Goal: Task Accomplishment & Management: Manage account settings

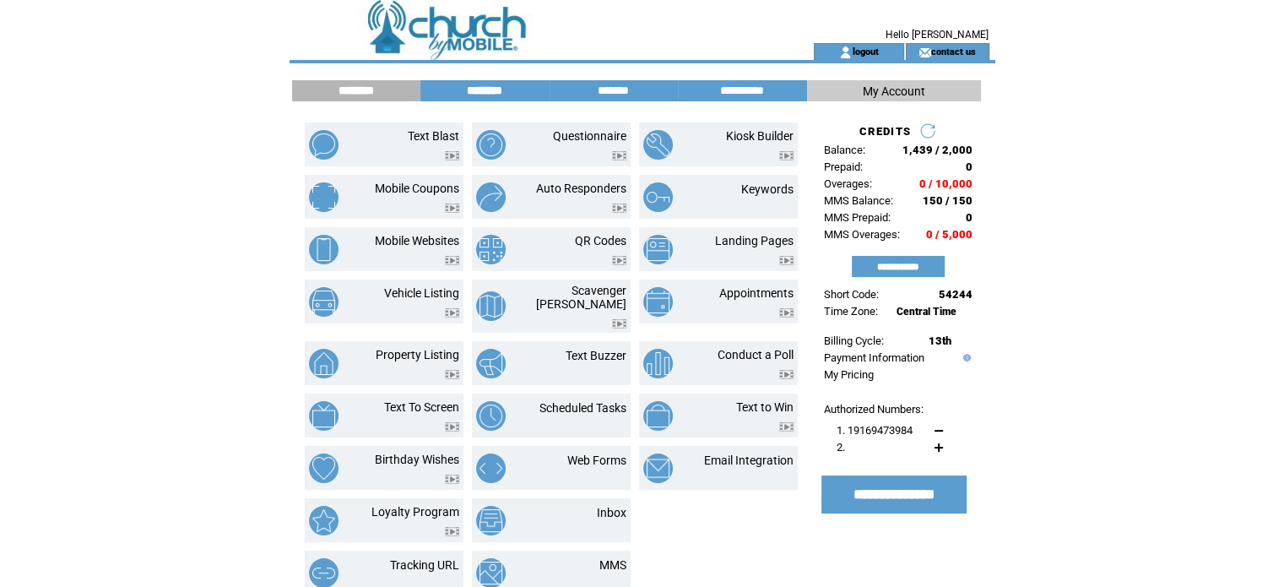
drag, startPoint x: 480, startPoint y: 90, endPoint x: 469, endPoint y: 90, distance: 10.1
click at [469, 90] on input "********" at bounding box center [484, 91] width 127 height 14
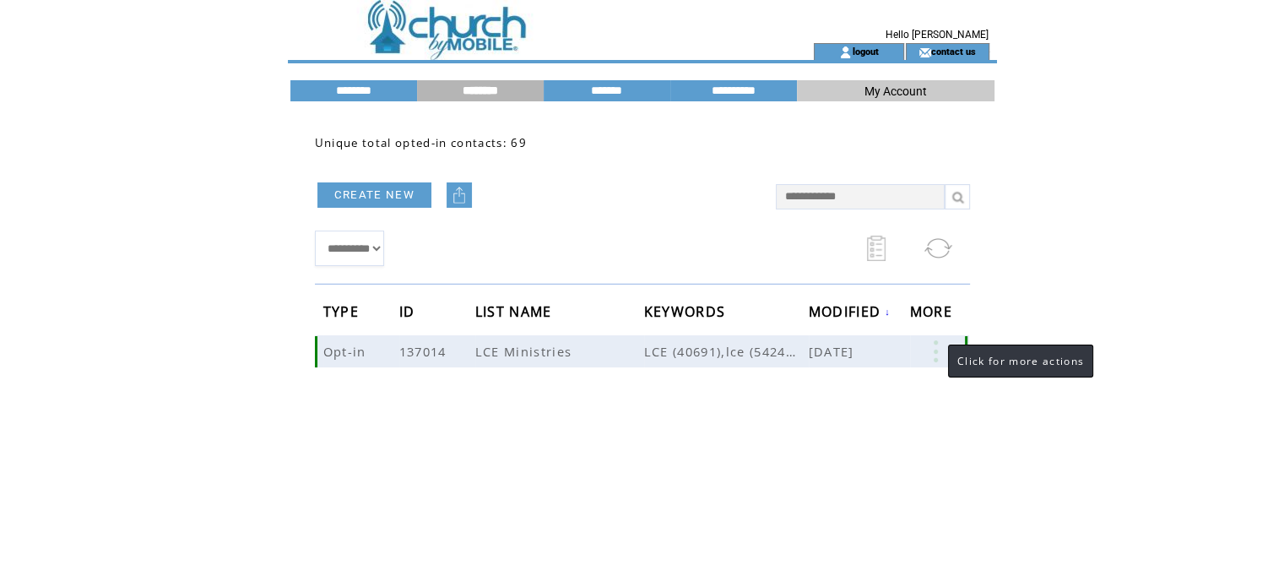
click at [935, 349] on link at bounding box center [935, 351] width 51 height 22
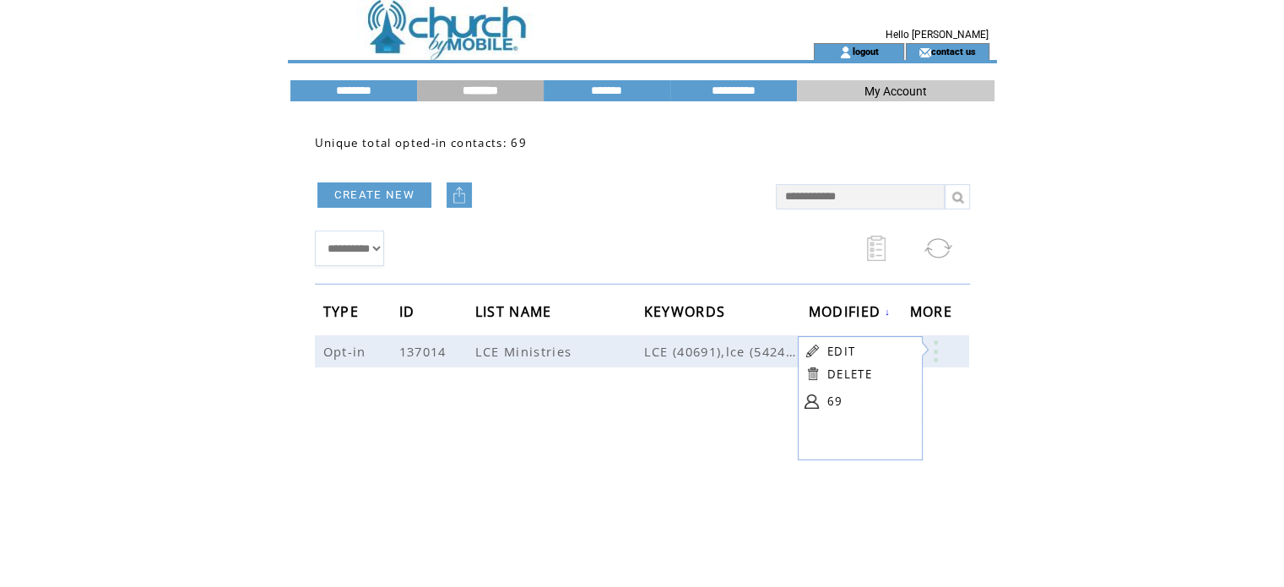
click at [856, 354] on td "EDIT" at bounding box center [869, 351] width 84 height 16
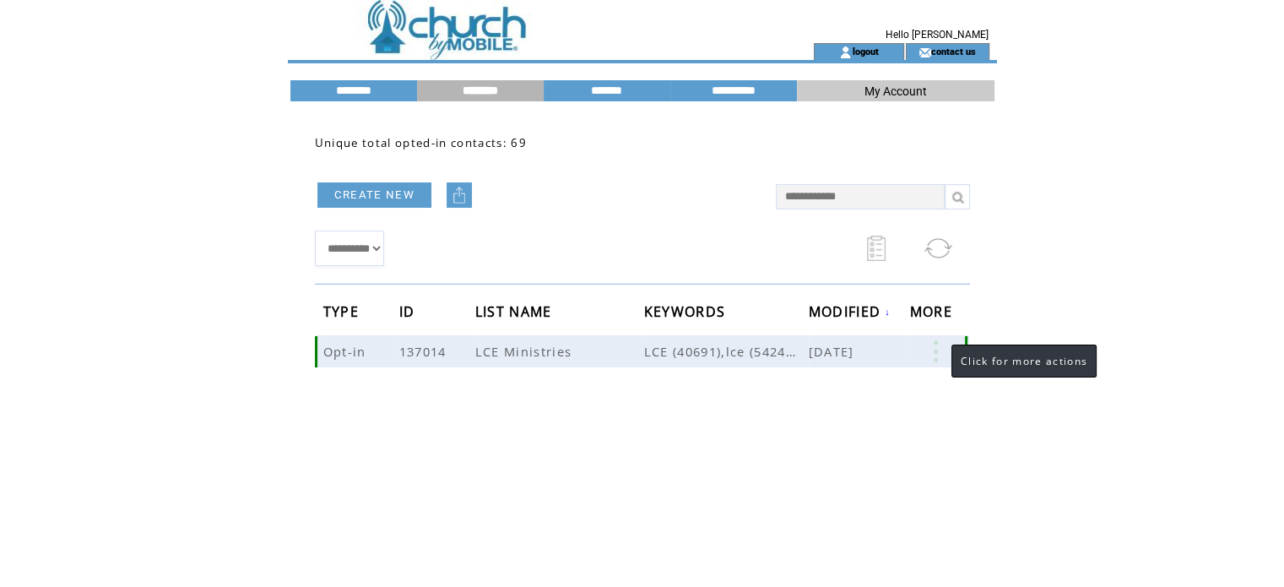
click at [935, 353] on link at bounding box center [935, 351] width 51 height 22
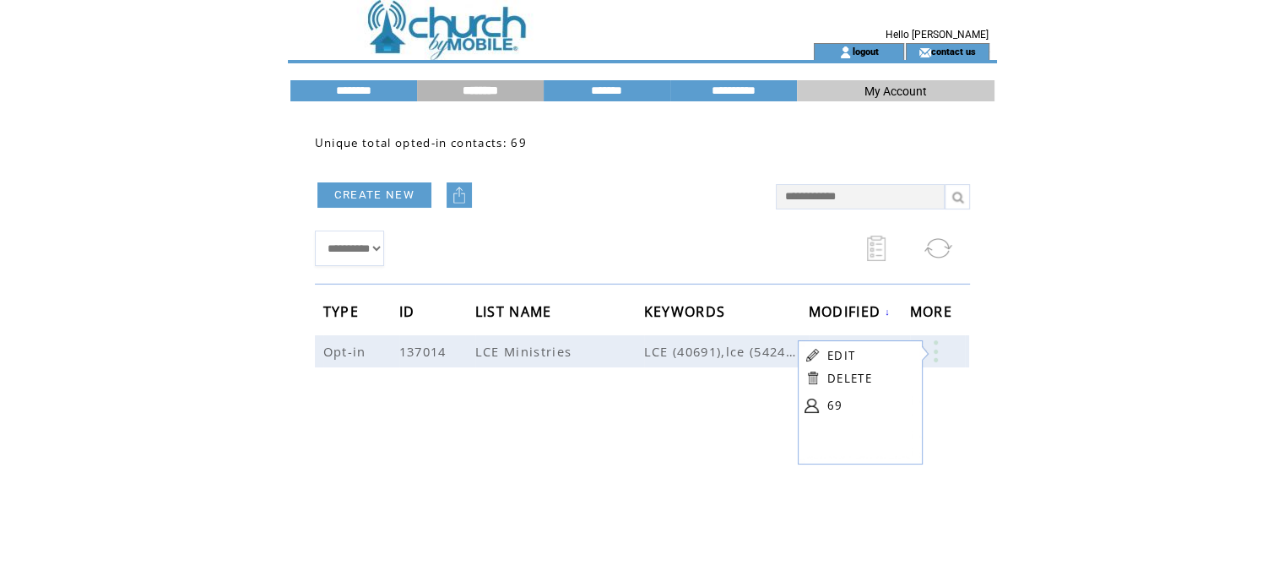
click at [842, 355] on link "EDIT" at bounding box center [841, 355] width 28 height 15
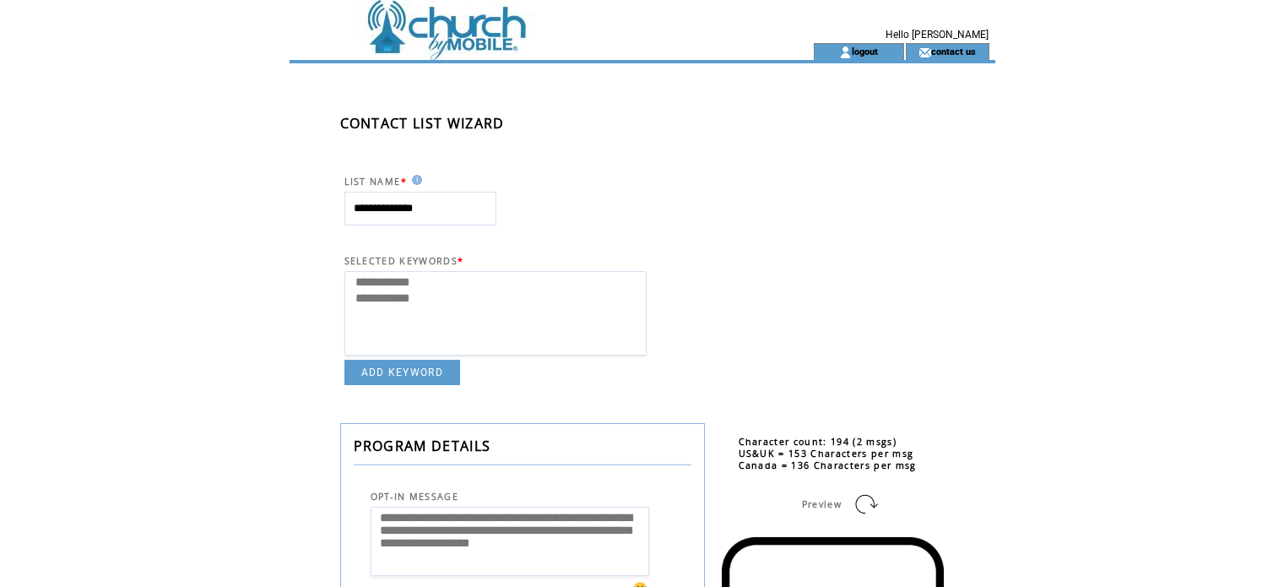
select select
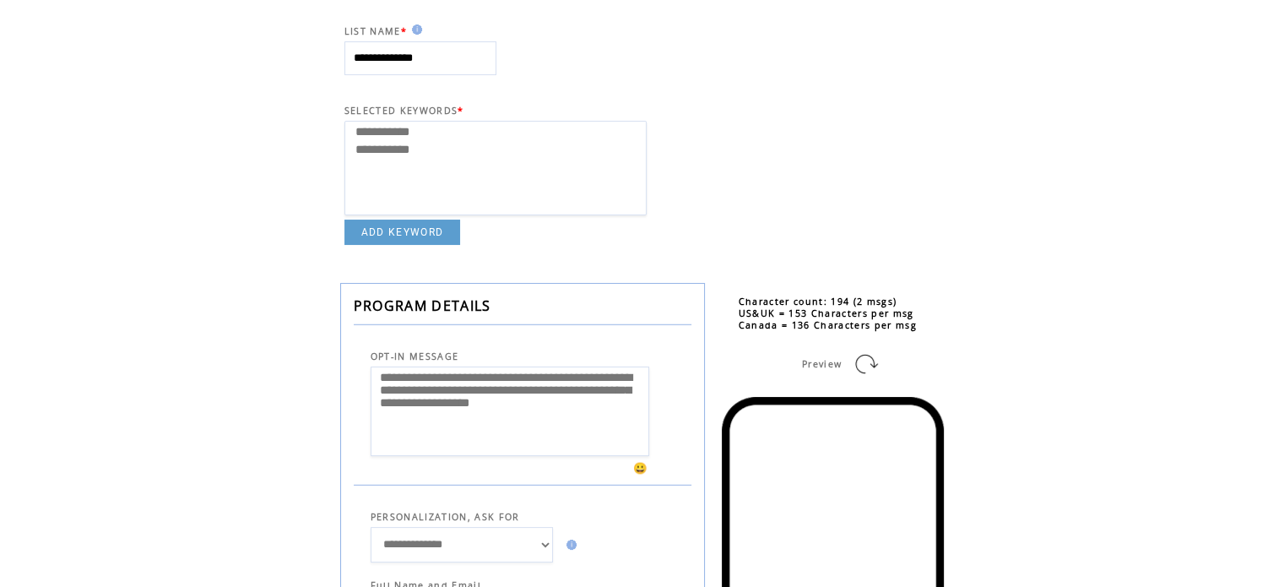
scroll to position [136, 0]
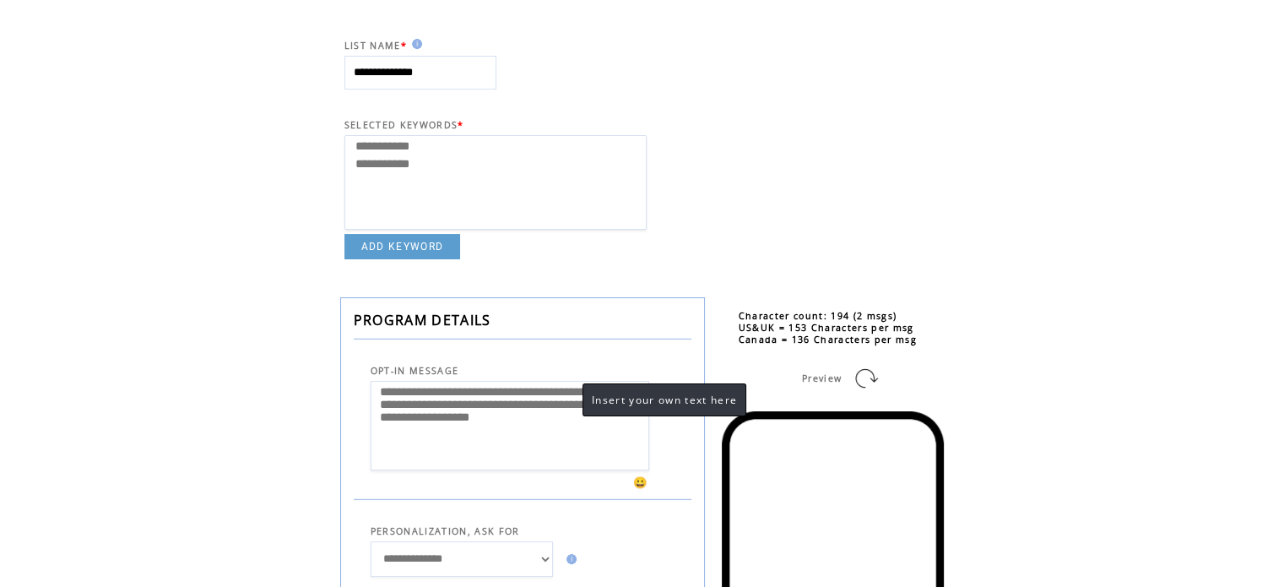
click at [560, 394] on textarea "**********" at bounding box center [510, 426] width 279 height 90
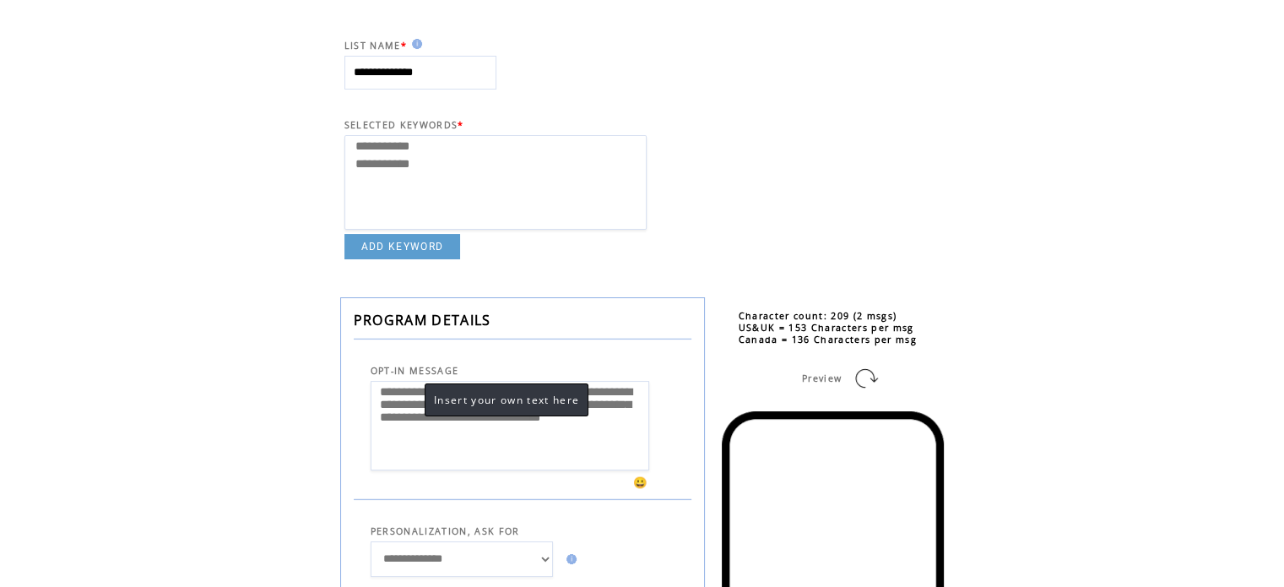
click at [404, 410] on textarea "**********" at bounding box center [510, 426] width 279 height 90
type textarea "**********"
click at [804, 207] on div "**********" at bounding box center [668, 596] width 757 height 1338
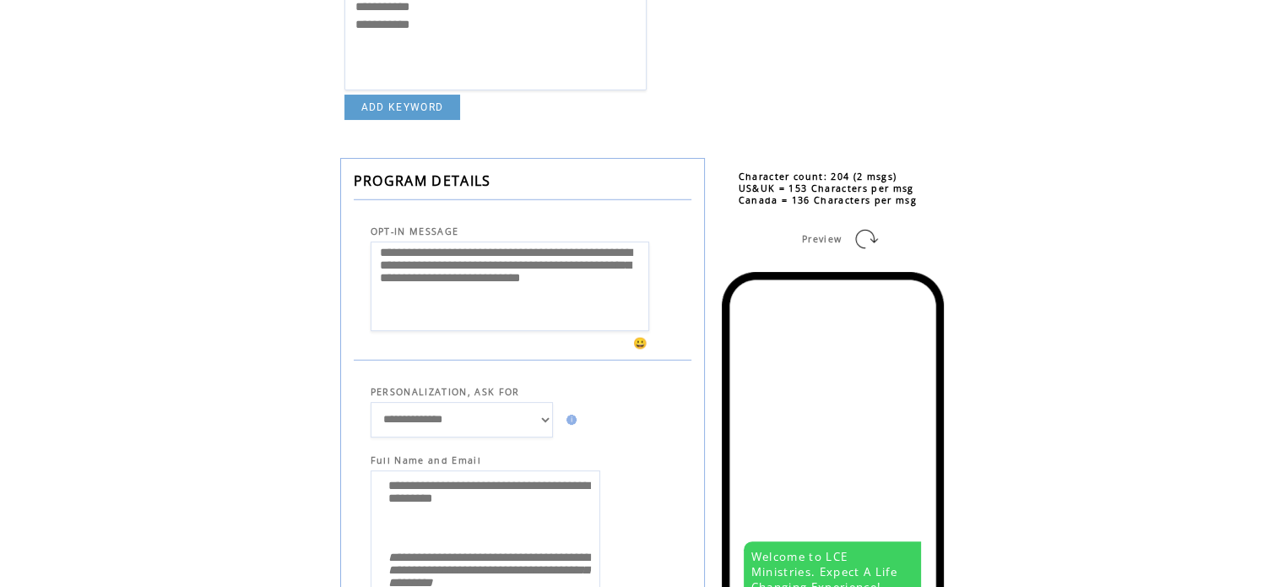
scroll to position [285, 0]
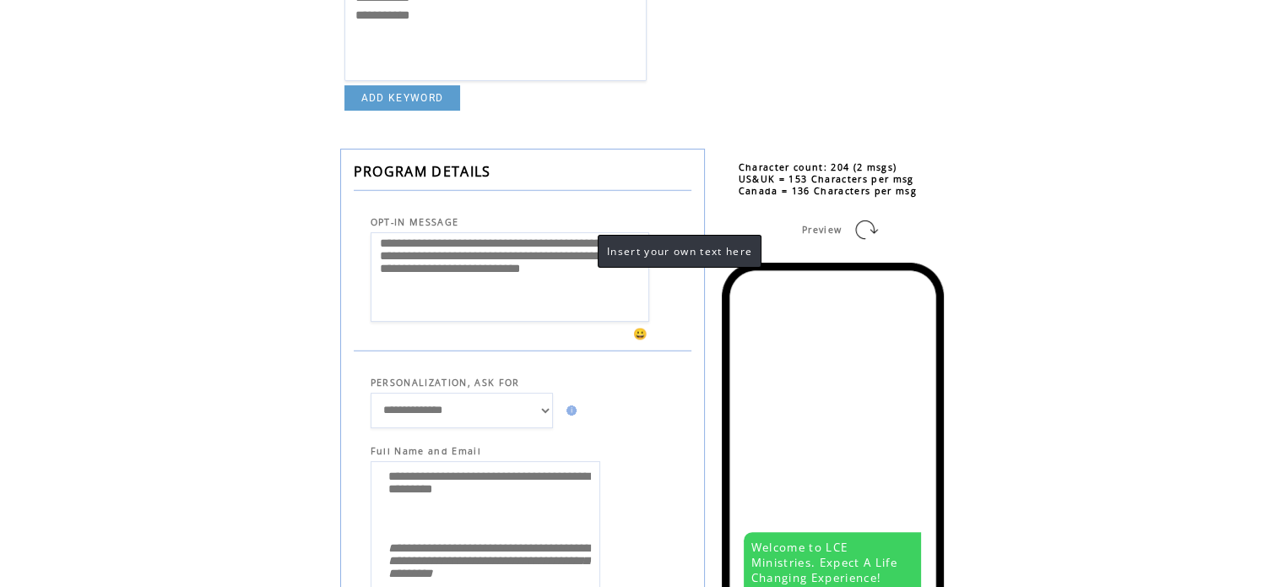
click at [579, 300] on textarea "**********" at bounding box center [510, 277] width 279 height 90
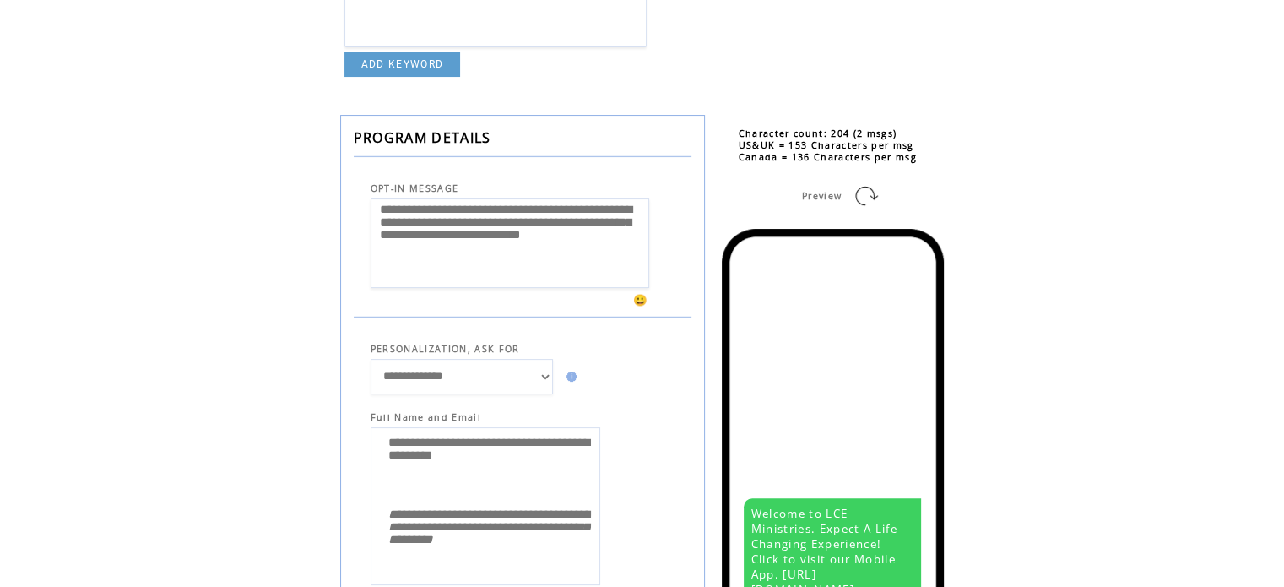
scroll to position [317, 0]
click at [856, 188] on link at bounding box center [866, 196] width 27 height 27
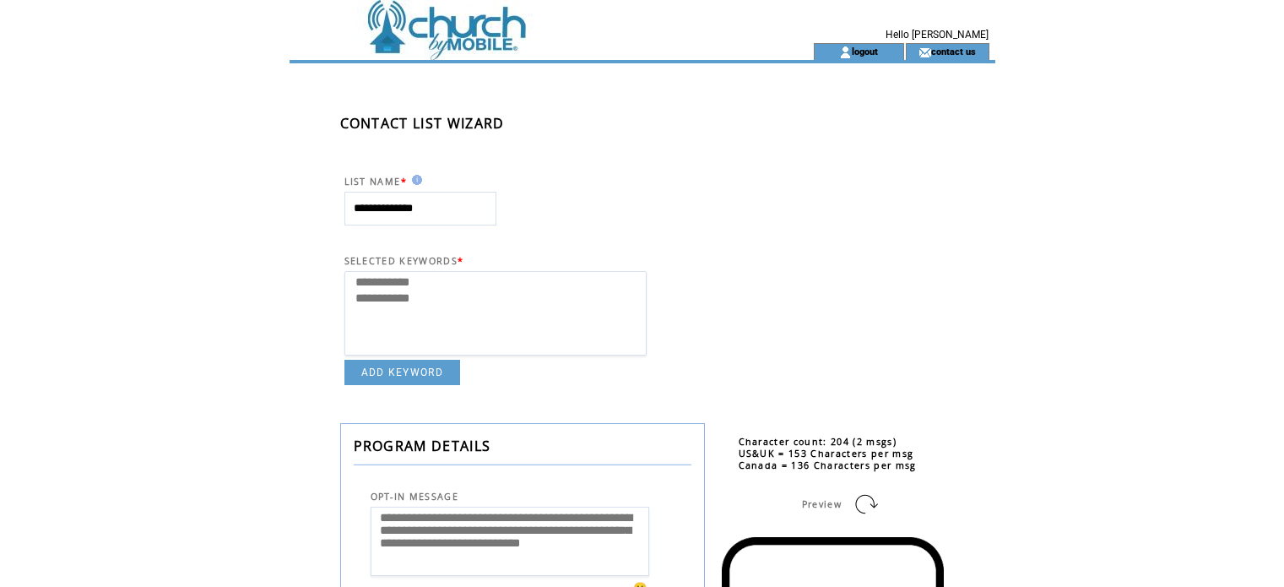
select select
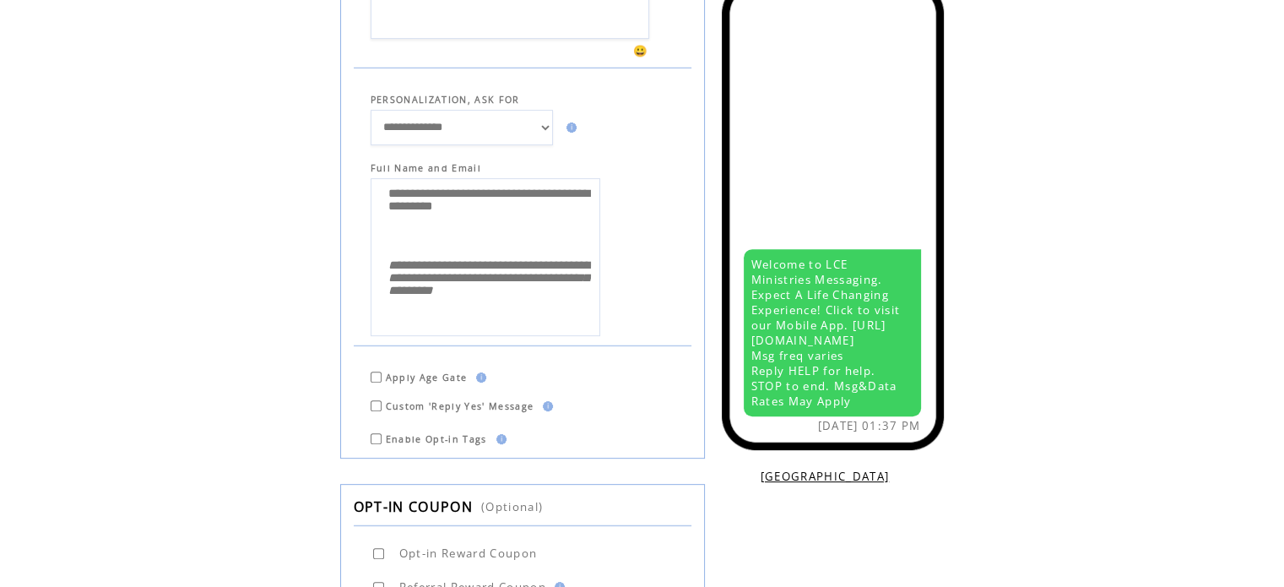
scroll to position [571, 0]
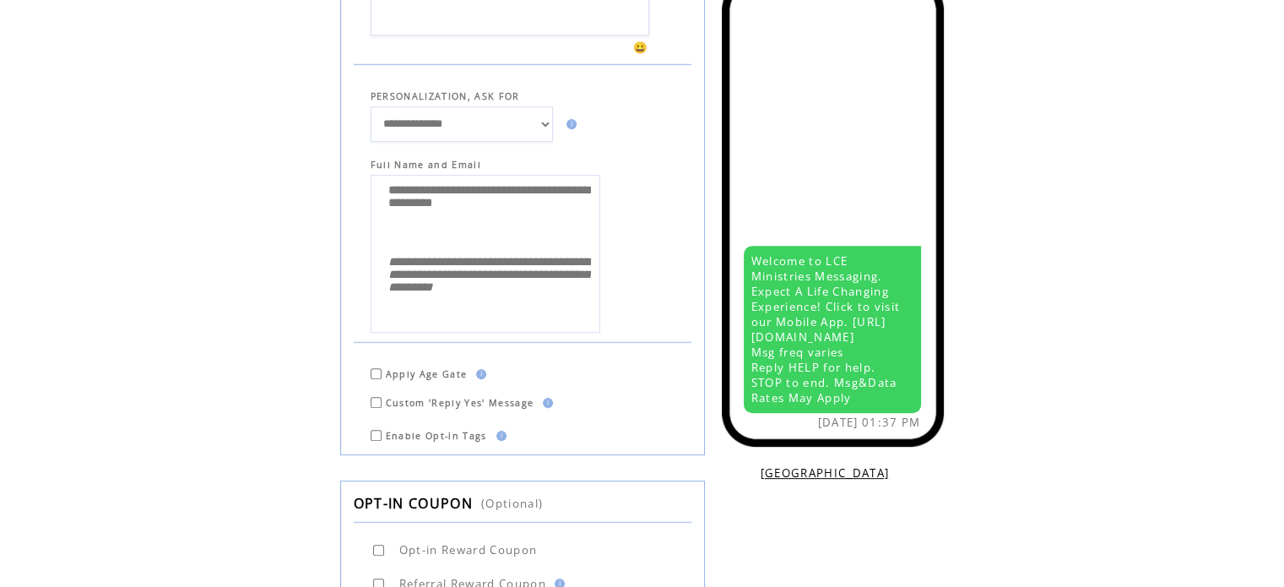
click at [545, 125] on select "**********" at bounding box center [462, 123] width 182 height 35
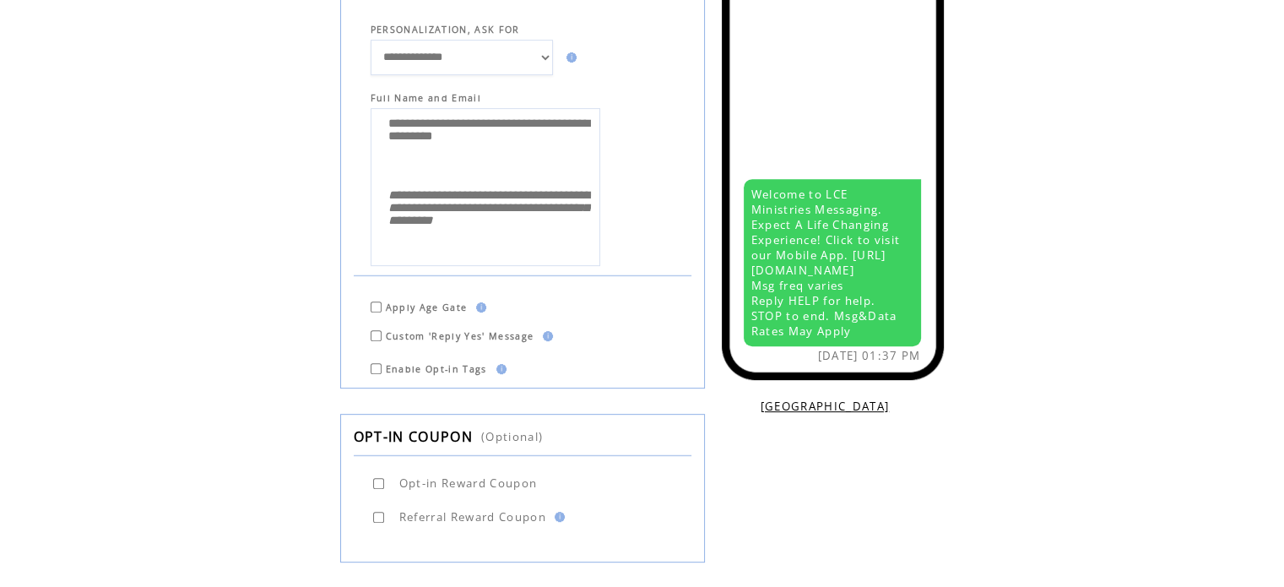
scroll to position [638, 0]
click at [497, 365] on img at bounding box center [498, 368] width 15 height 10
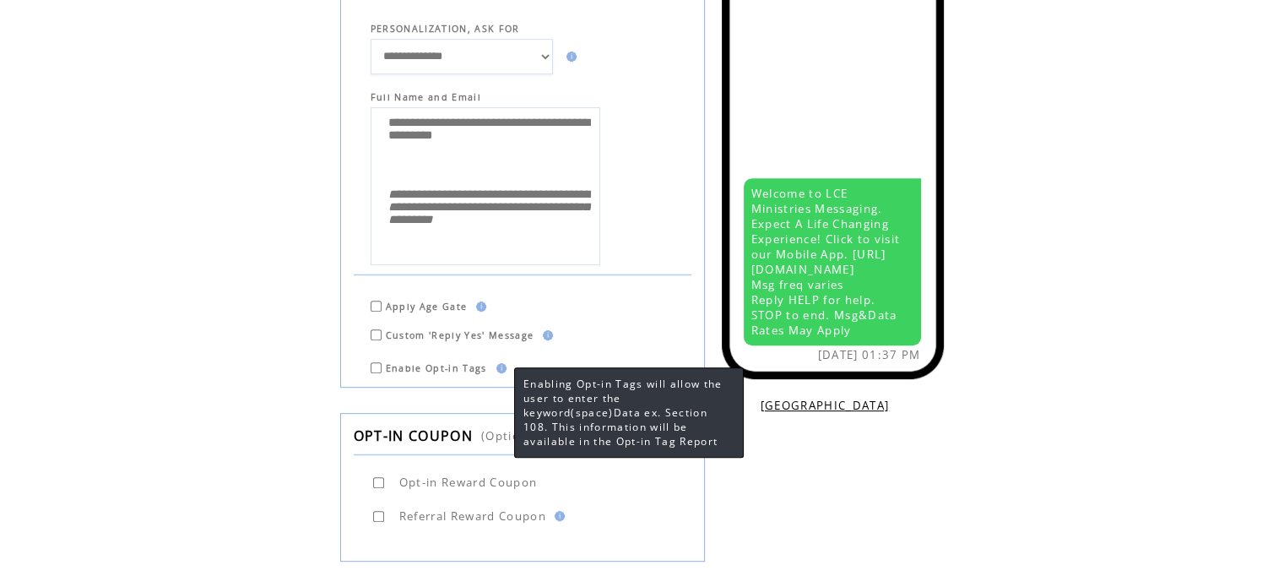
click at [497, 365] on img at bounding box center [498, 368] width 15 height 10
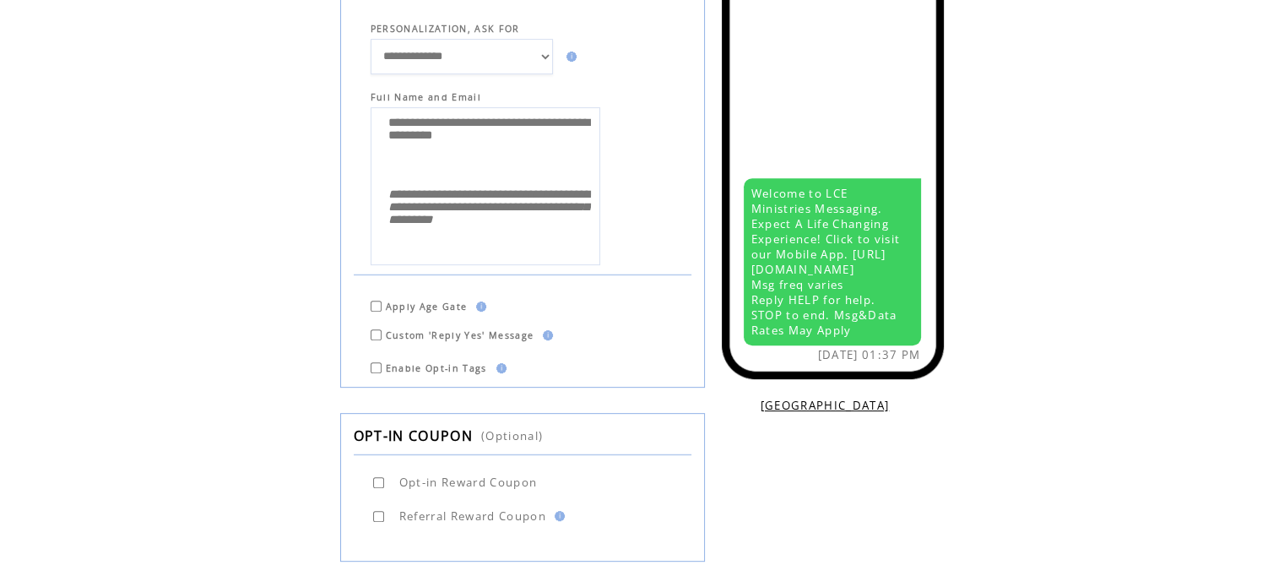
click at [659, 249] on td "**********" at bounding box center [523, 184] width 338 height 162
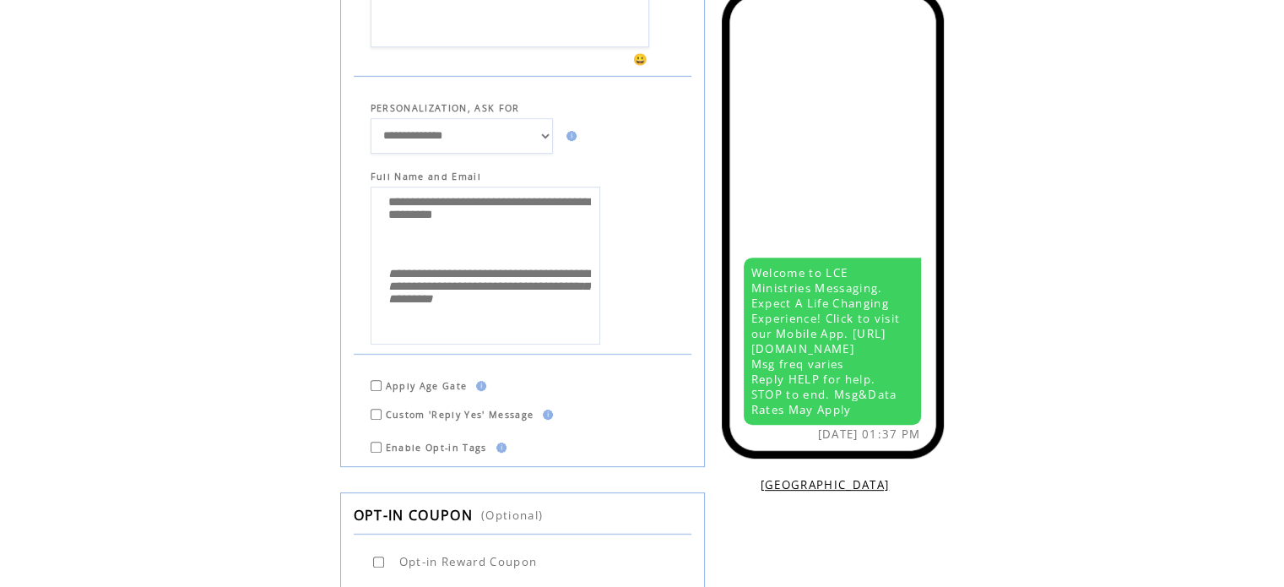
scroll to position [552, 0]
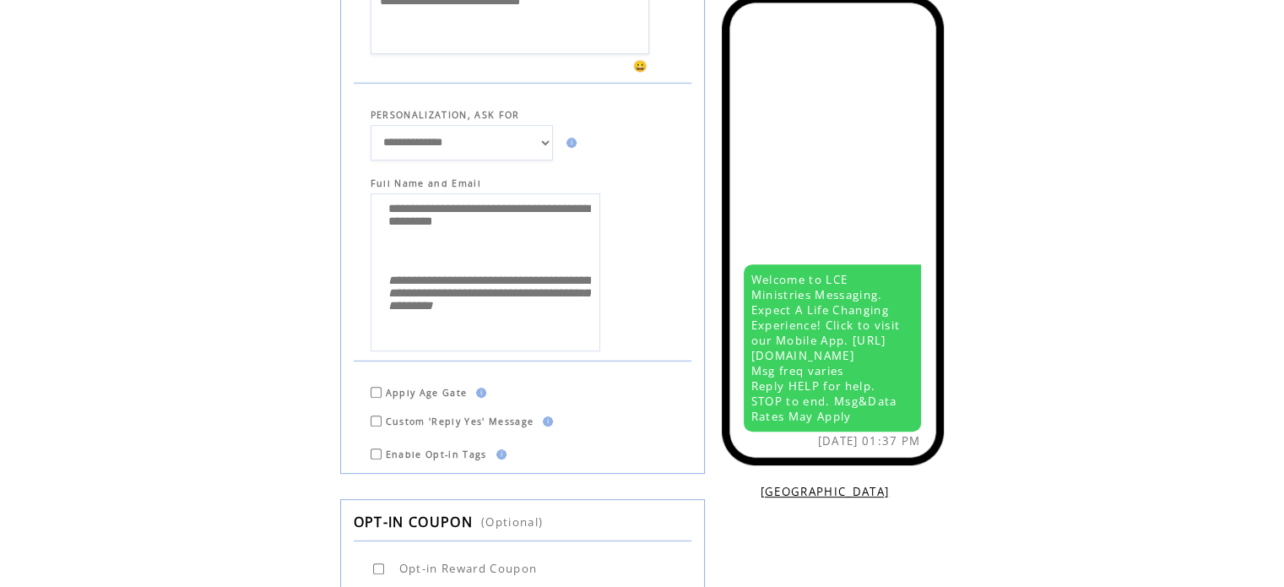
click at [657, 102] on td "PERSONALIZATION, ASK FOR" at bounding box center [523, 106] width 338 height 29
click at [541, 144] on select "**********" at bounding box center [462, 142] width 182 height 35
click at [371, 125] on select "**********" at bounding box center [462, 142] width 182 height 35
click at [541, 143] on select "**********" at bounding box center [462, 142] width 182 height 35
click at [371, 125] on select "**********" at bounding box center [462, 142] width 182 height 35
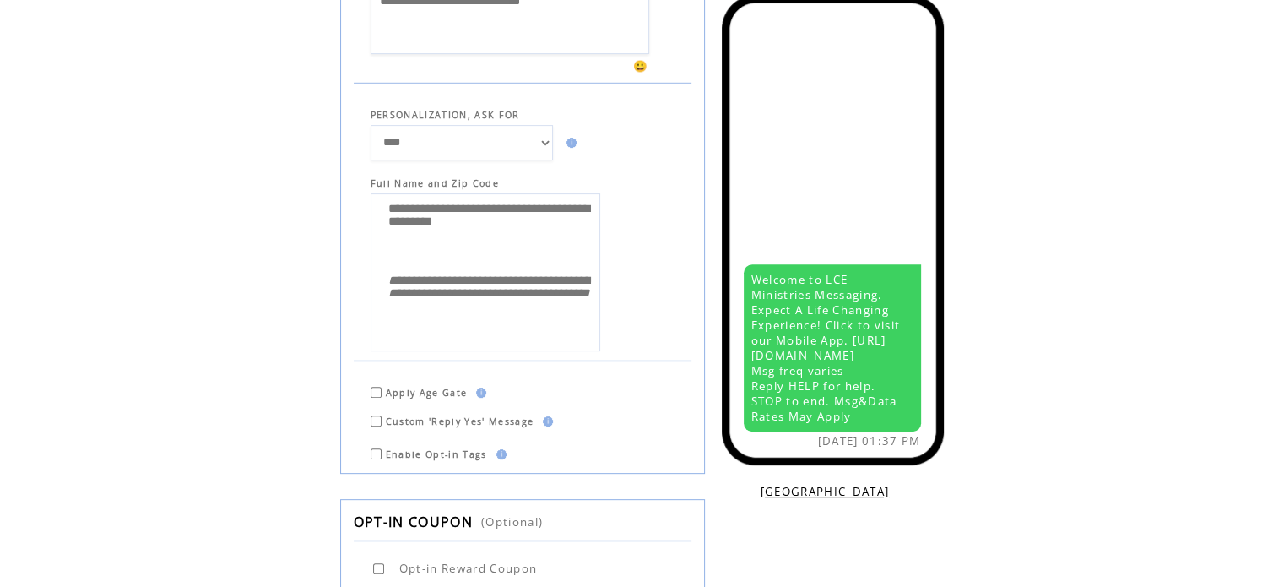
click at [542, 138] on select "**********" at bounding box center [462, 142] width 182 height 35
click at [371, 125] on select "**********" at bounding box center [462, 142] width 182 height 35
click at [547, 144] on select "**********" at bounding box center [462, 142] width 182 height 35
click at [371, 125] on select "**********" at bounding box center [462, 142] width 182 height 35
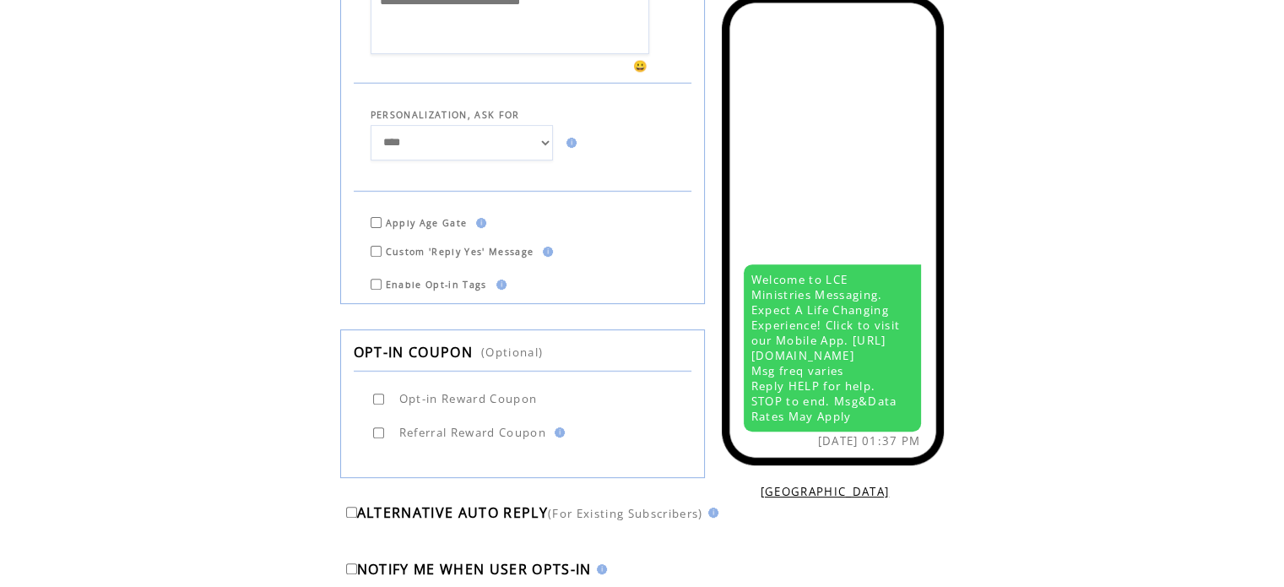
click at [543, 136] on select "**********" at bounding box center [462, 142] width 182 height 35
select select "*"
click at [371, 125] on select "**********" at bounding box center [462, 142] width 182 height 35
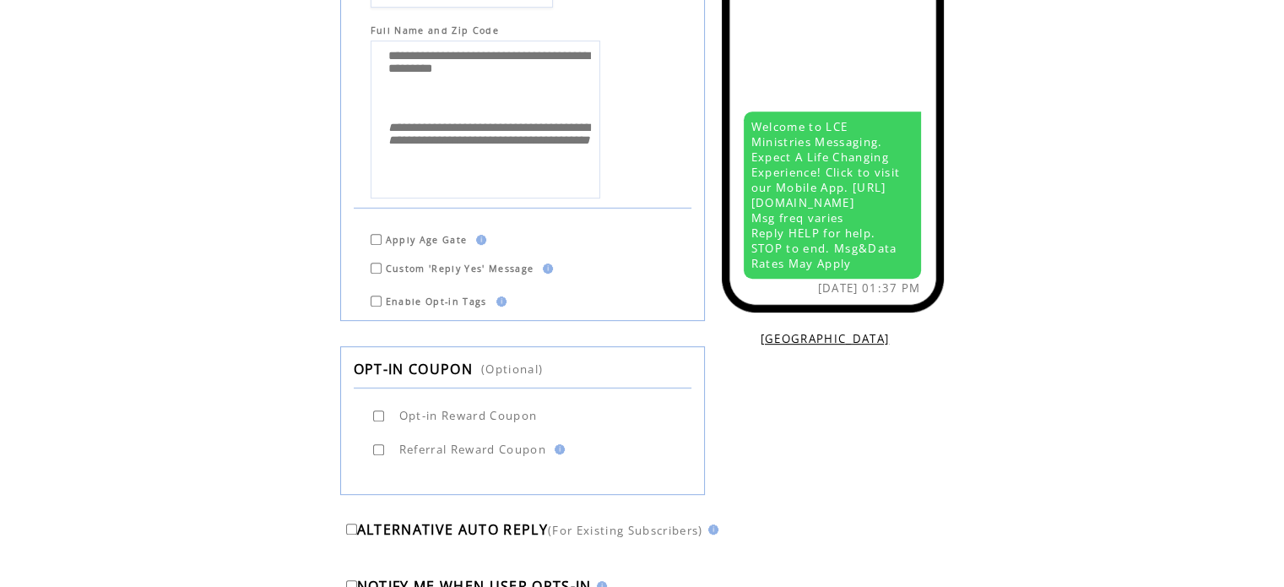
scroll to position [706, 0]
click at [914, 270] on div "USA CANADA" at bounding box center [841, 296] width 194 height 100
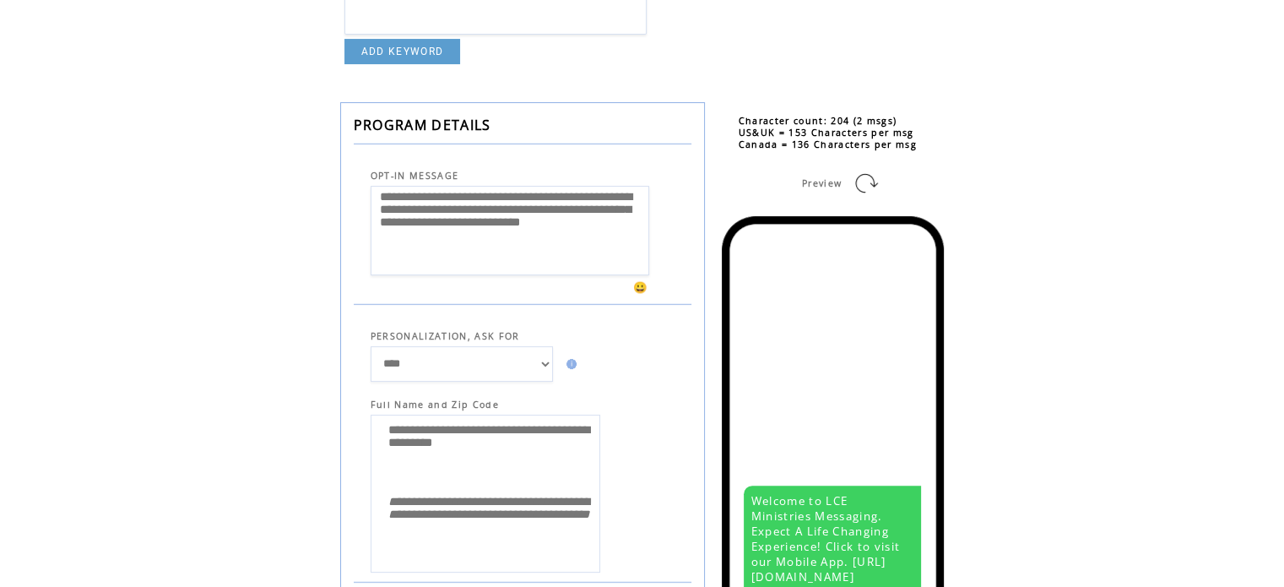
scroll to position [329, 0]
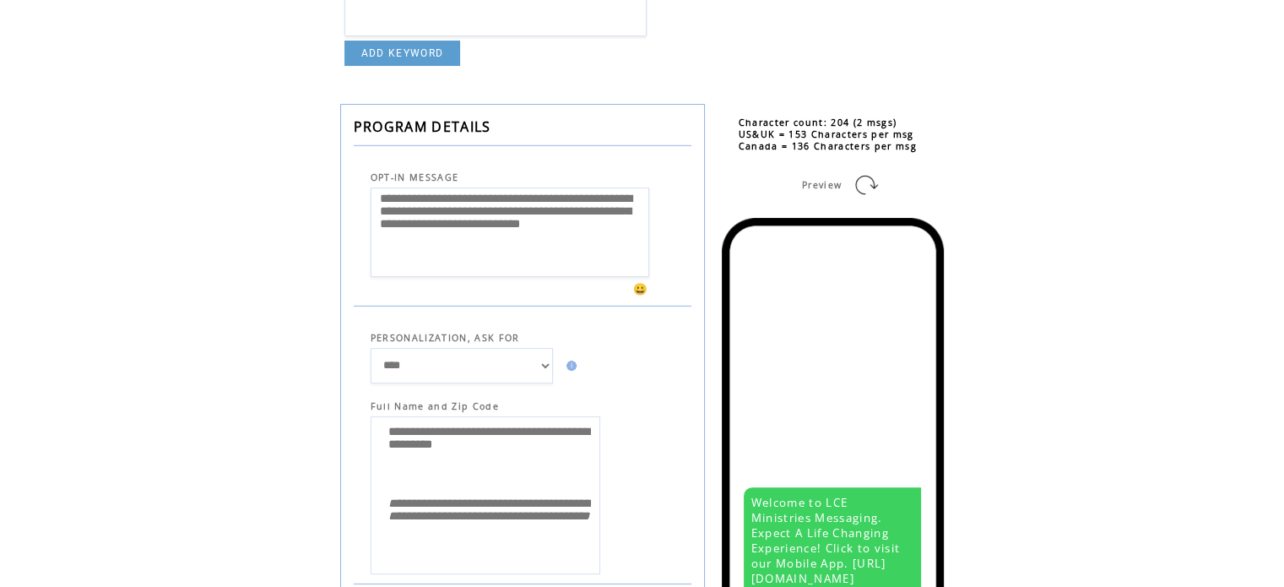
click at [860, 181] on link at bounding box center [866, 184] width 27 height 27
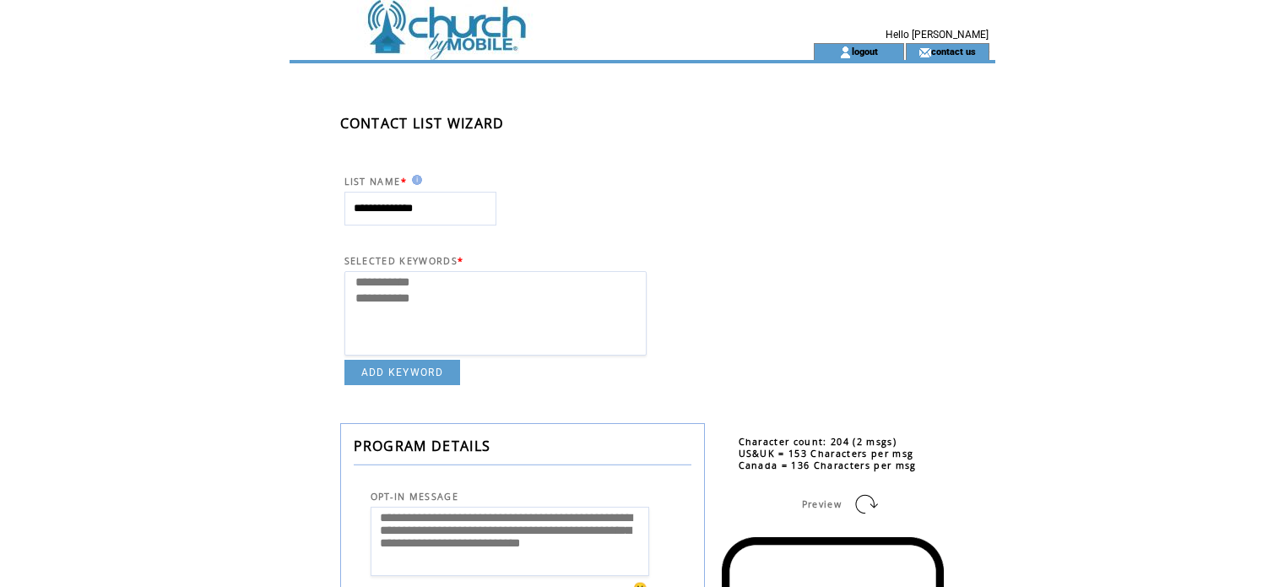
select select
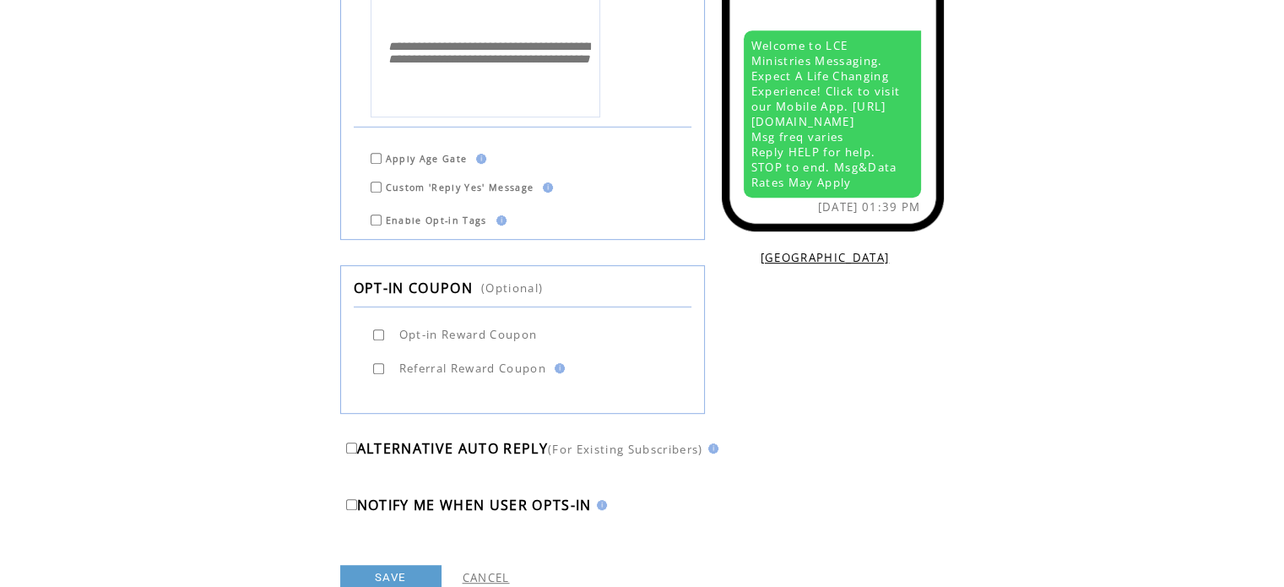
scroll to position [838, 0]
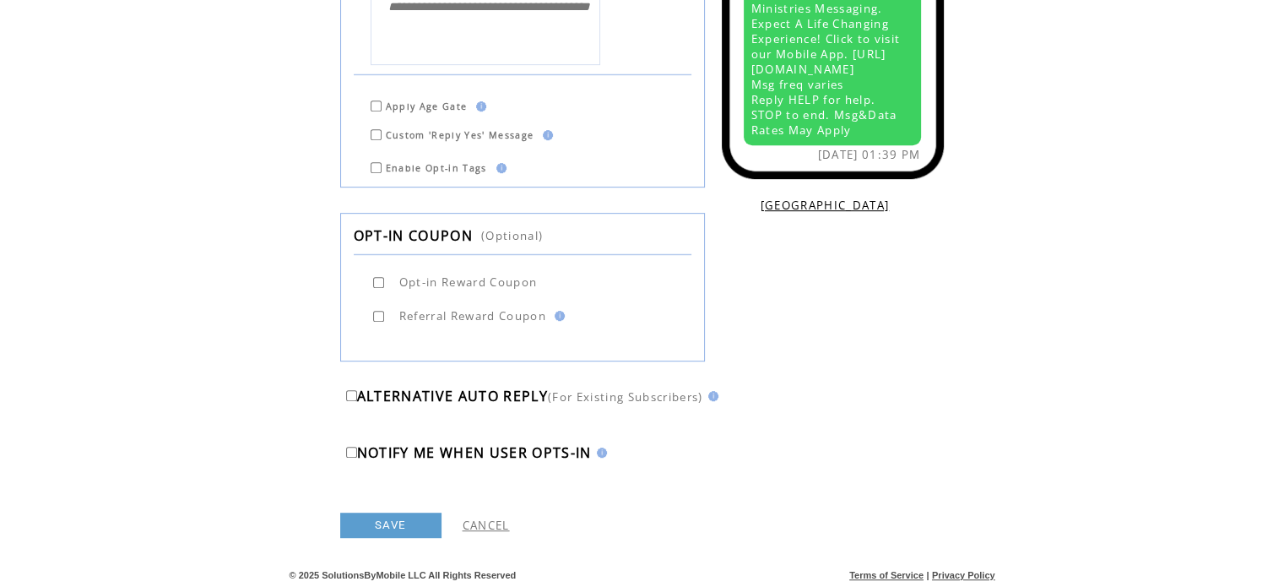
click at [719, 393] on img at bounding box center [710, 396] width 15 height 10
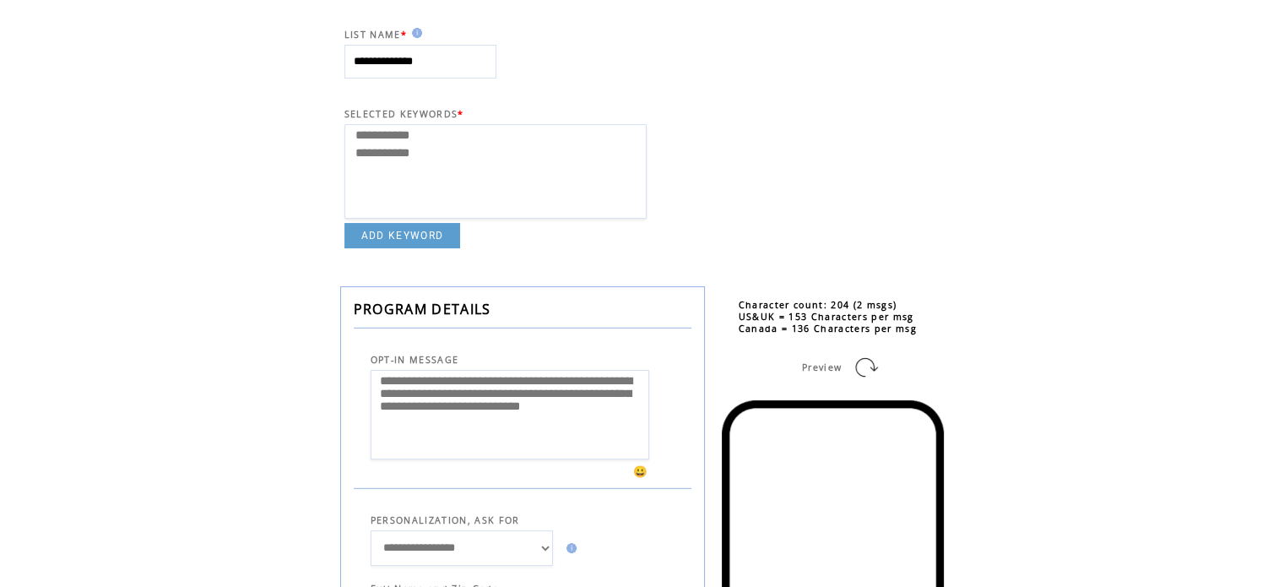
scroll to position [0, 0]
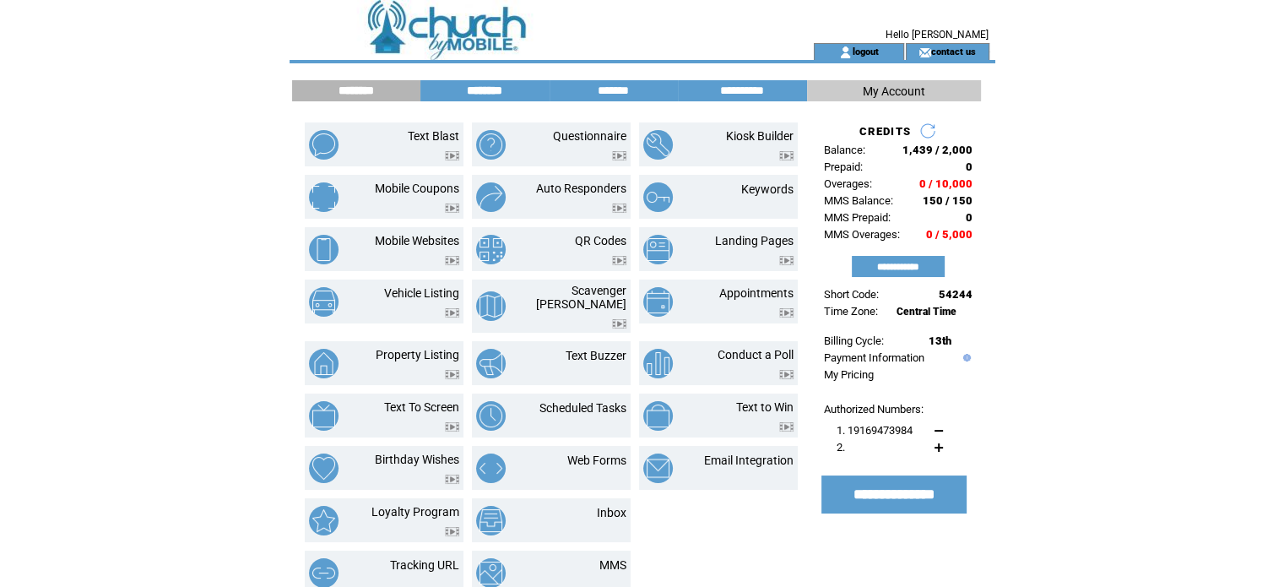
click at [486, 87] on input "********" at bounding box center [484, 91] width 127 height 14
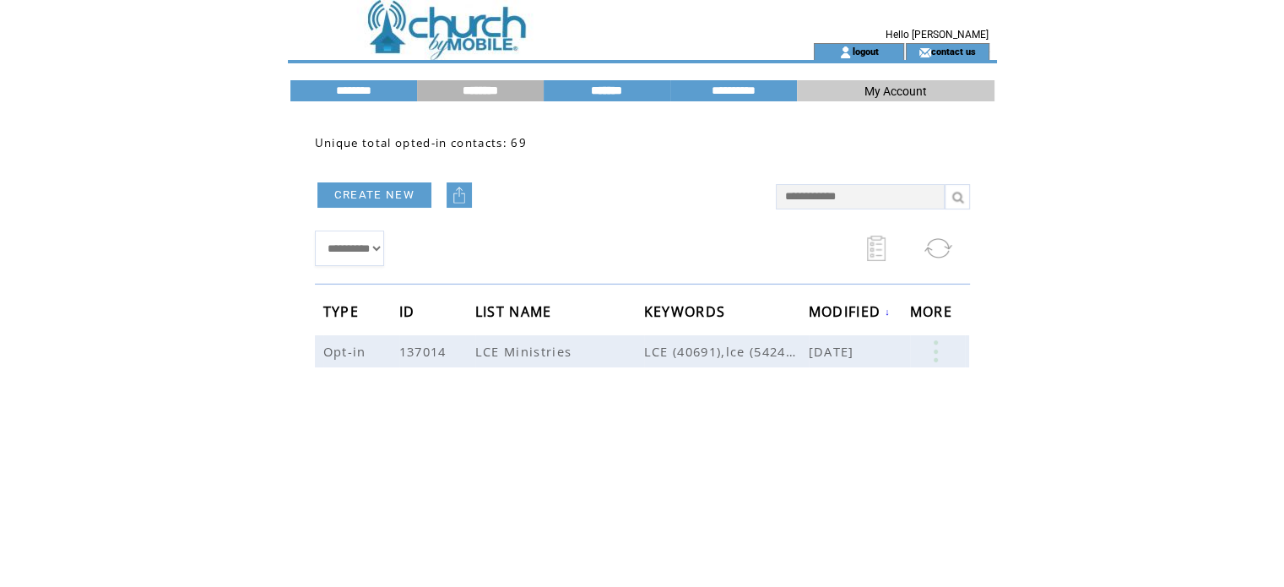
click at [618, 90] on input "*******" at bounding box center [607, 91] width 127 height 14
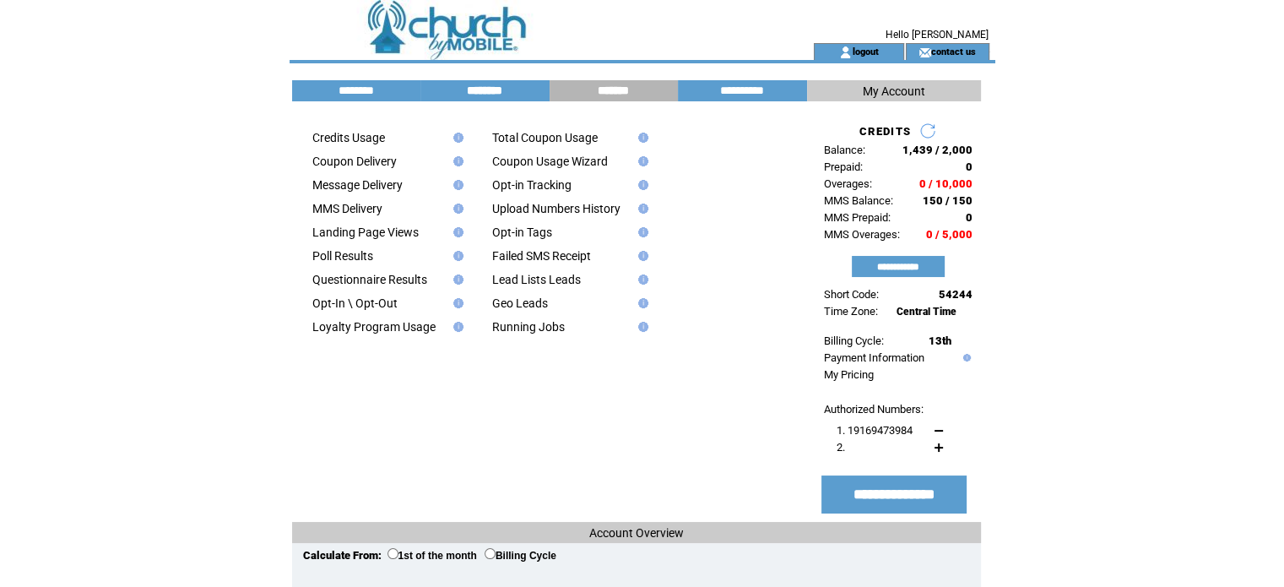
click at [486, 90] on input "********" at bounding box center [484, 91] width 127 height 14
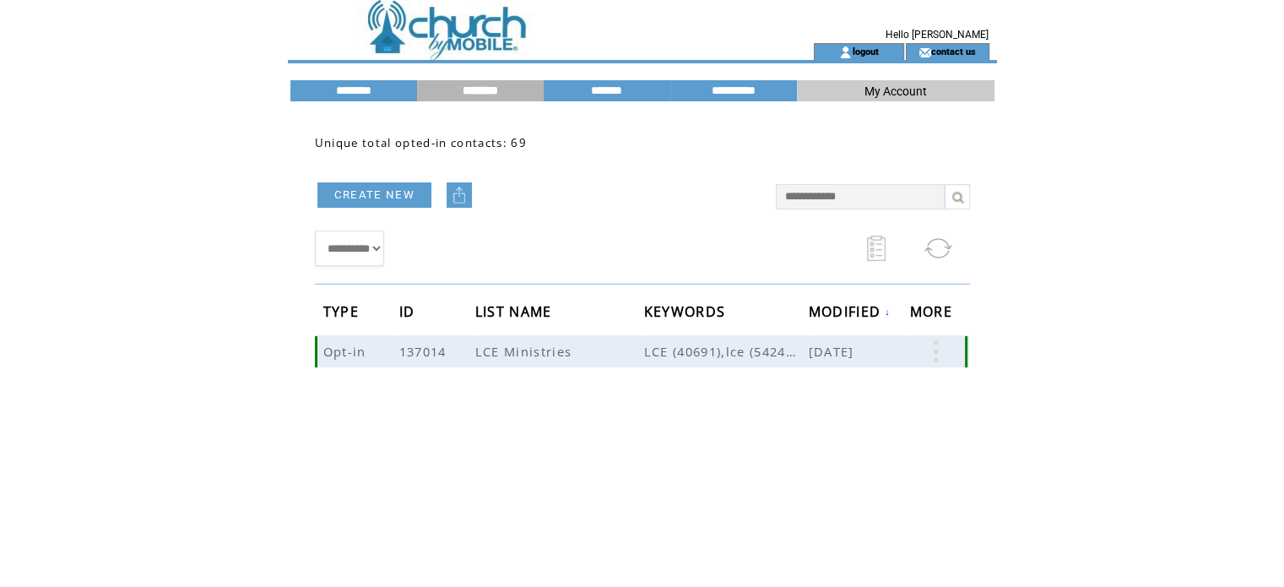
click at [938, 357] on link at bounding box center [935, 351] width 51 height 22
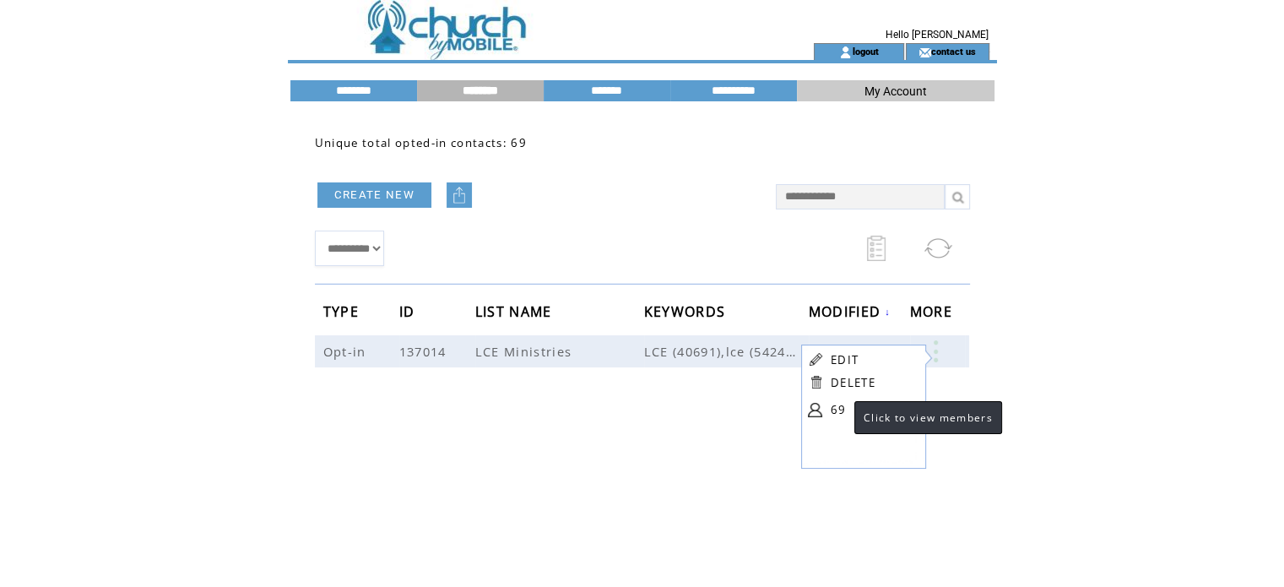
click at [838, 411] on link "69" at bounding box center [873, 409] width 84 height 25
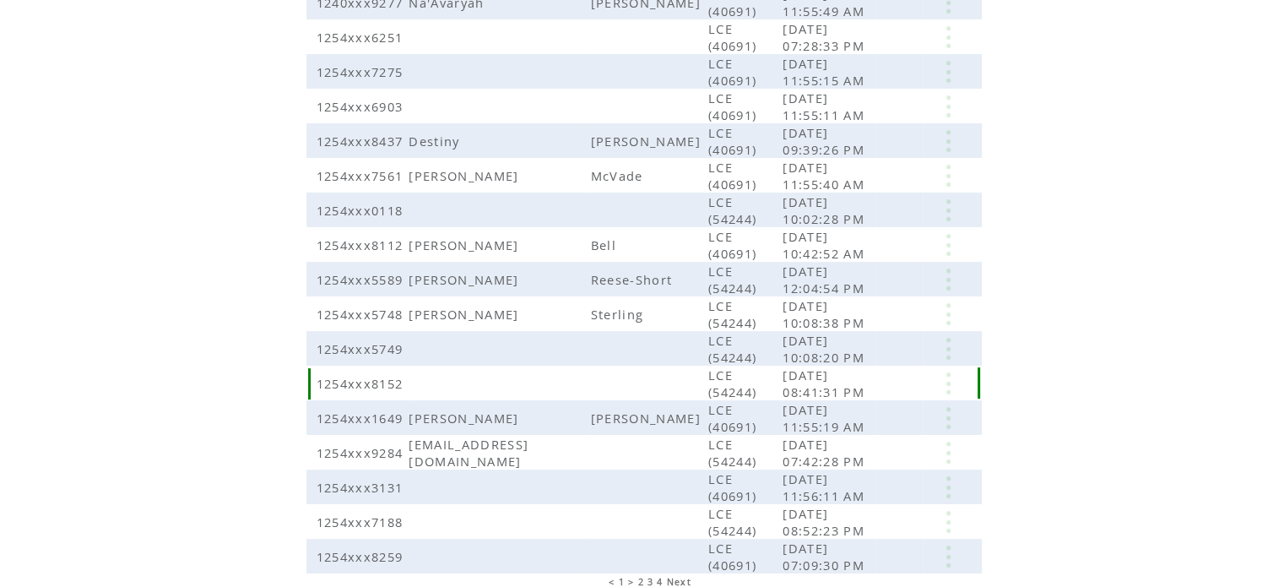
scroll to position [372, 0]
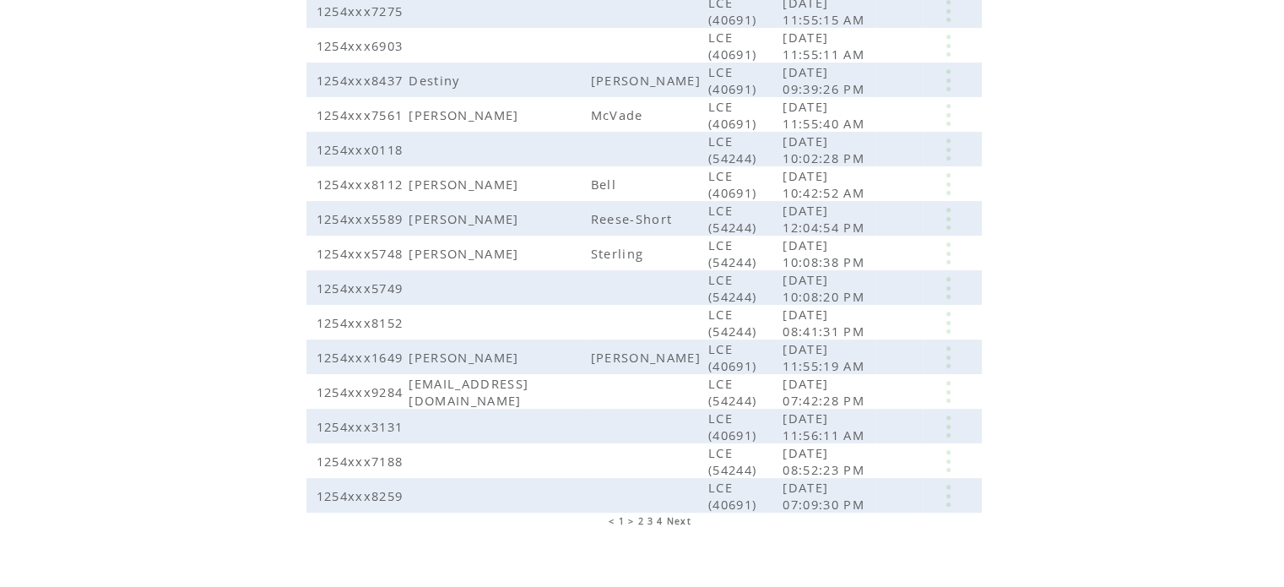
click at [678, 515] on span "Next" at bounding box center [679, 521] width 24 height 12
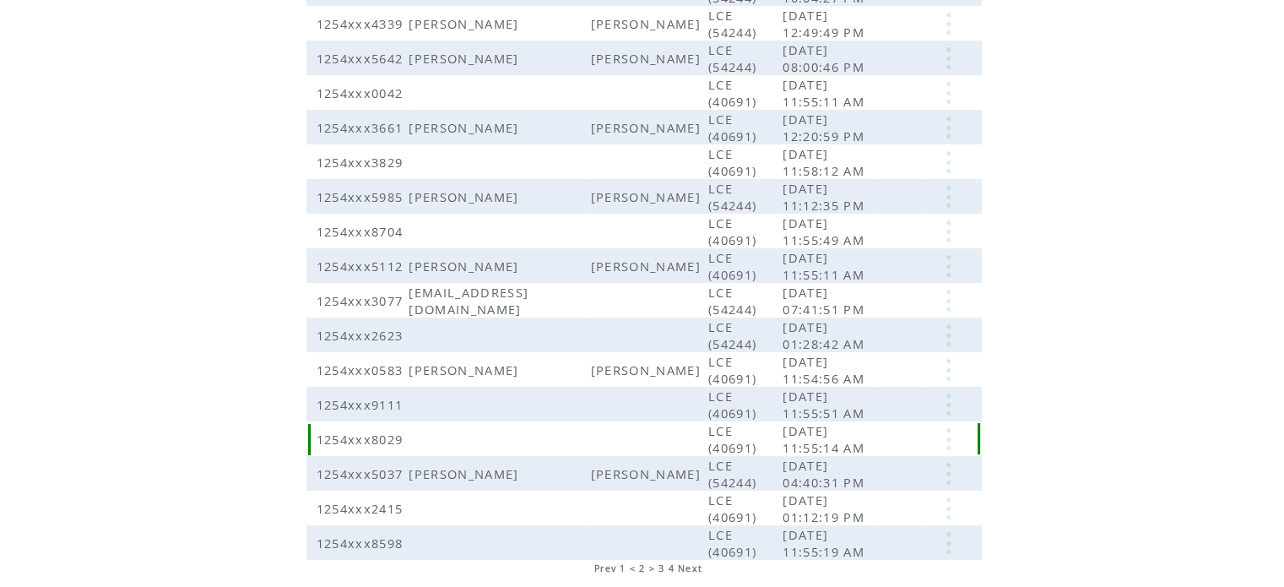
scroll to position [372, 0]
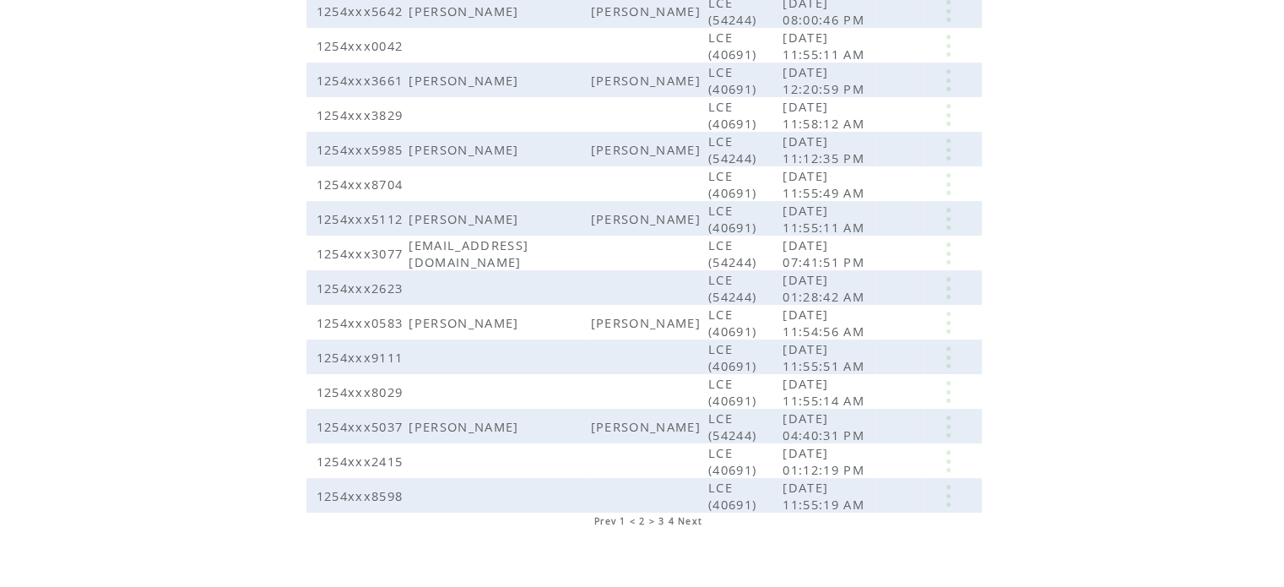
click at [695, 515] on span "Next" at bounding box center [690, 521] width 24 height 12
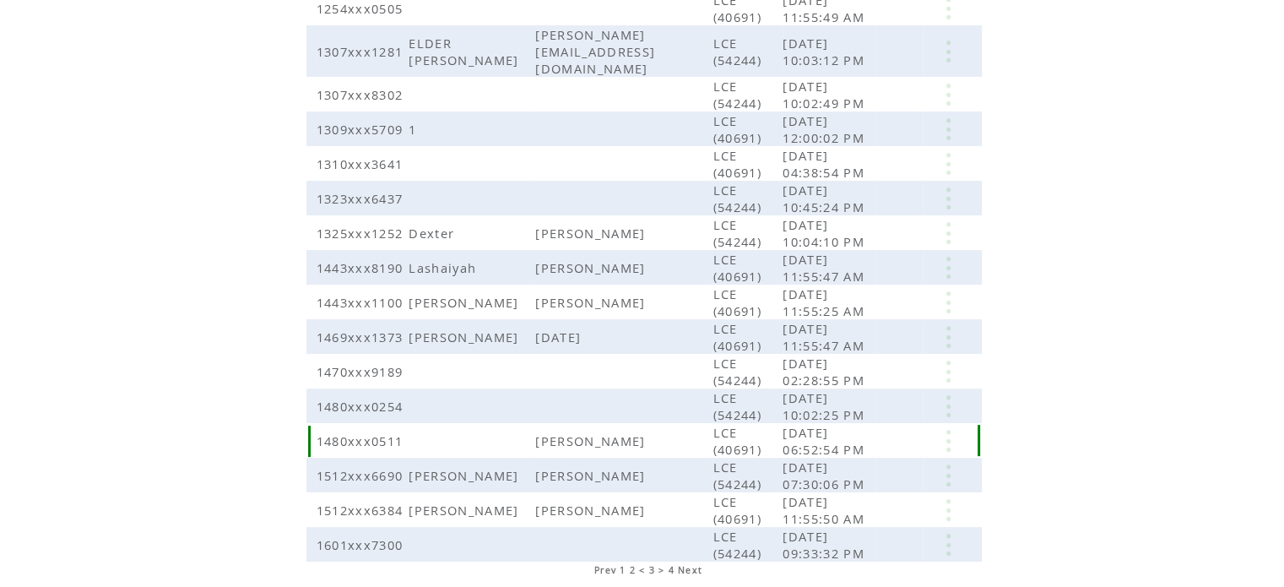
scroll to position [388, 0]
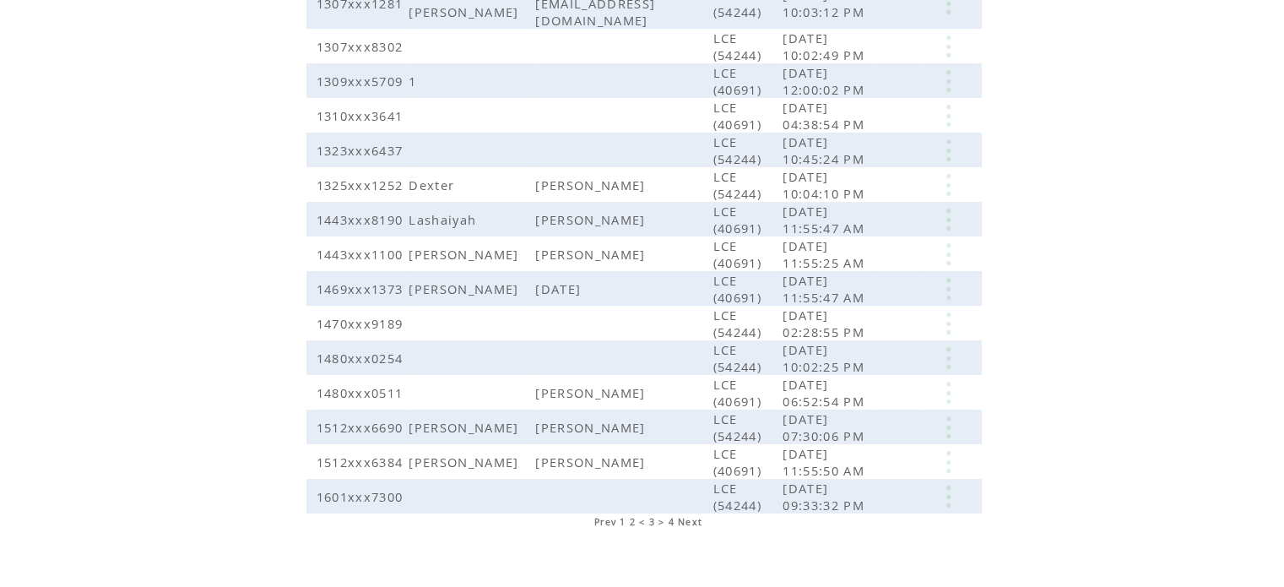
click at [692, 516] on span "Next" at bounding box center [690, 522] width 24 height 12
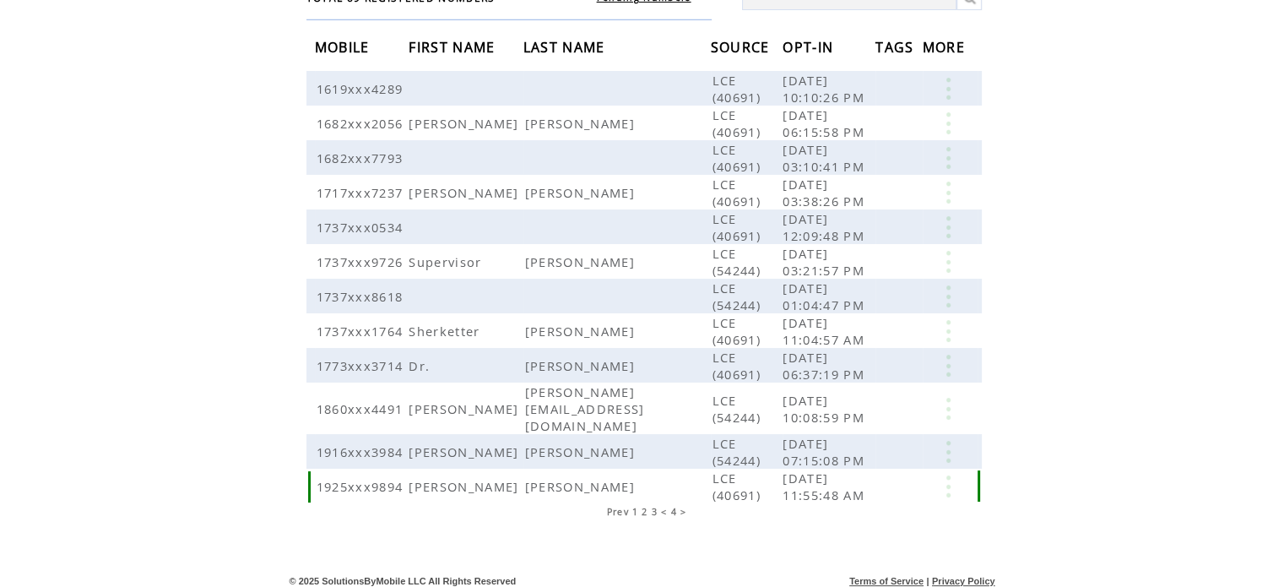
scroll to position [158, 0]
click at [616, 505] on span "Prev" at bounding box center [617, 509] width 22 height 12
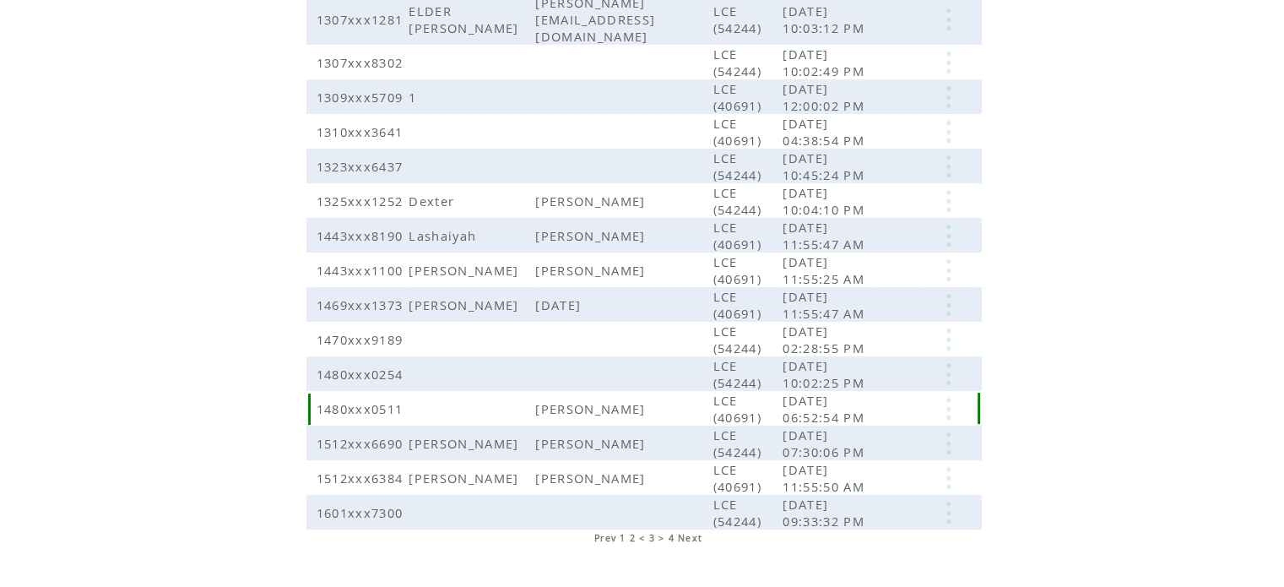
scroll to position [388, 0]
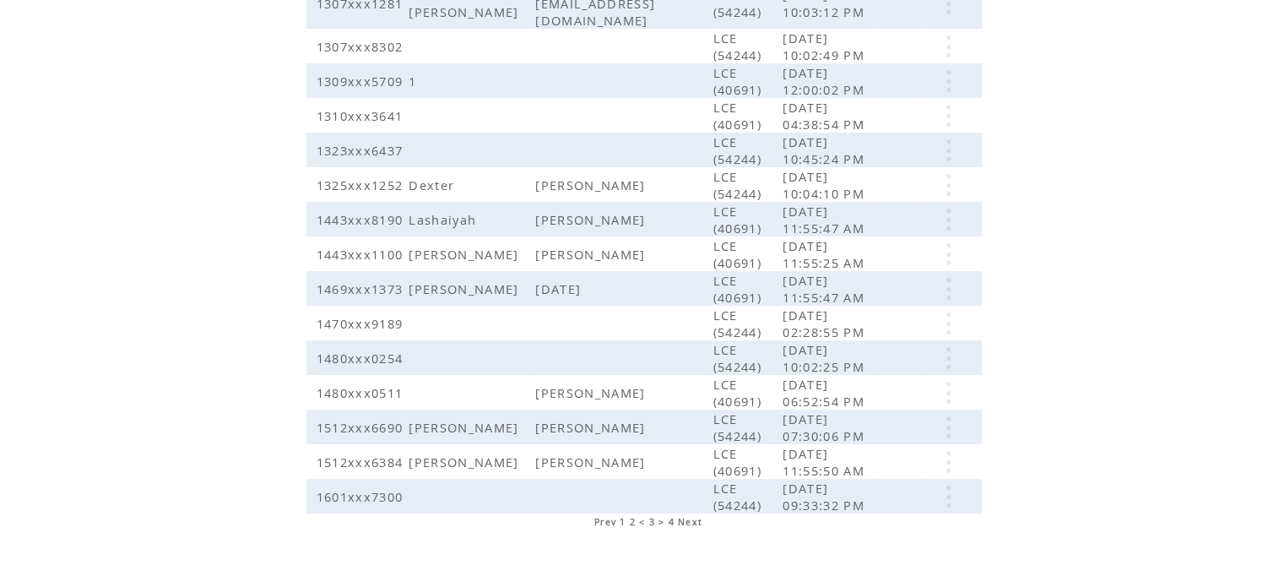
click at [616, 516] on span "Prev" at bounding box center [605, 522] width 22 height 12
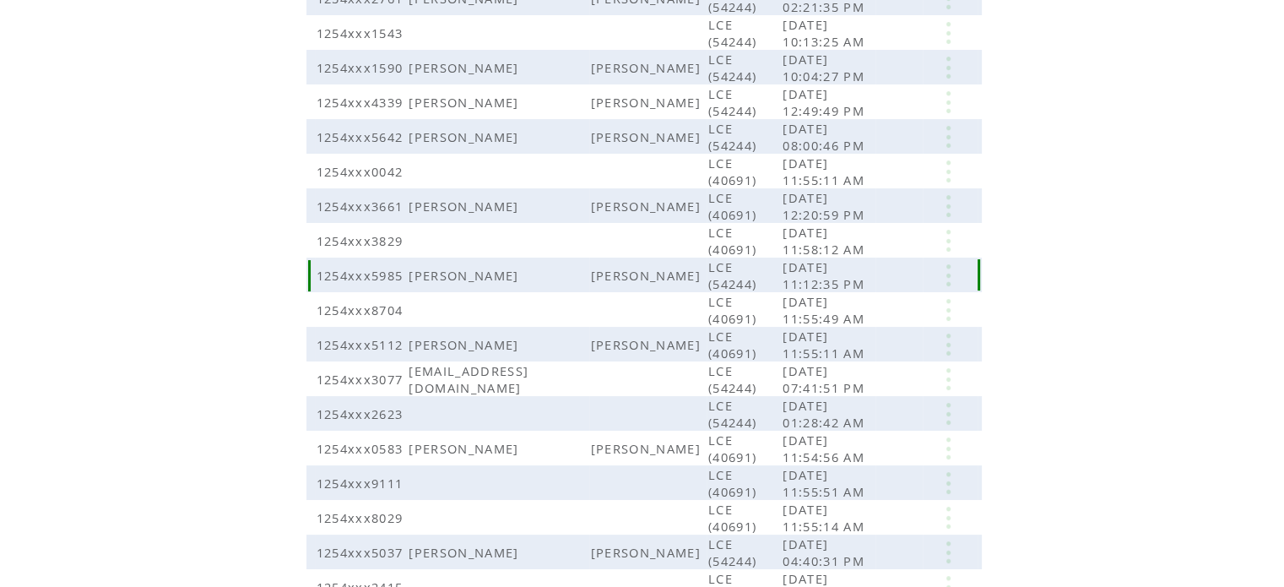
scroll to position [247, 0]
click at [948, 234] on link at bounding box center [948, 240] width 51 height 22
click at [850, 260] on link "EDIT" at bounding box center [855, 259] width 28 height 15
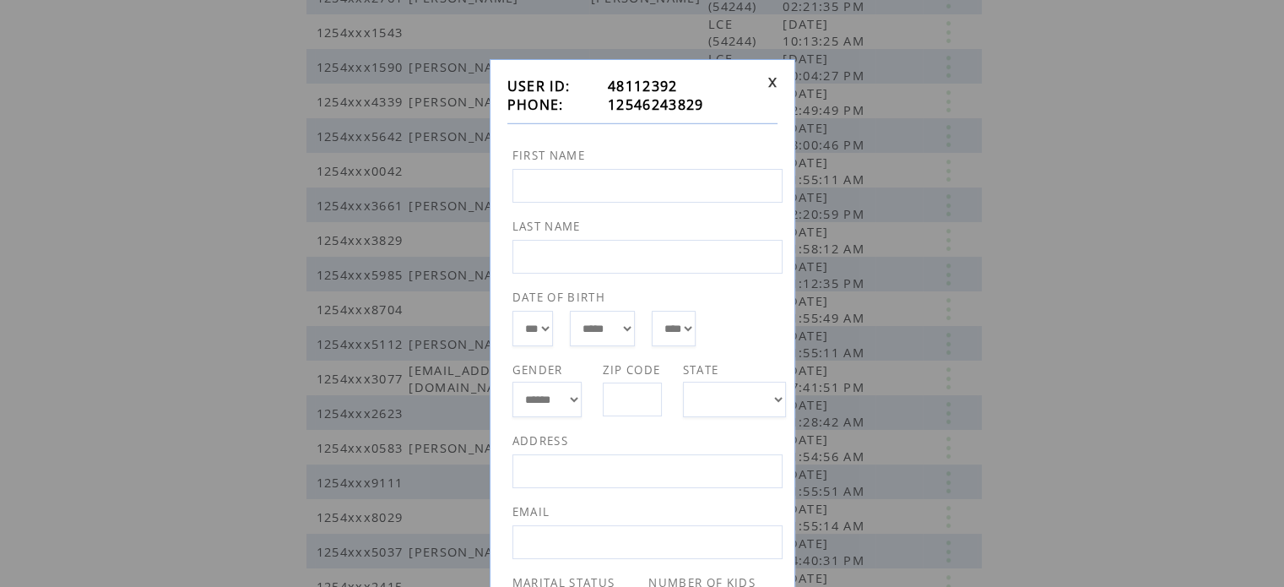
click at [774, 83] on link at bounding box center [773, 82] width 10 height 11
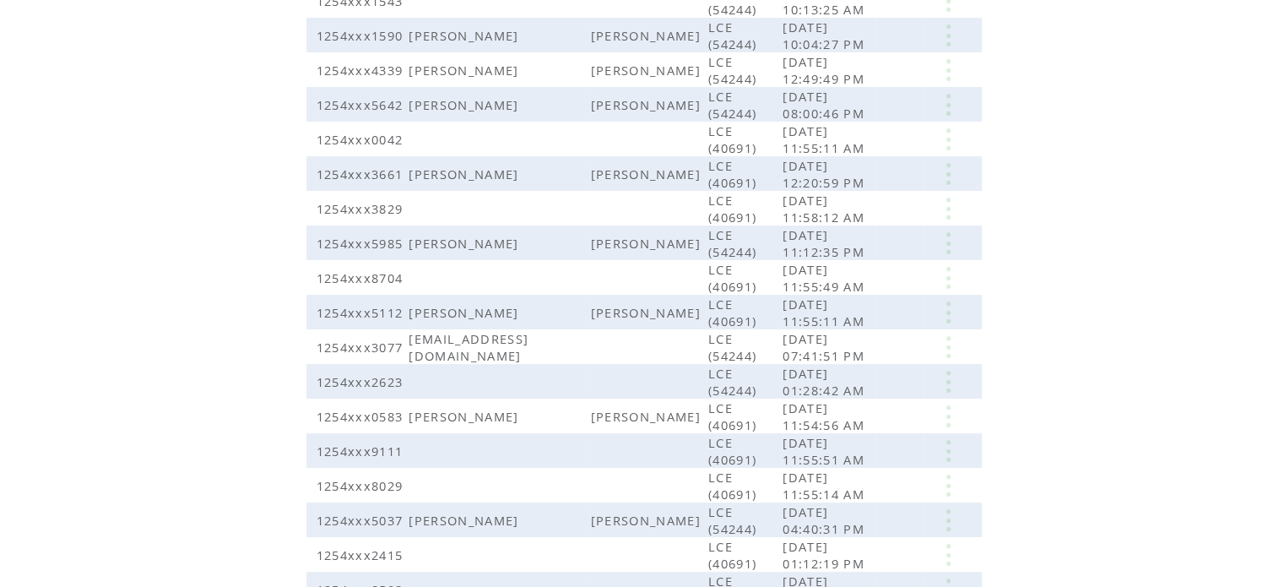
scroll to position [236, 0]
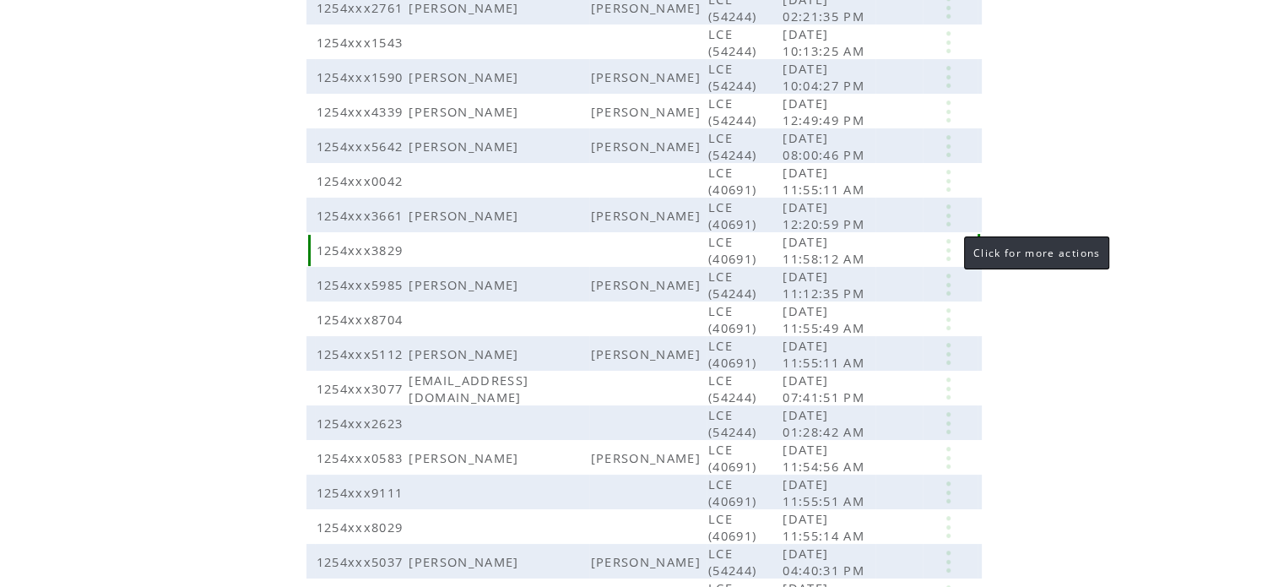
click at [947, 239] on link at bounding box center [948, 250] width 51 height 22
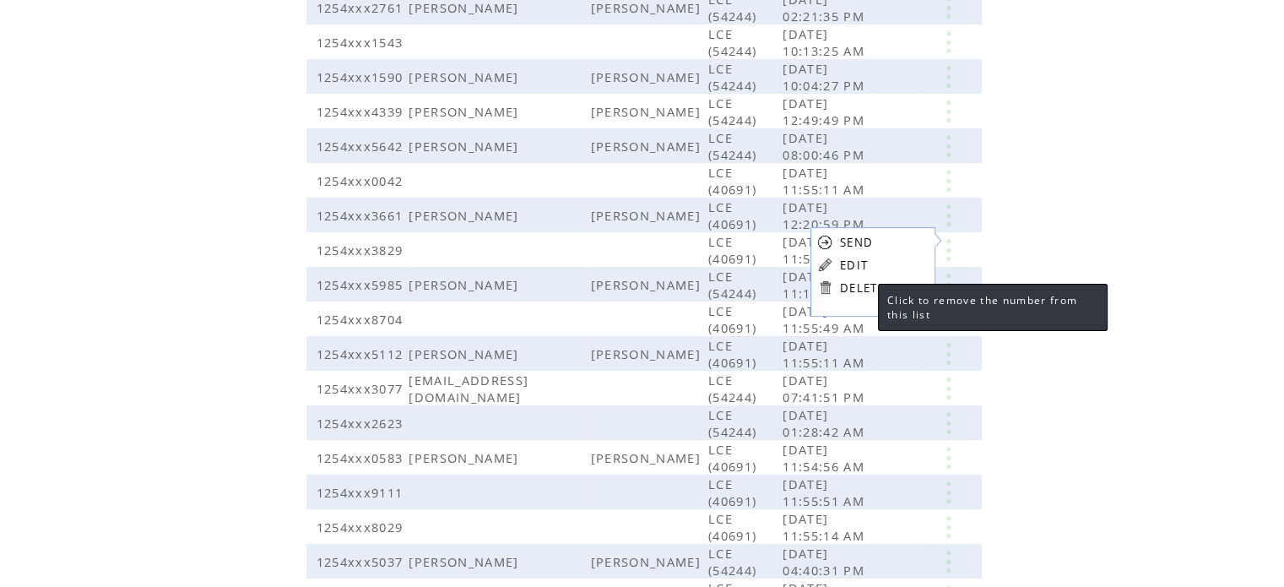
click at [861, 285] on link "DELETE" at bounding box center [862, 287] width 45 height 15
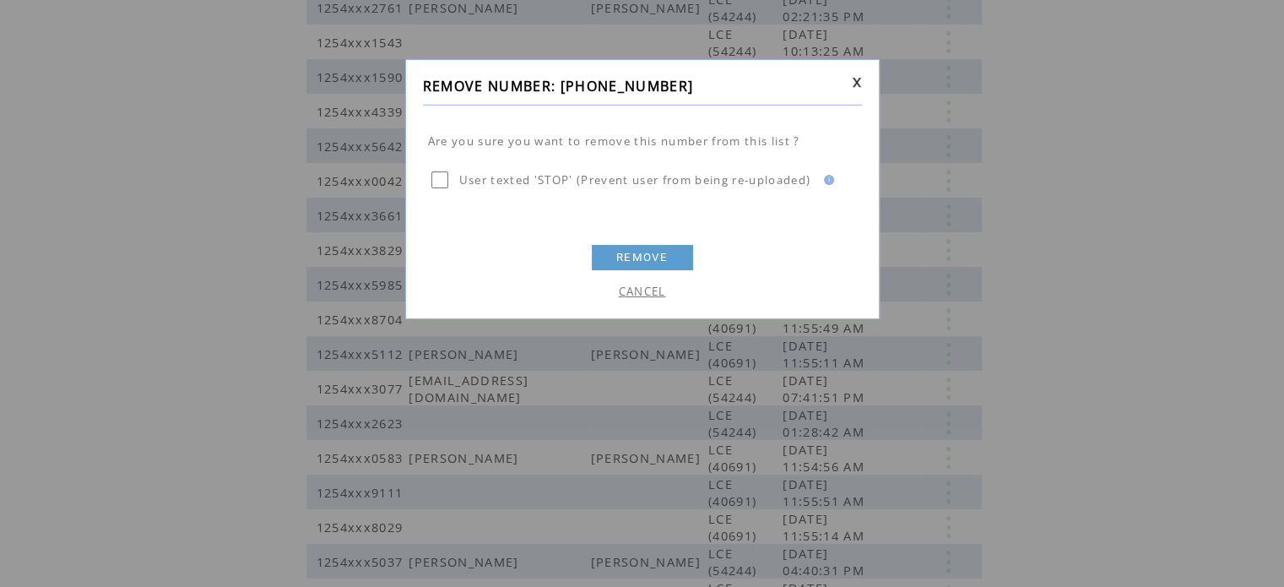
click at [834, 181] on img at bounding box center [826, 180] width 15 height 10
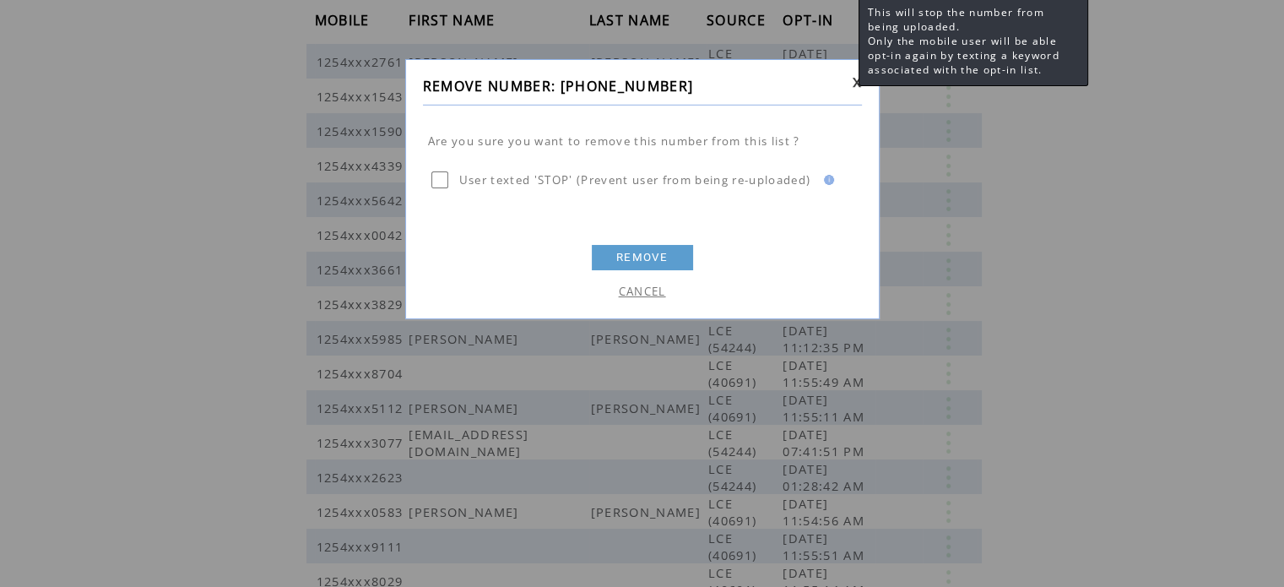
scroll to position [179, 0]
click at [643, 249] on link "REMOVE" at bounding box center [642, 257] width 101 height 25
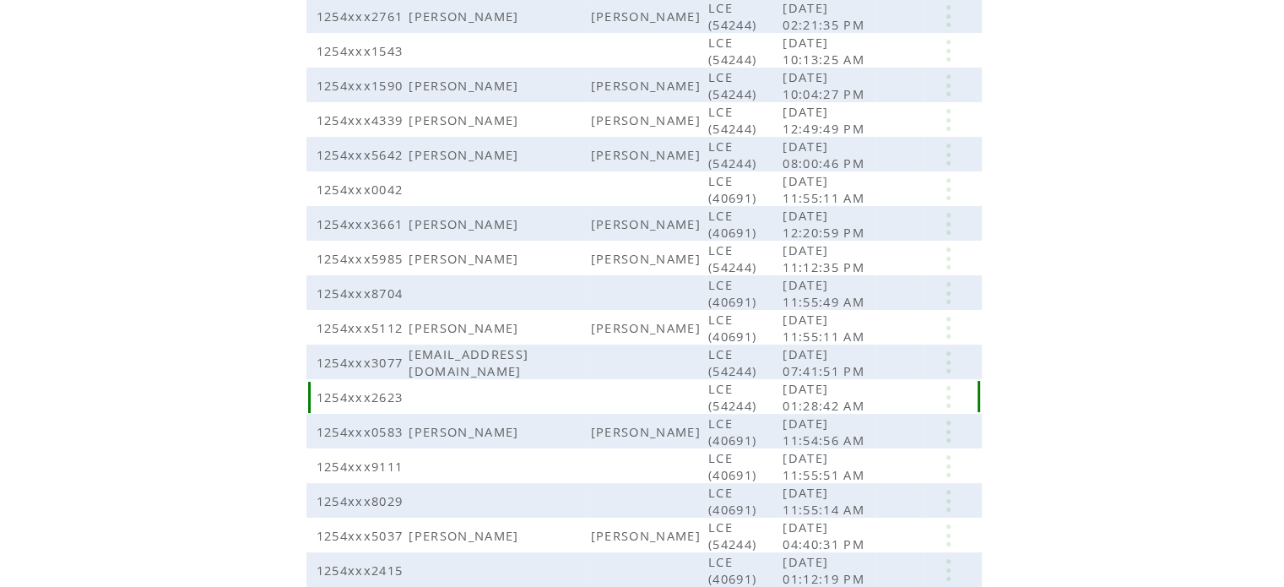
scroll to position [236, 0]
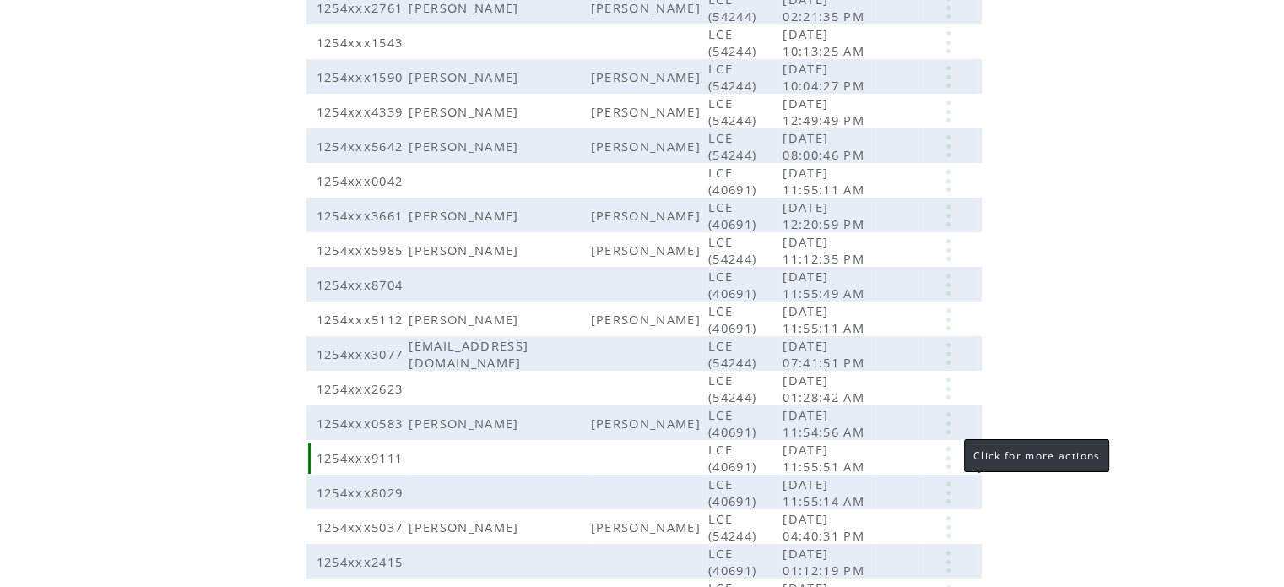
click at [947, 448] on link at bounding box center [948, 458] width 51 height 22
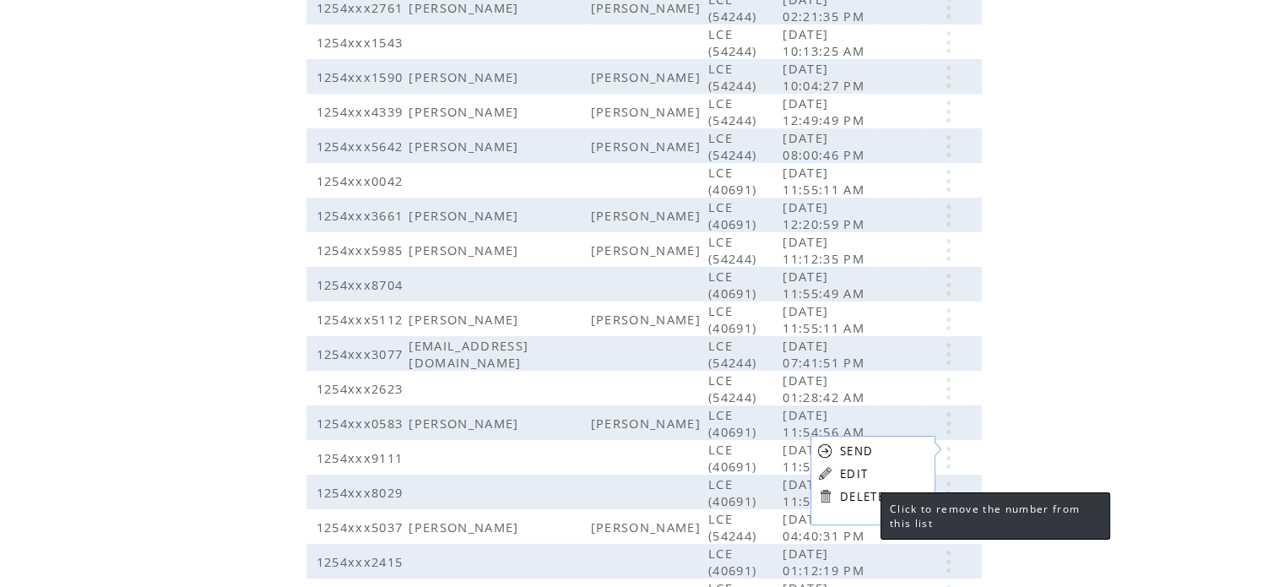
click at [864, 498] on link "DELETE" at bounding box center [862, 496] width 45 height 15
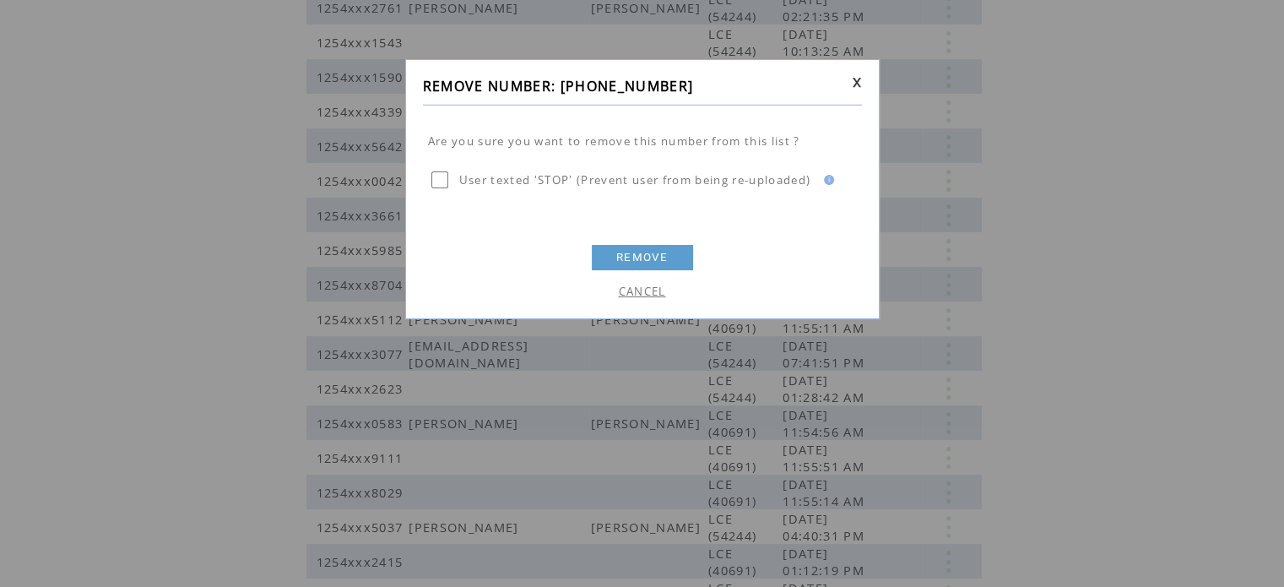
click at [642, 256] on link "REMOVE" at bounding box center [642, 257] width 101 height 25
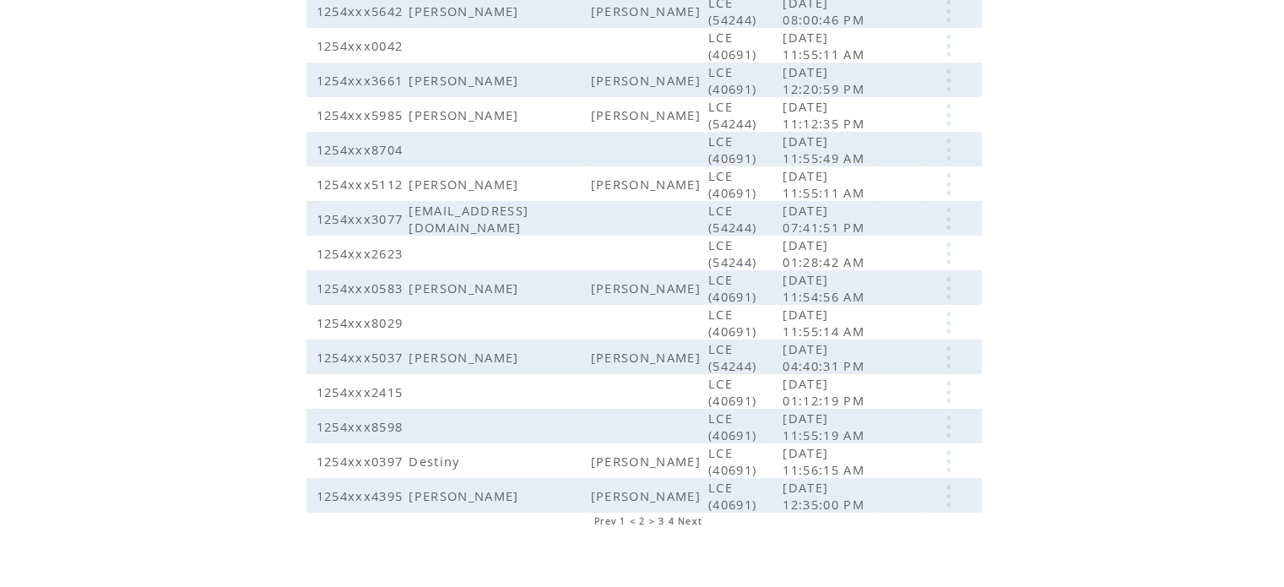
scroll to position [372, 0]
click at [624, 515] on span "1" at bounding box center [623, 521] width 6 height 12
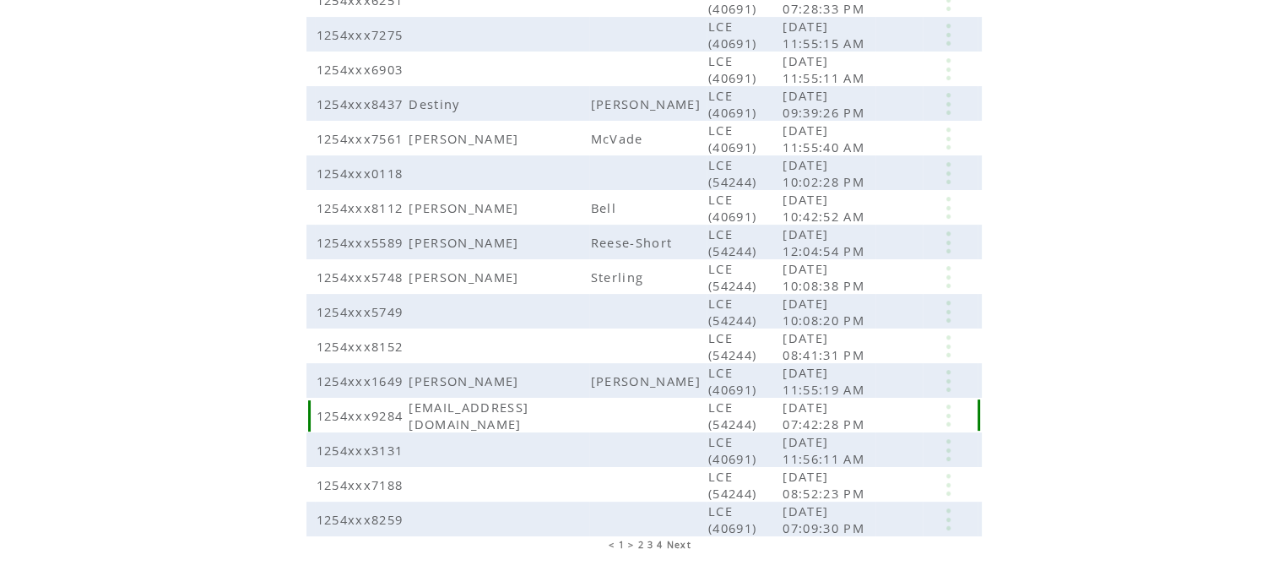
scroll to position [372, 0]
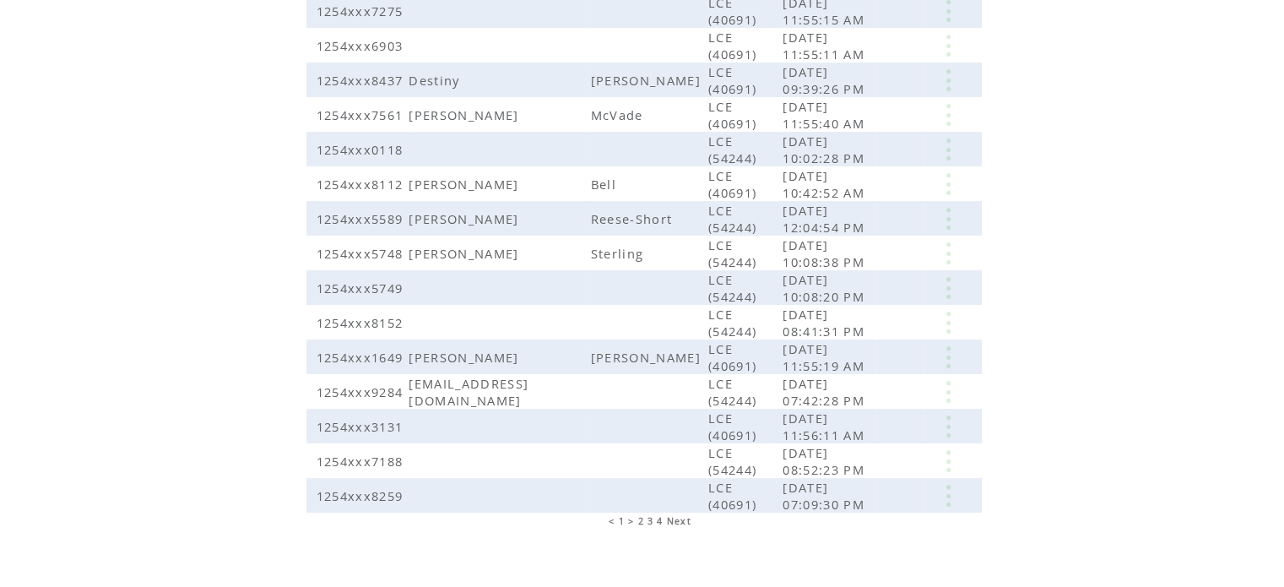
click at [650, 515] on span "3" at bounding box center [651, 521] width 6 height 12
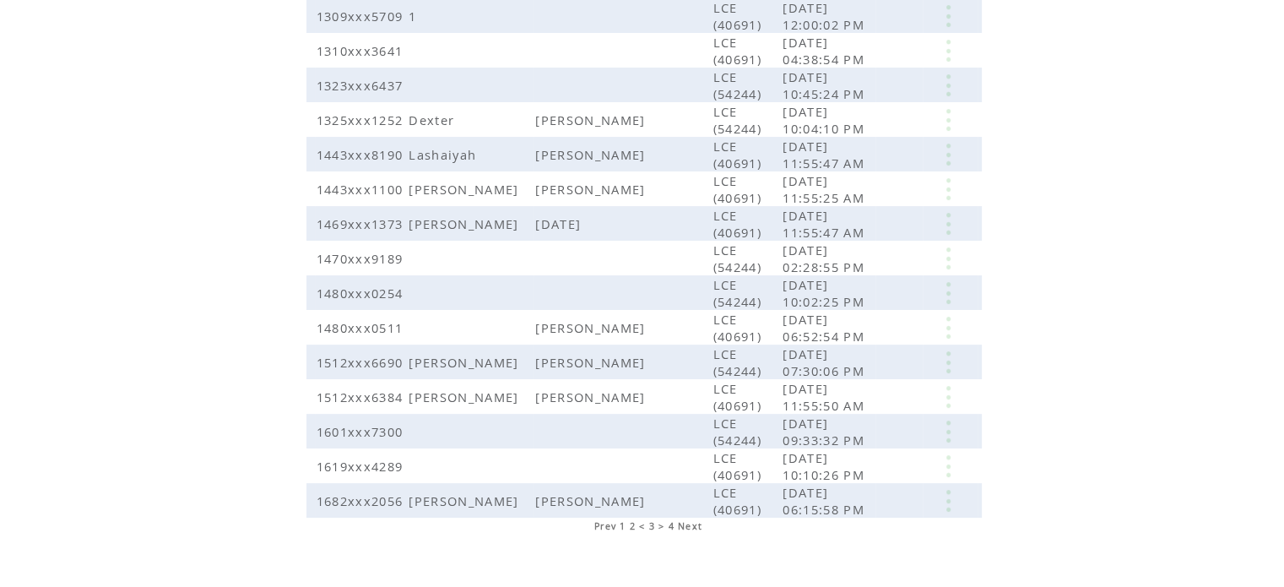
scroll to position [385, 0]
click at [685, 518] on span "Next" at bounding box center [690, 524] width 24 height 12
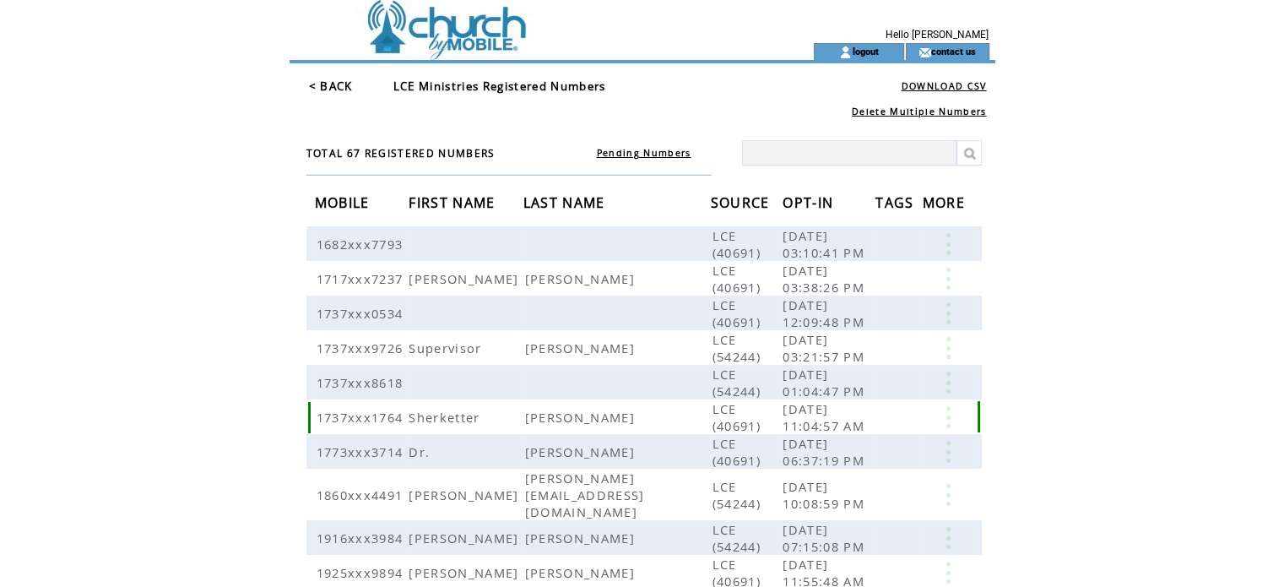
scroll to position [89, 0]
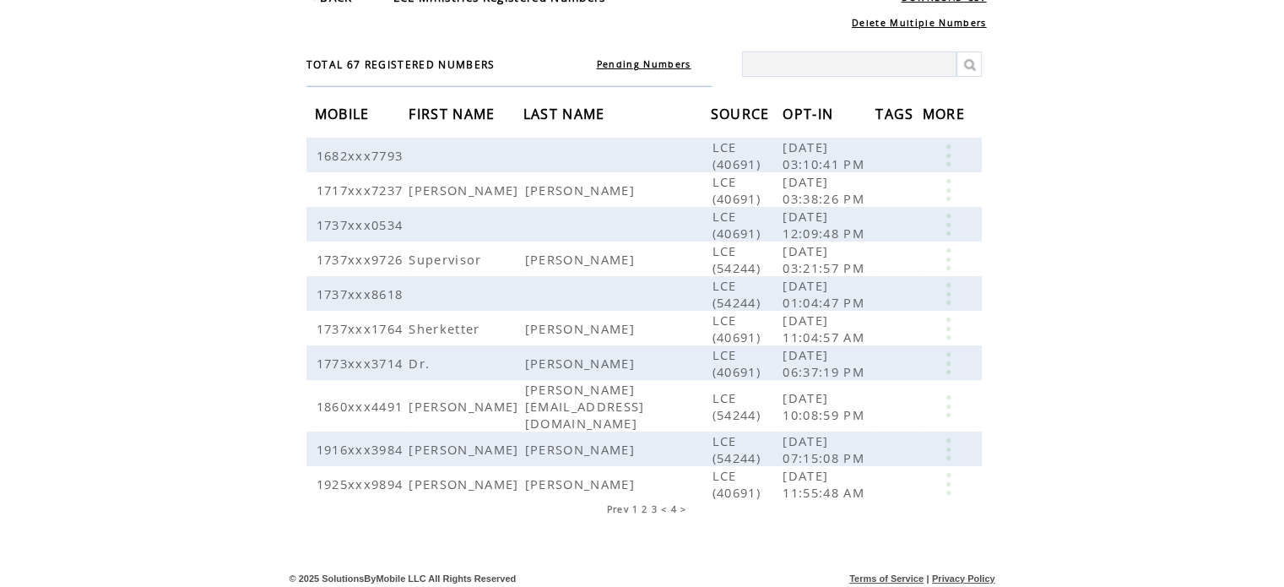
click at [615, 503] on span "Prev" at bounding box center [617, 509] width 22 height 12
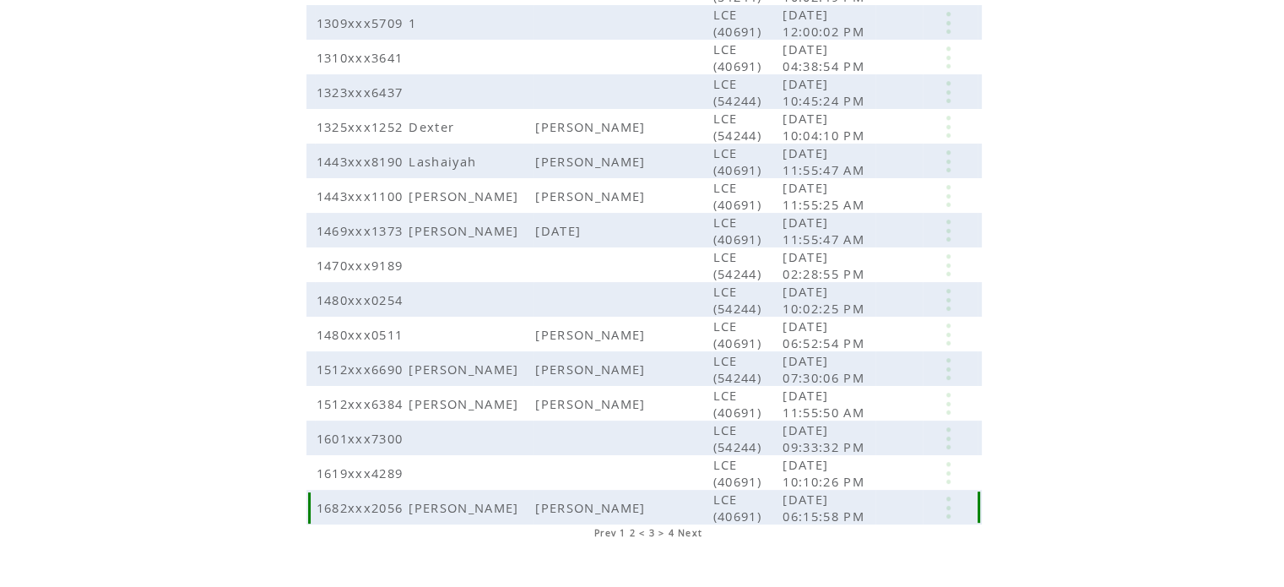
scroll to position [388, 0]
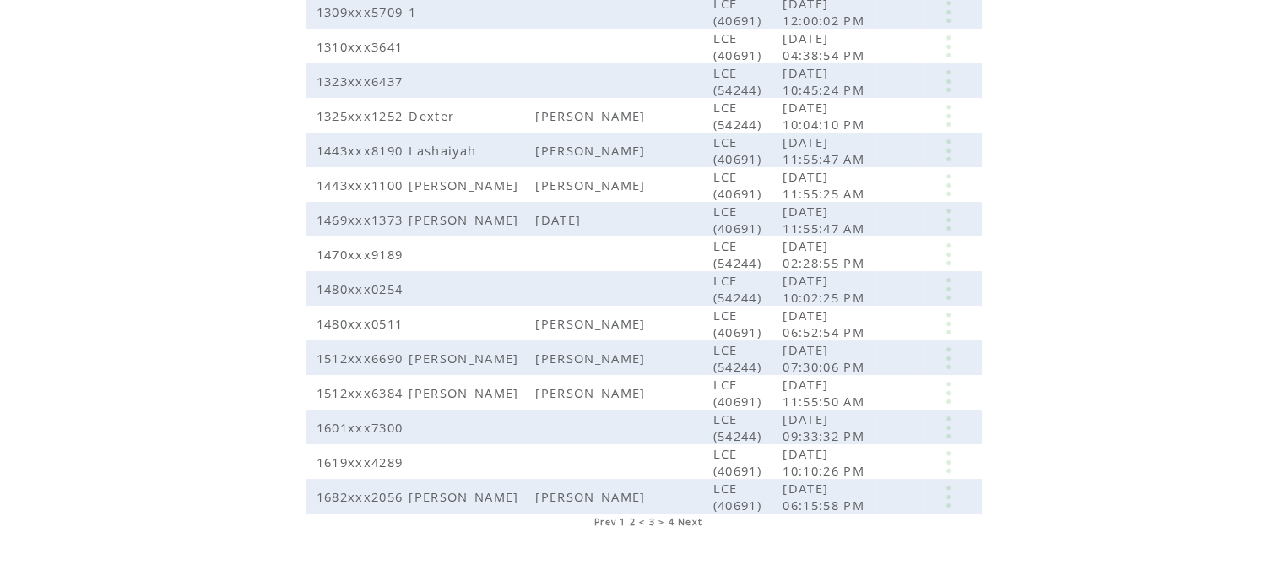
click at [605, 516] on span "Prev" at bounding box center [605, 522] width 22 height 12
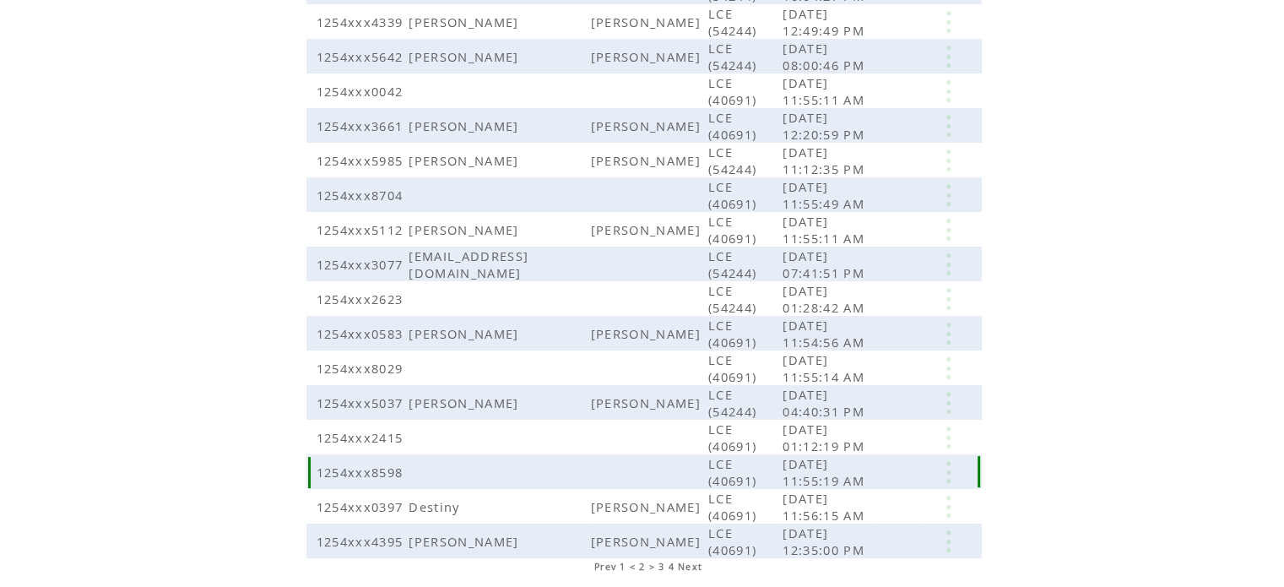
scroll to position [372, 0]
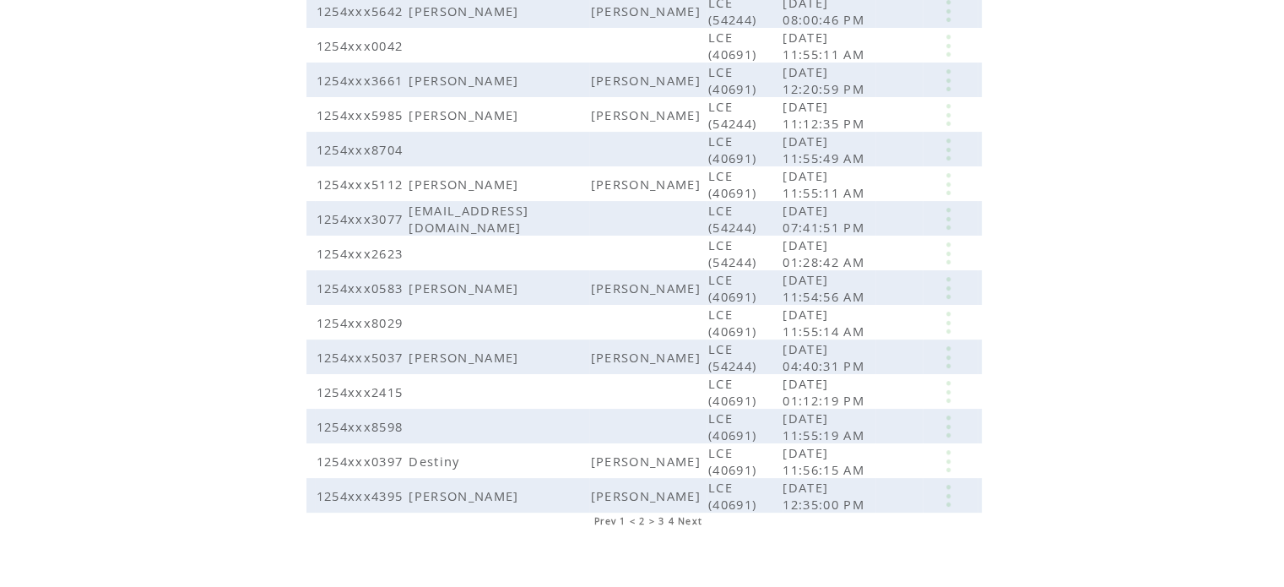
drag, startPoint x: 0, startPoint y: 0, endPoint x: 605, endPoint y: 502, distance: 786.1
click at [605, 515] on span "Prev" at bounding box center [605, 521] width 22 height 12
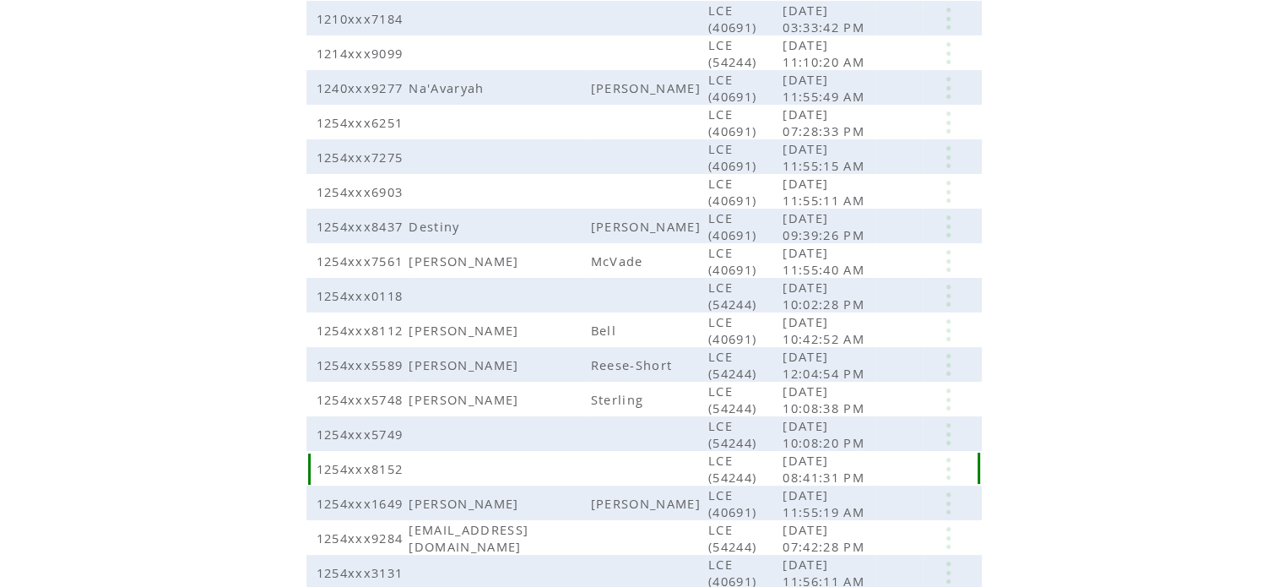
scroll to position [372, 0]
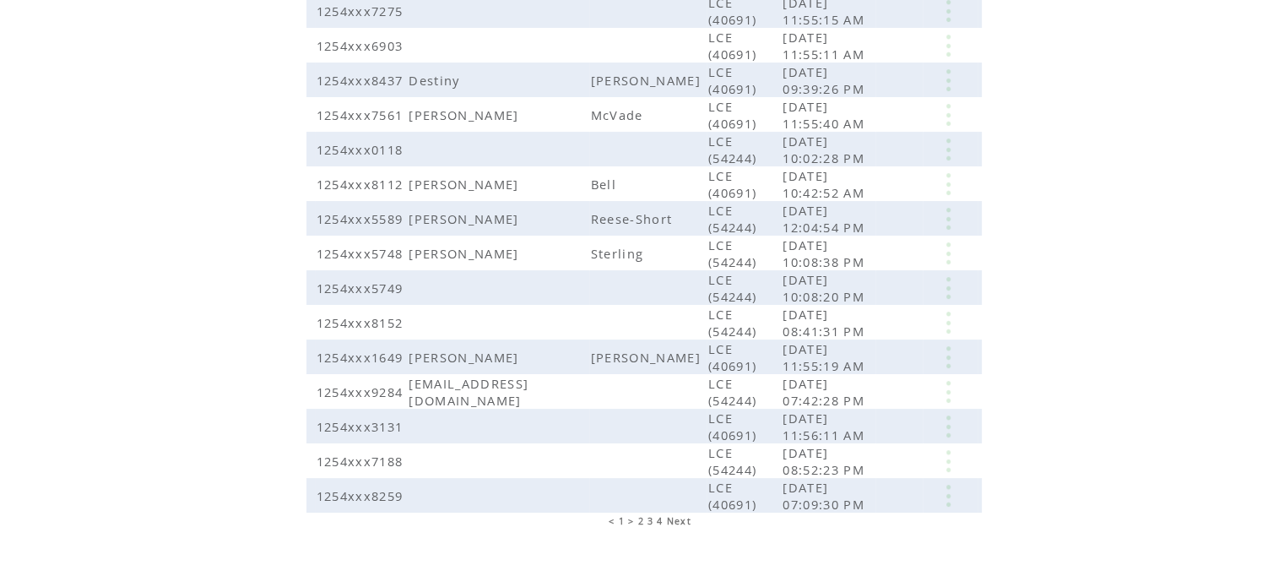
click at [676, 515] on span "Next" at bounding box center [679, 521] width 24 height 12
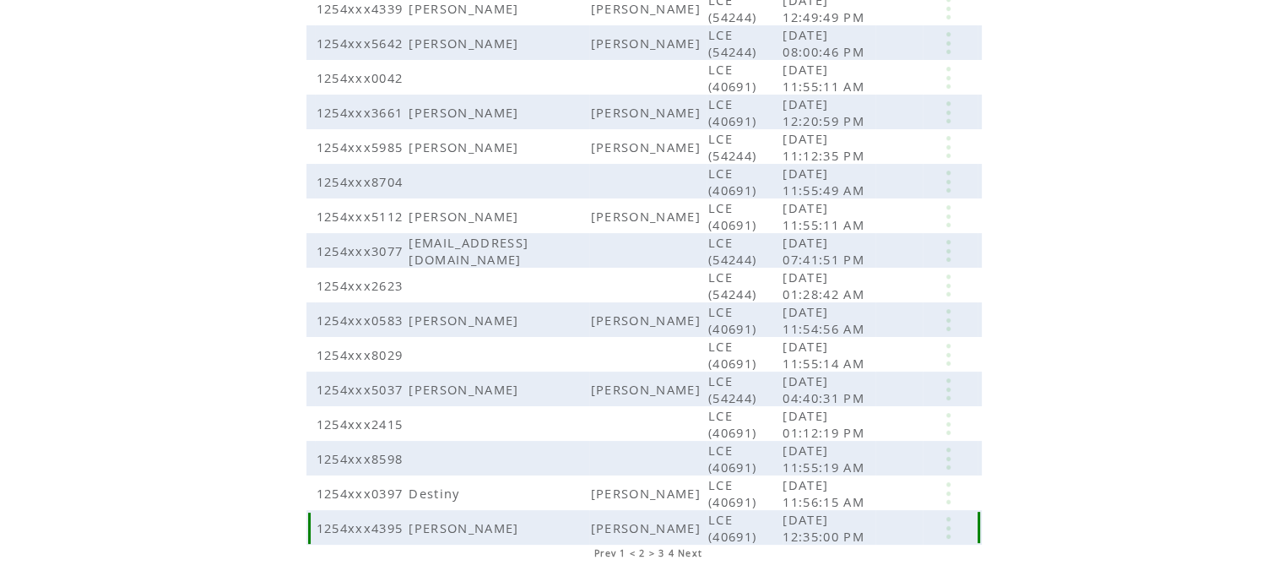
scroll to position [372, 0]
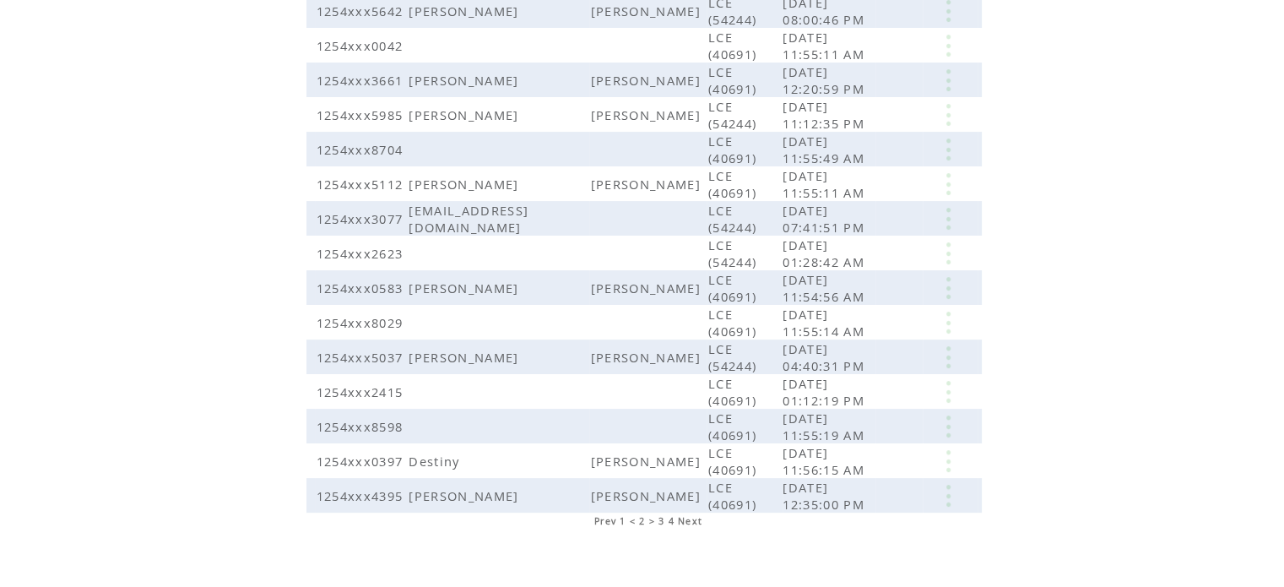
click at [692, 515] on span "Next" at bounding box center [690, 521] width 24 height 12
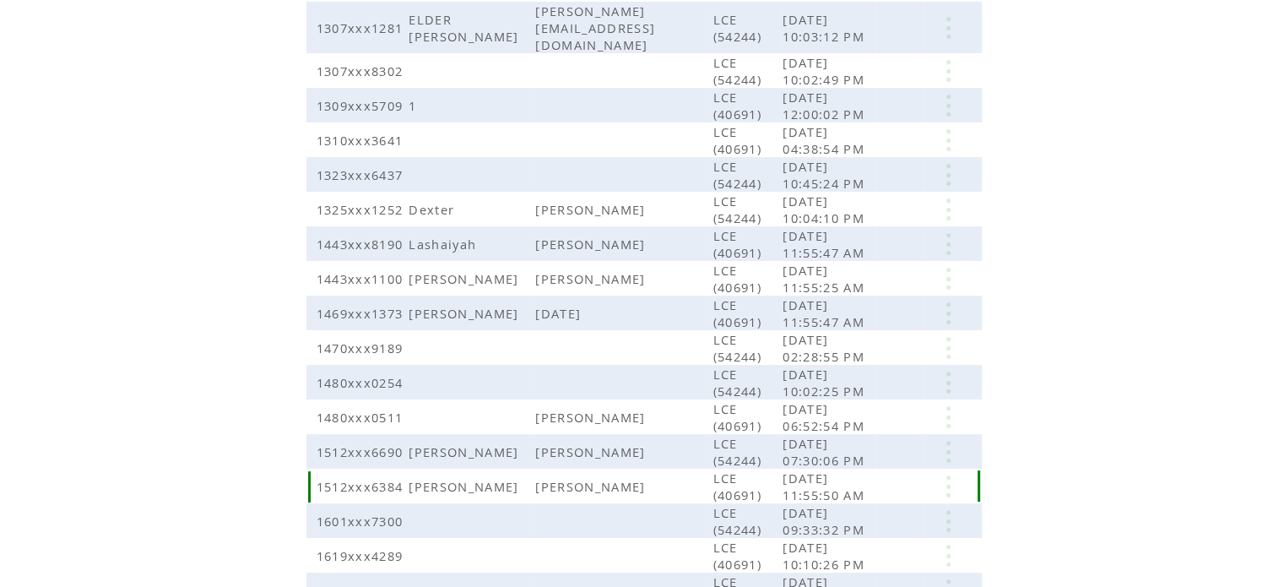
scroll to position [353, 0]
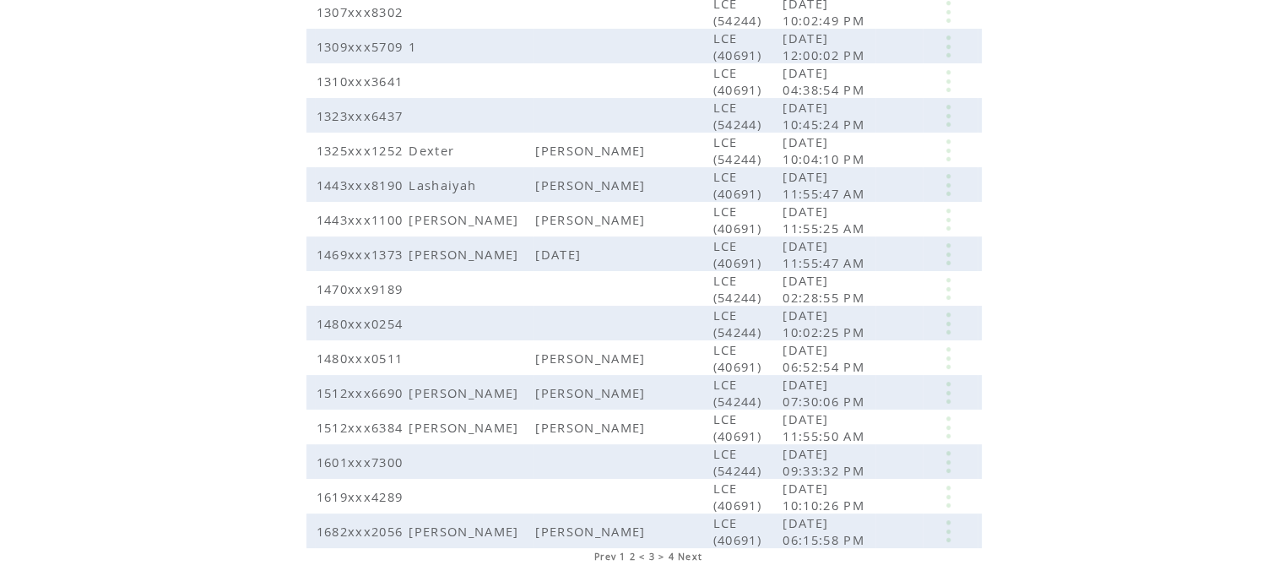
click at [695, 551] on span "Next" at bounding box center [690, 557] width 24 height 12
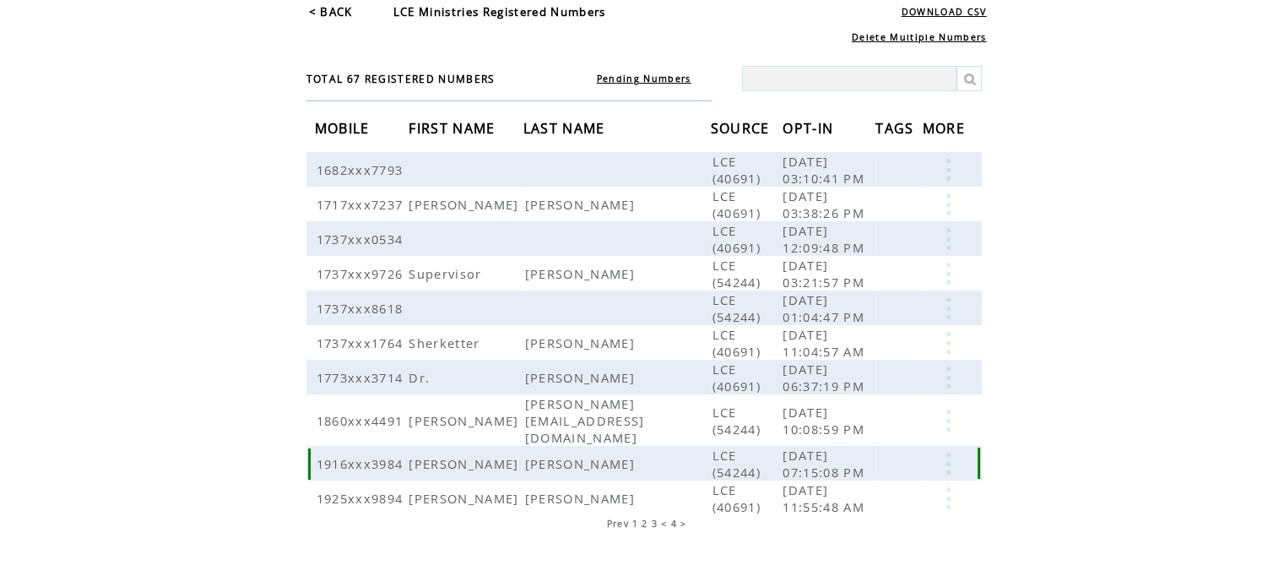
scroll to position [89, 0]
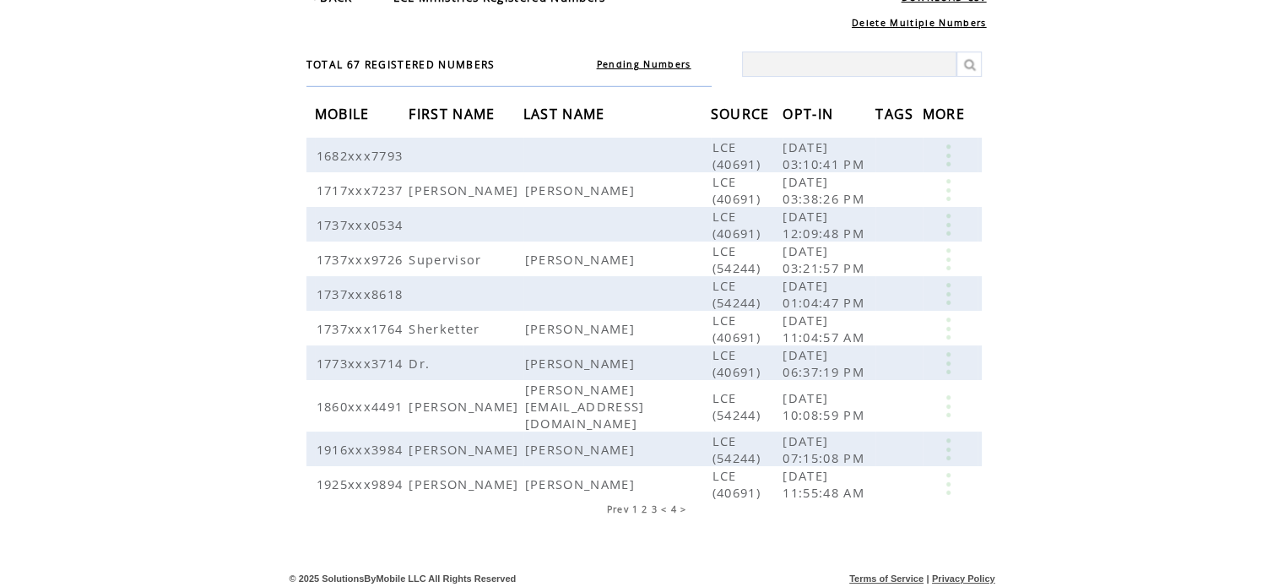
click at [620, 503] on span "Prev" at bounding box center [617, 509] width 22 height 12
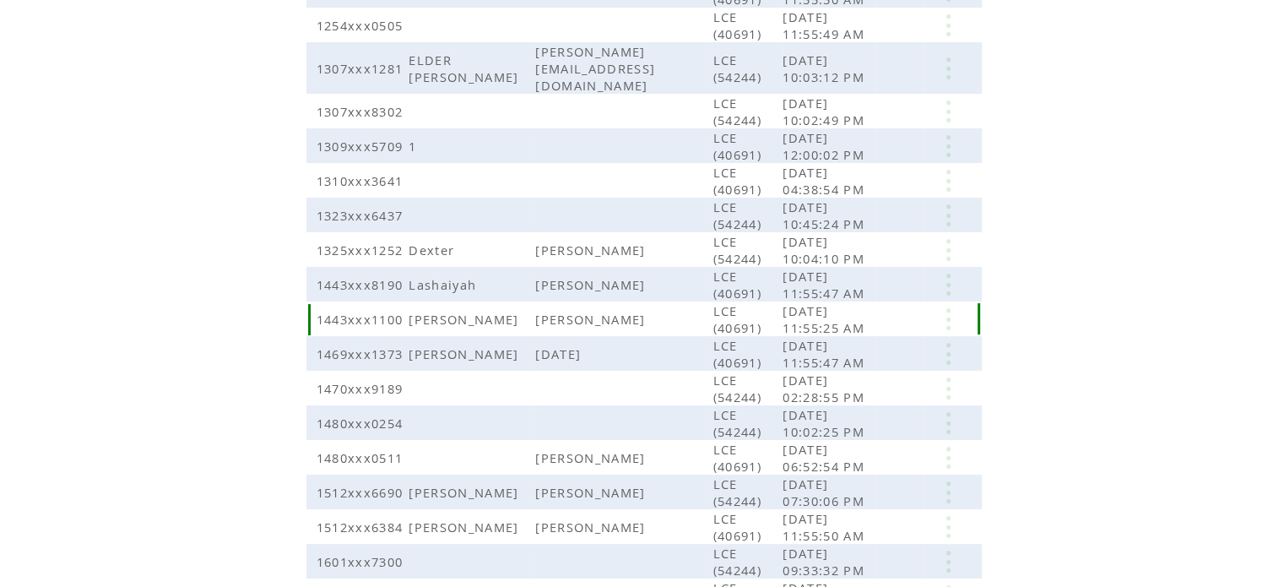
scroll to position [388, 0]
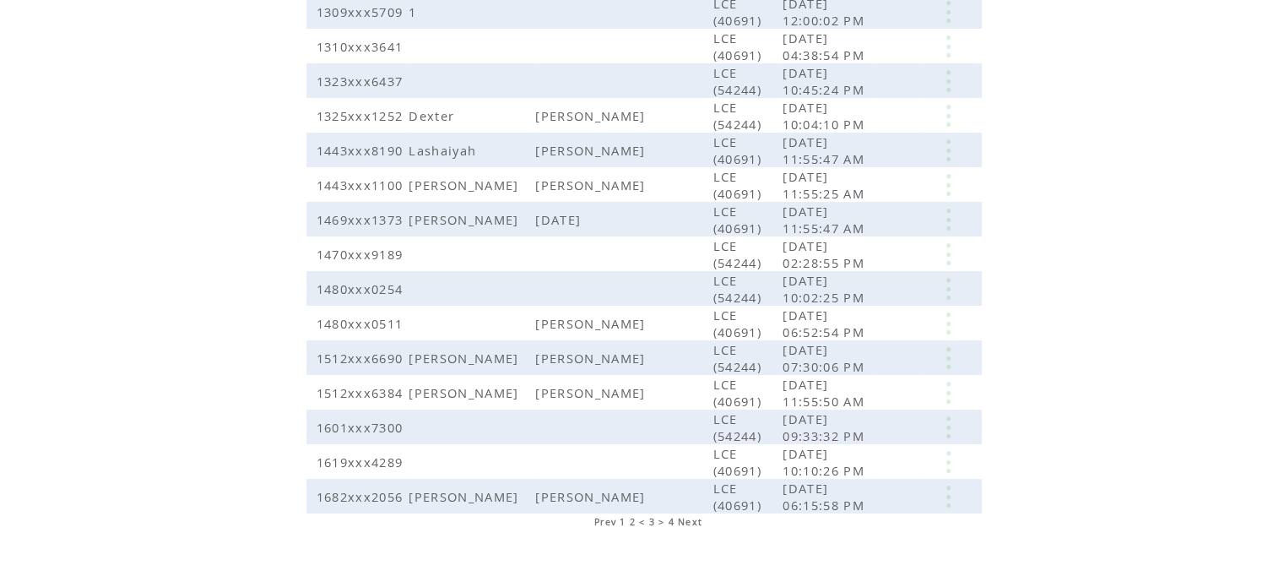
click at [610, 516] on span "Prev" at bounding box center [605, 522] width 22 height 12
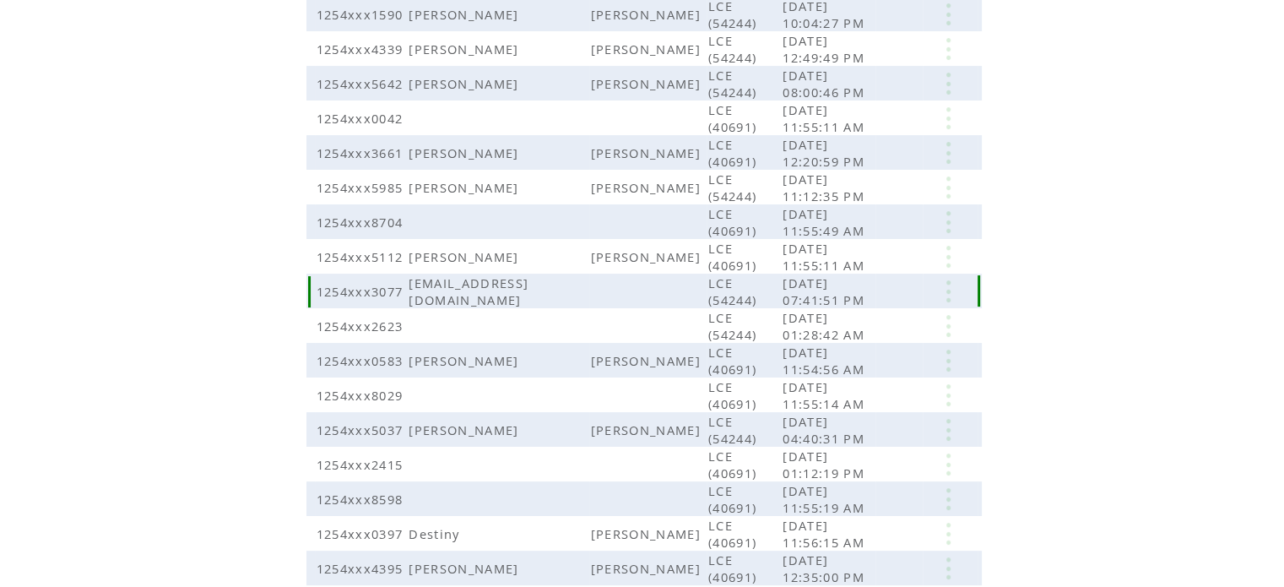
scroll to position [372, 0]
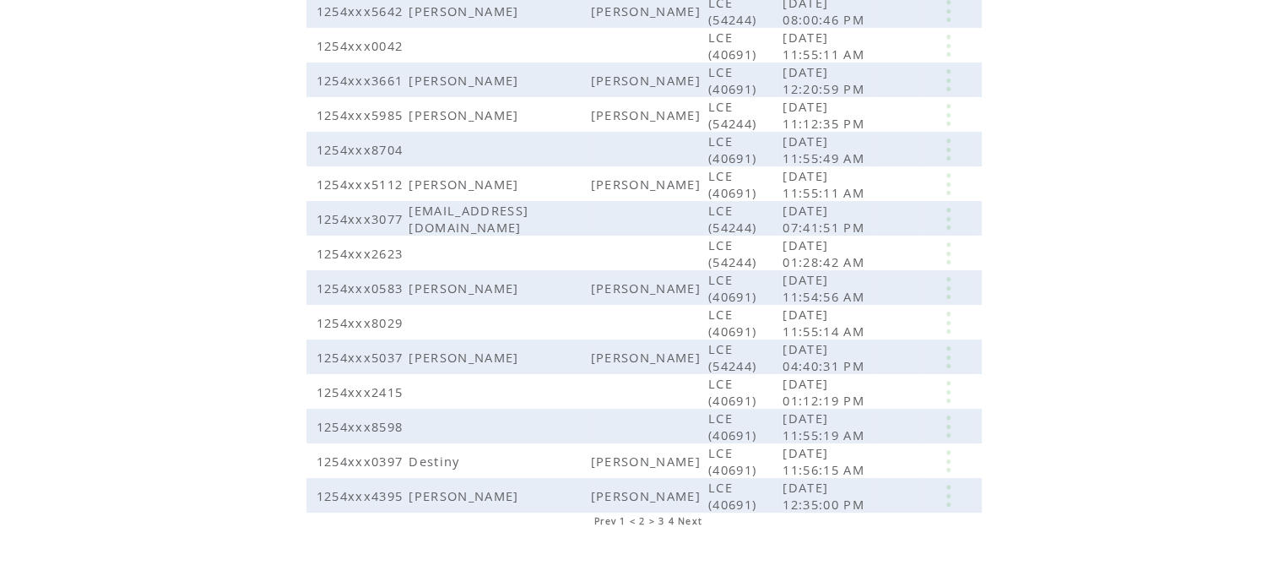
click at [606, 515] on span "Prev" at bounding box center [605, 521] width 22 height 12
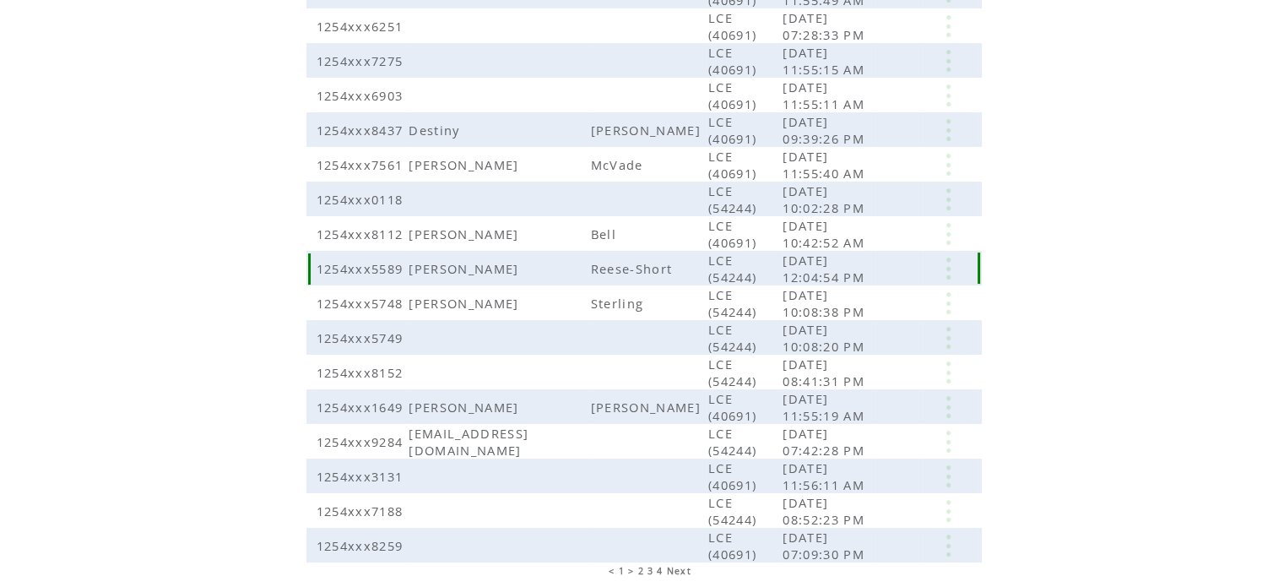
scroll to position [372, 0]
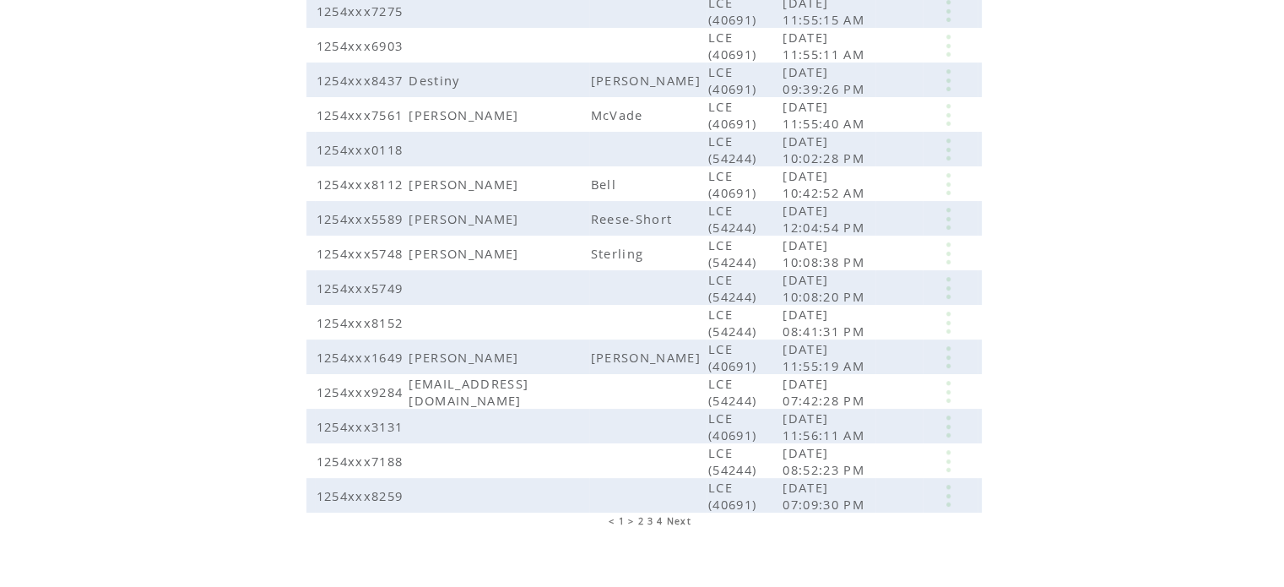
click at [676, 515] on span "Next" at bounding box center [679, 521] width 24 height 12
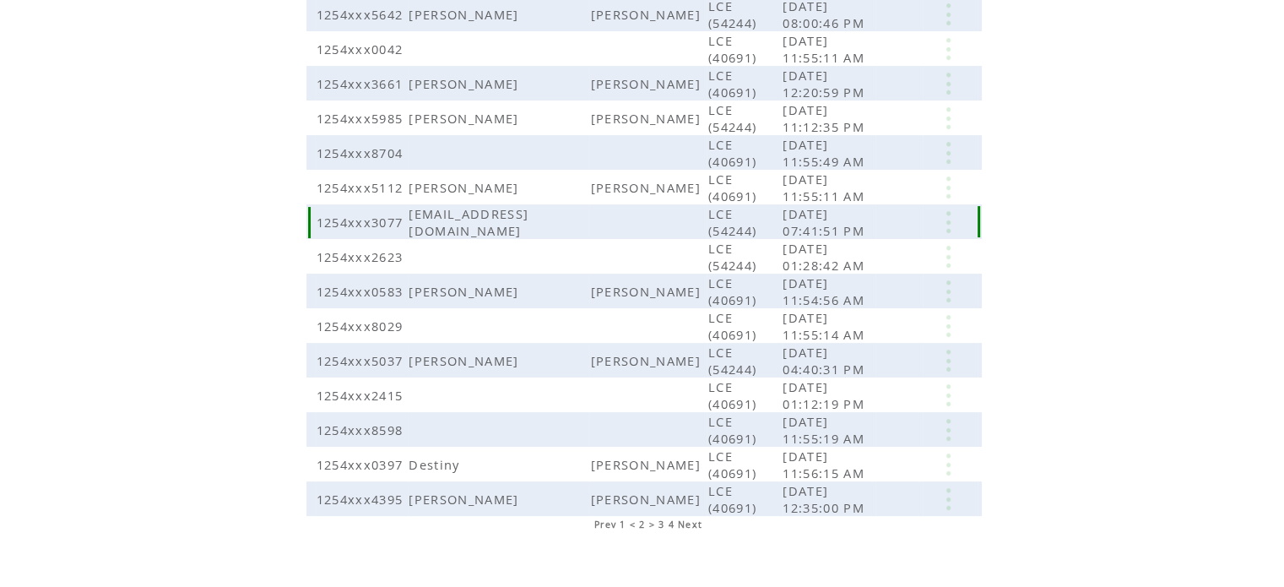
scroll to position [372, 0]
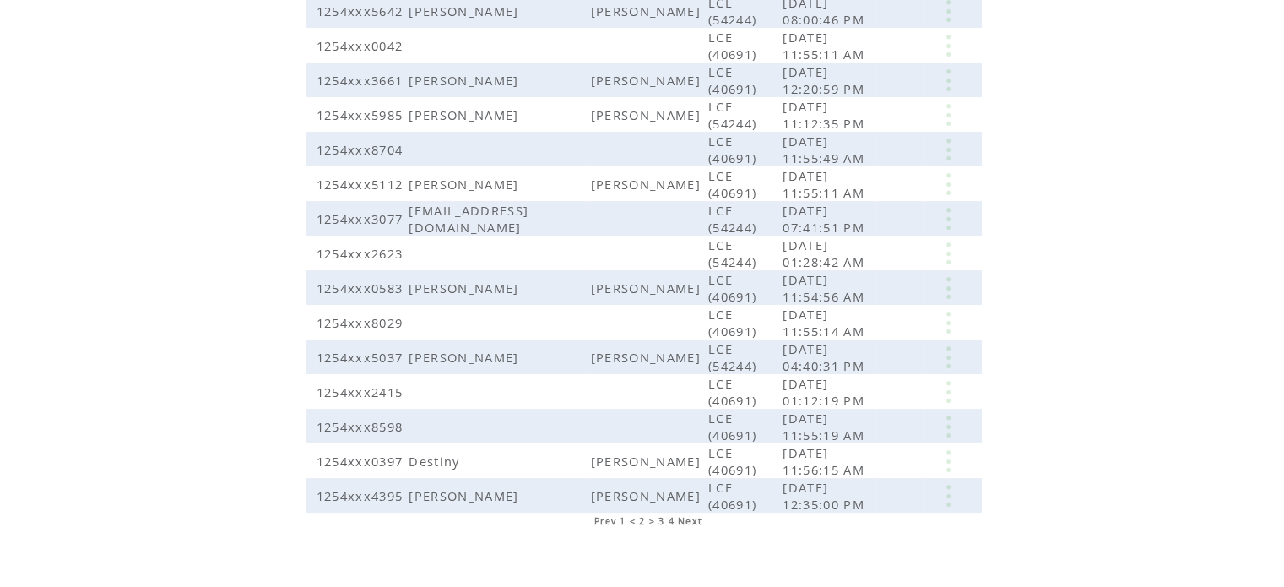
click at [685, 515] on span "Next" at bounding box center [690, 521] width 24 height 12
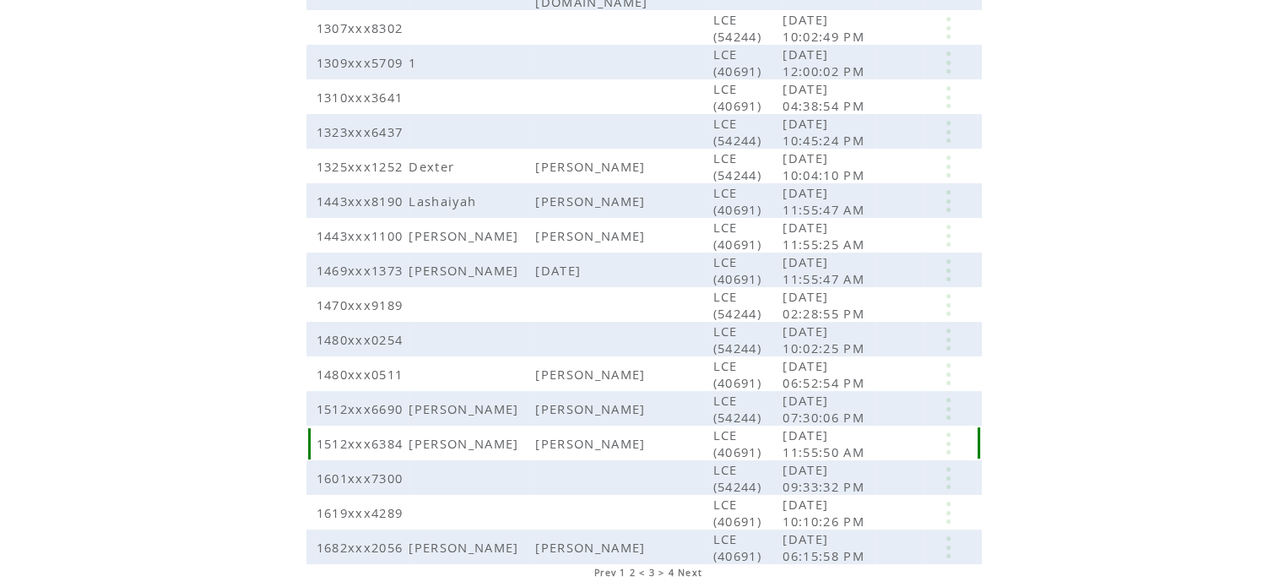
scroll to position [388, 0]
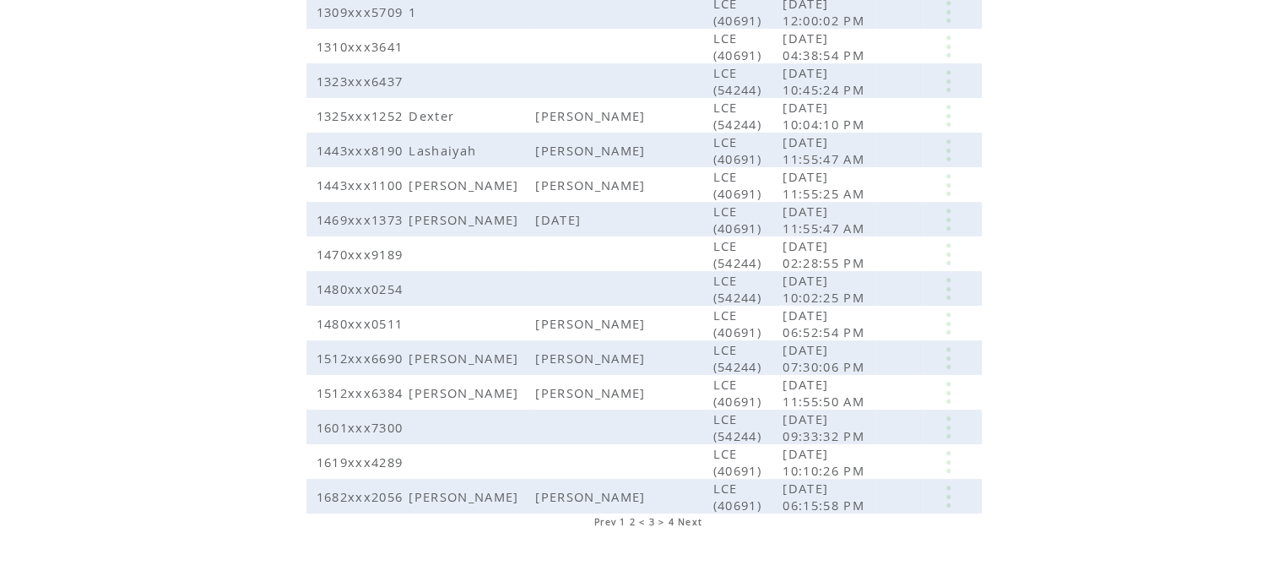
click at [689, 516] on span "Next" at bounding box center [690, 522] width 24 height 12
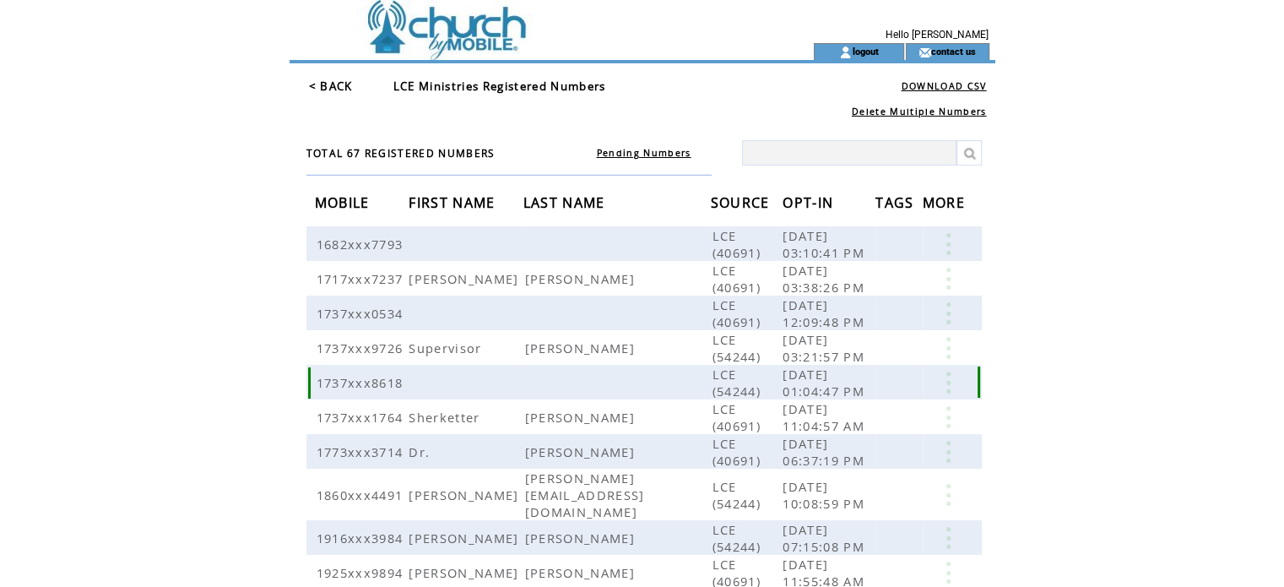
scroll to position [89, 0]
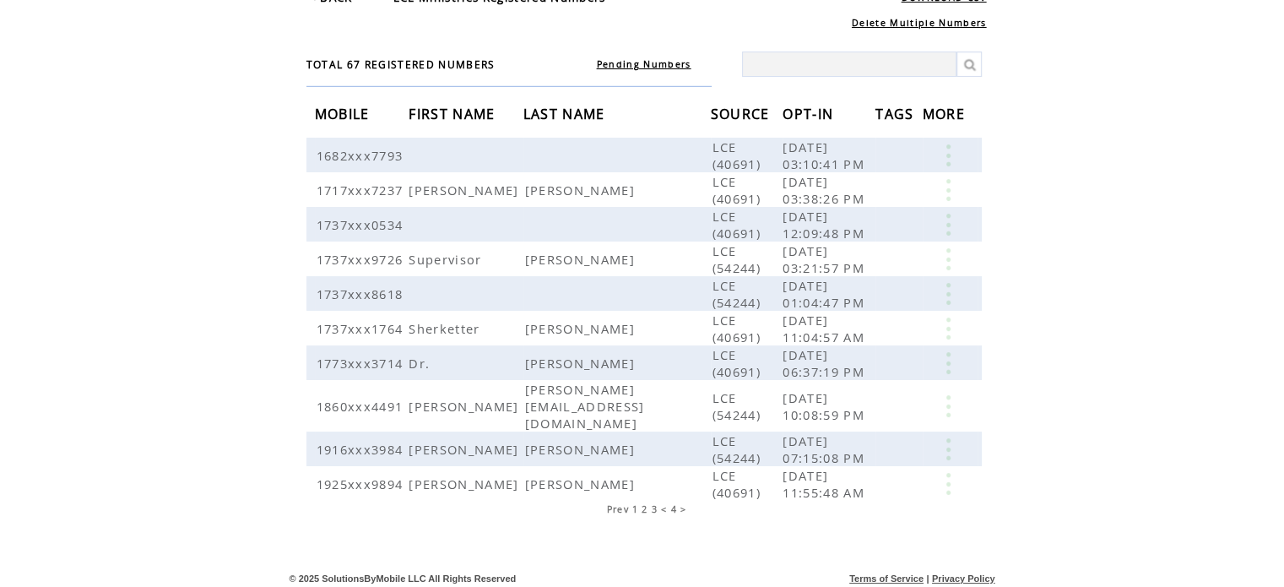
click at [618, 503] on span "Prev" at bounding box center [617, 509] width 22 height 12
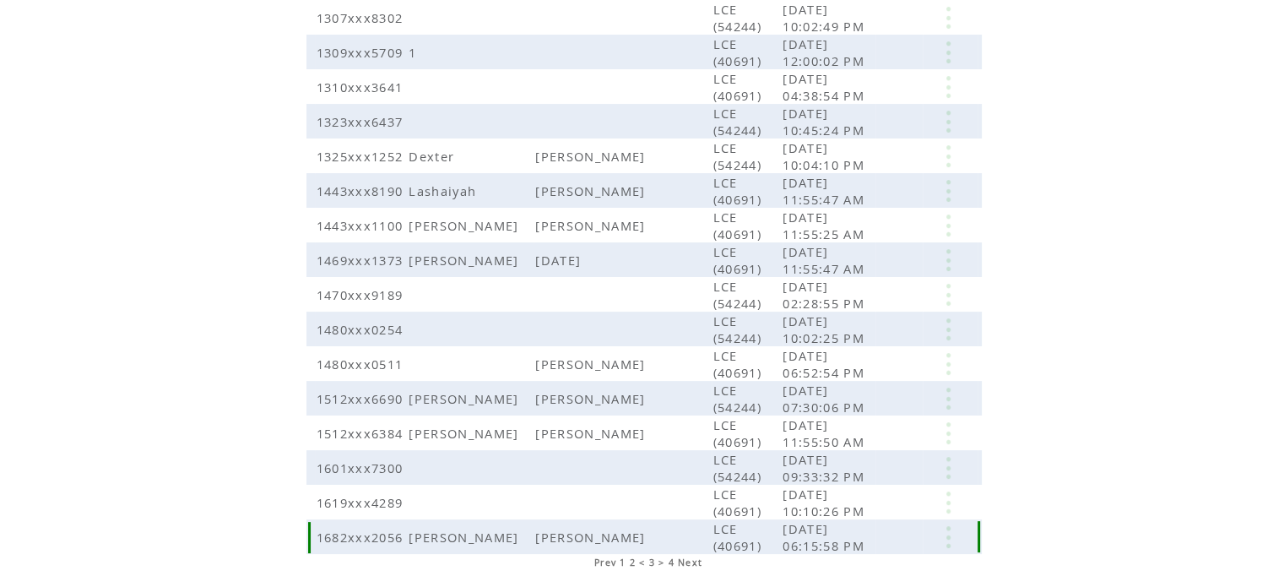
scroll to position [388, 0]
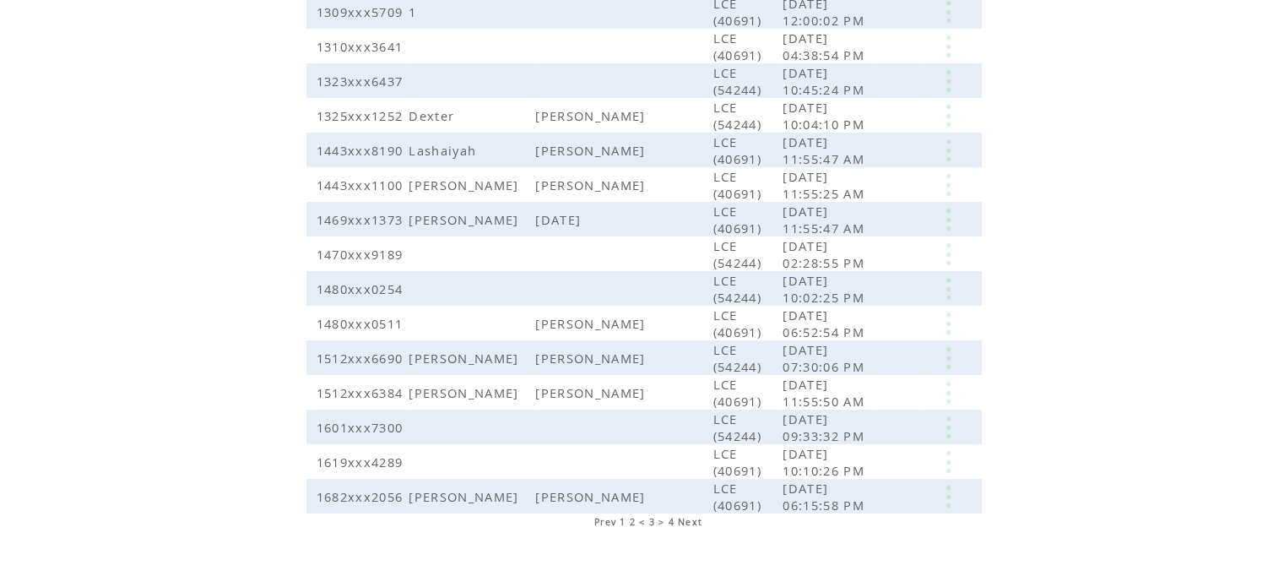
click at [608, 516] on span "Prev" at bounding box center [605, 522] width 22 height 12
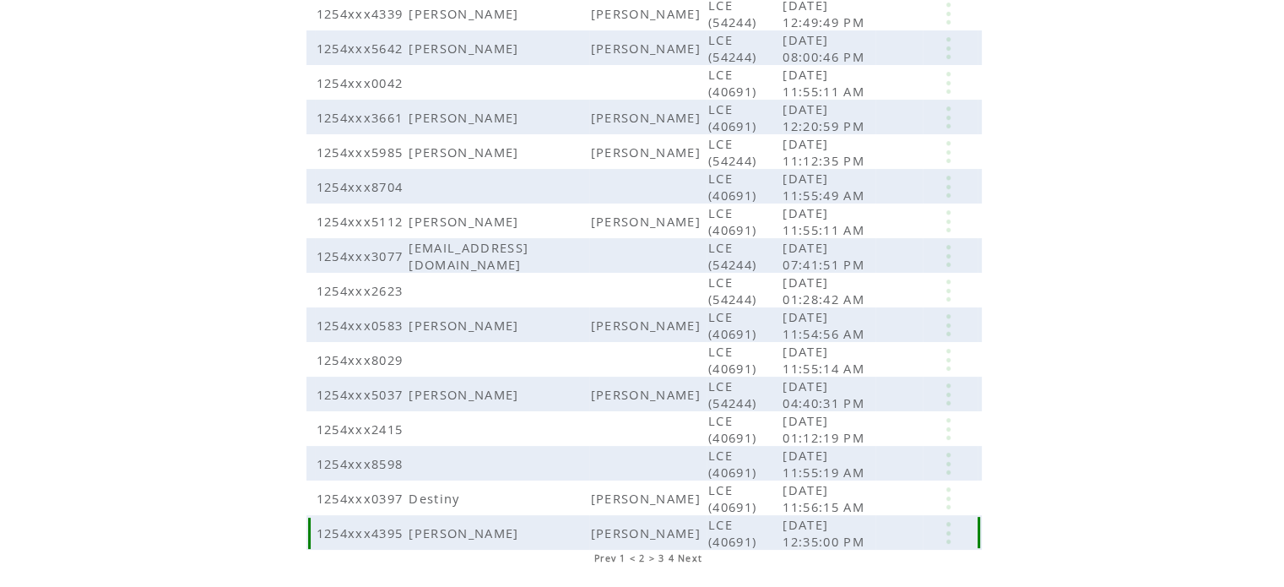
scroll to position [372, 0]
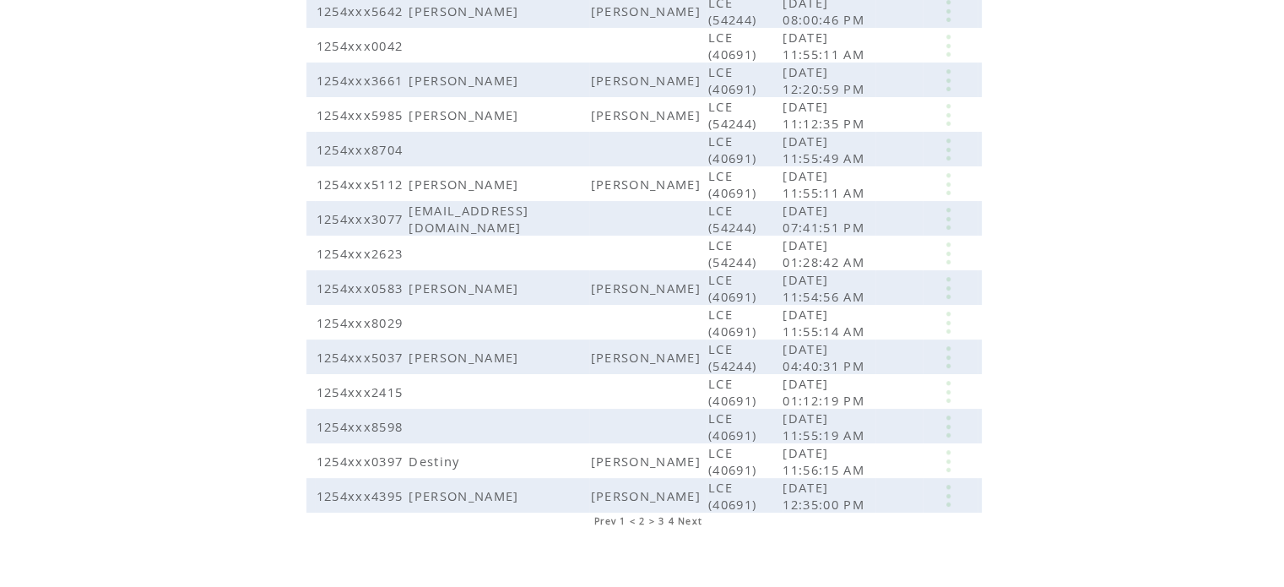
click at [608, 515] on span "Prev" at bounding box center [605, 521] width 22 height 12
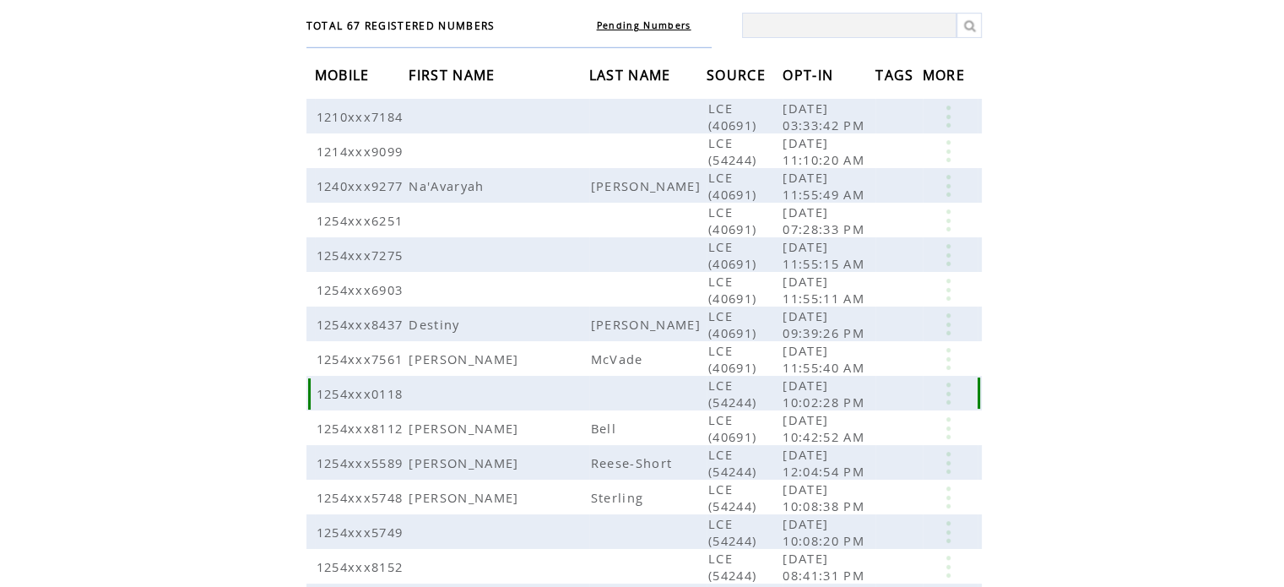
scroll to position [133, 0]
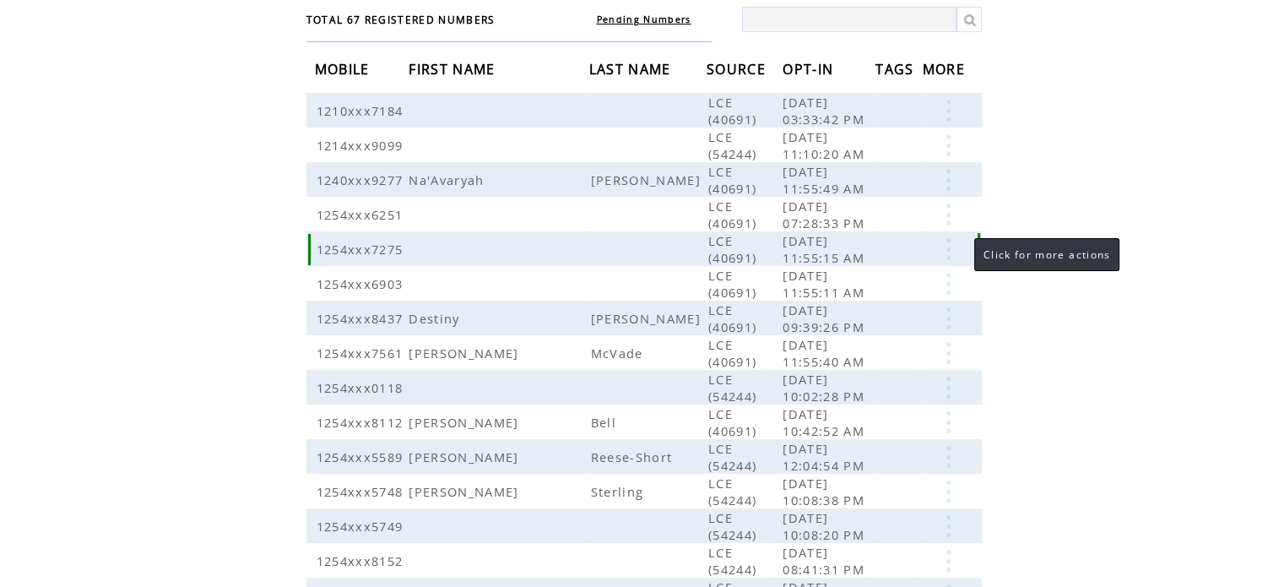
click at [952, 241] on link at bounding box center [948, 249] width 51 height 22
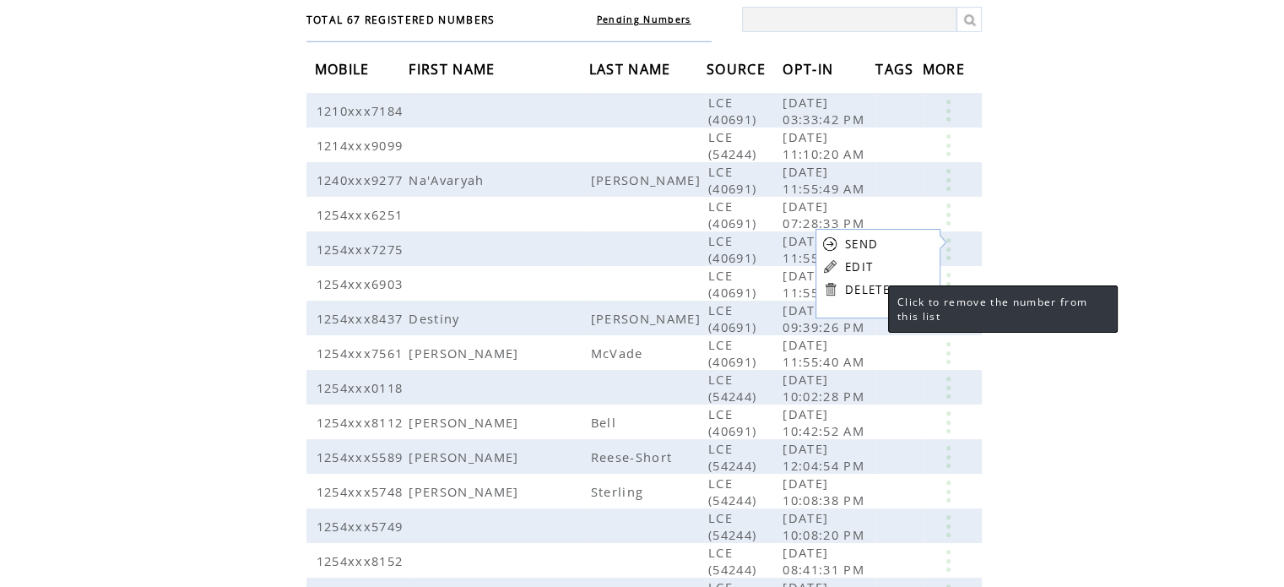
click at [871, 290] on link "DELETE" at bounding box center [867, 289] width 45 height 15
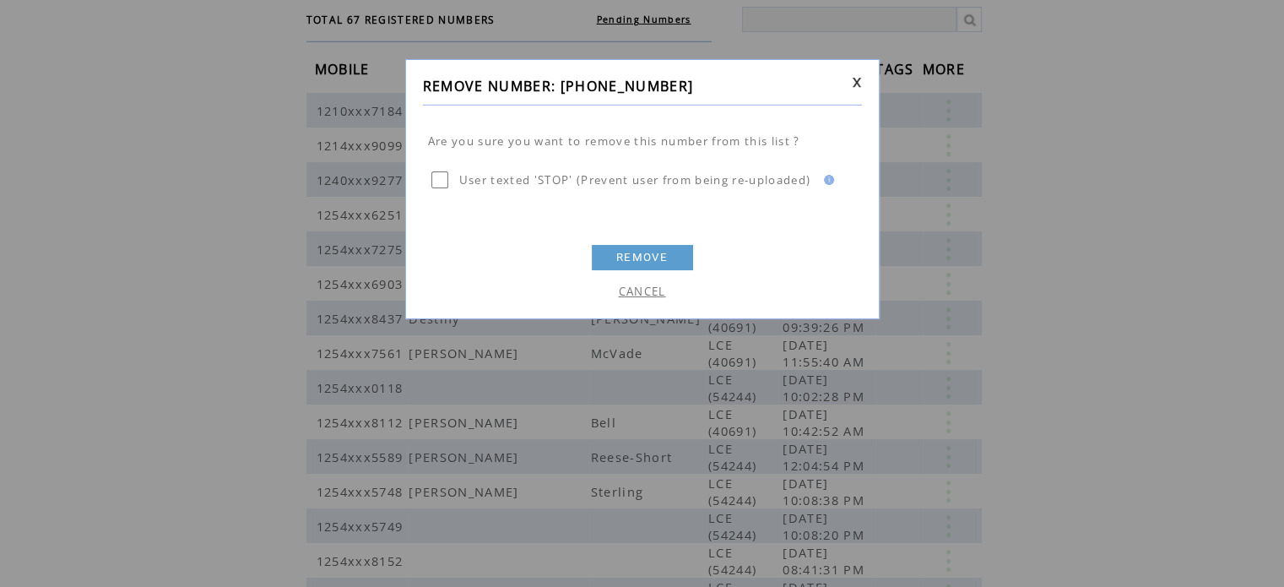
click at [650, 251] on link "REMOVE" at bounding box center [642, 257] width 101 height 25
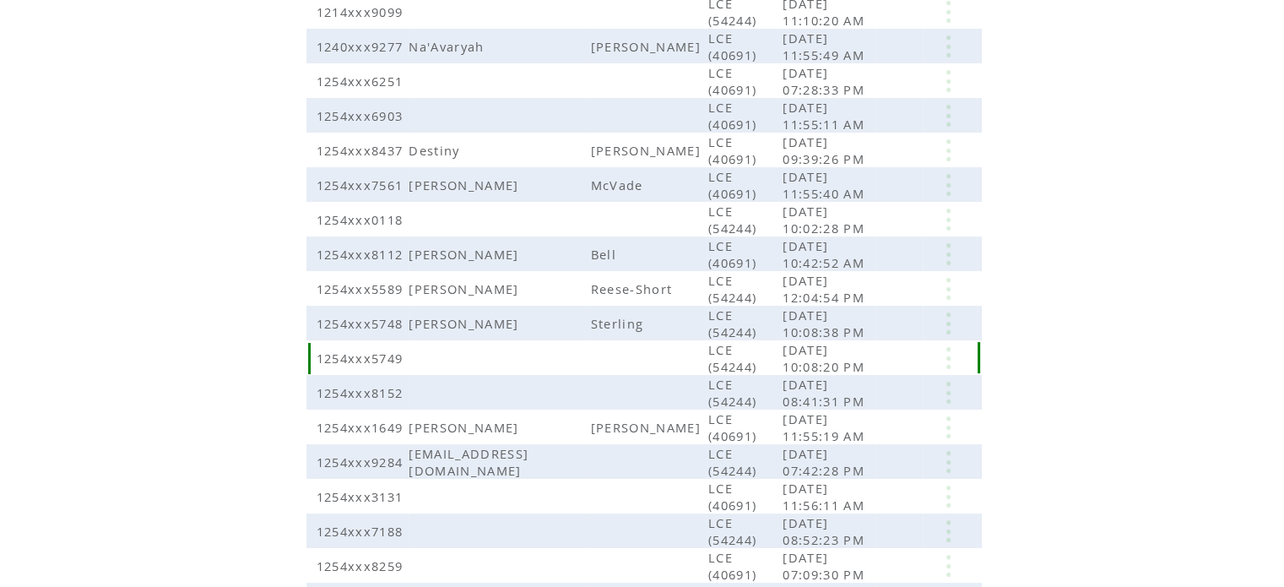
scroll to position [372, 0]
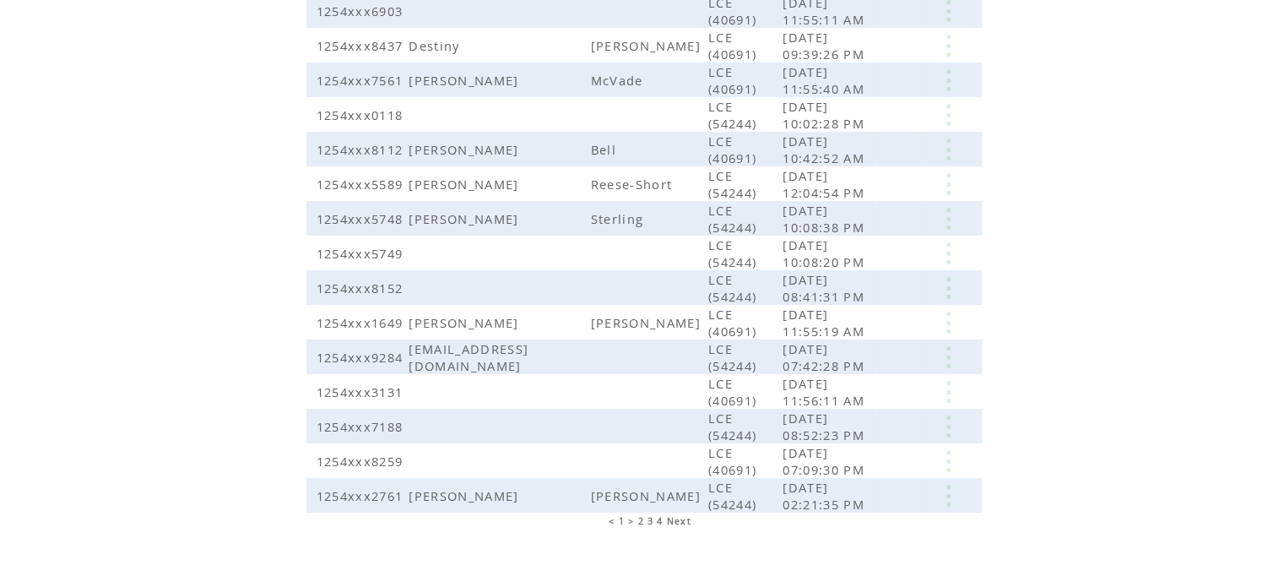
click at [672, 515] on span "Next" at bounding box center [679, 521] width 24 height 12
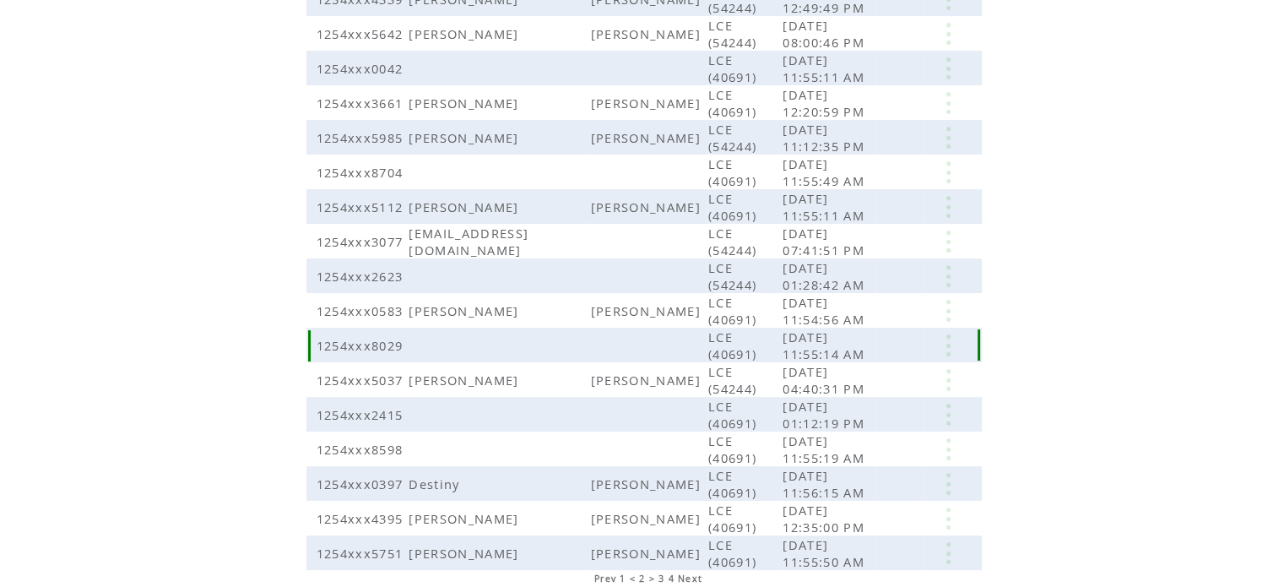
scroll to position [372, 0]
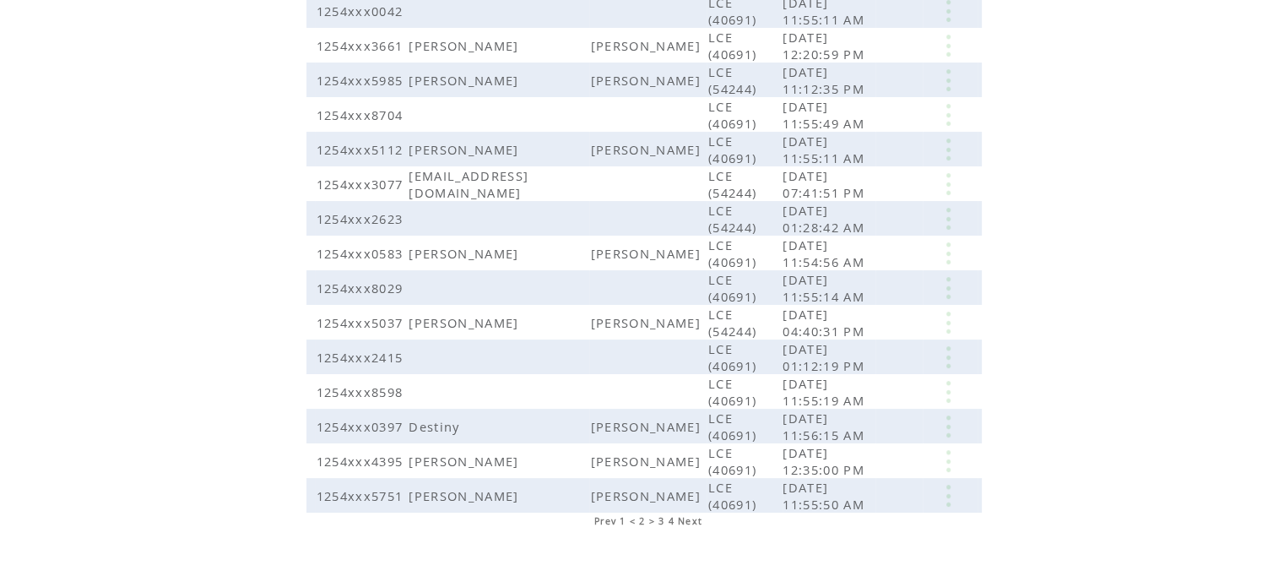
click at [691, 515] on span "Next" at bounding box center [690, 521] width 24 height 12
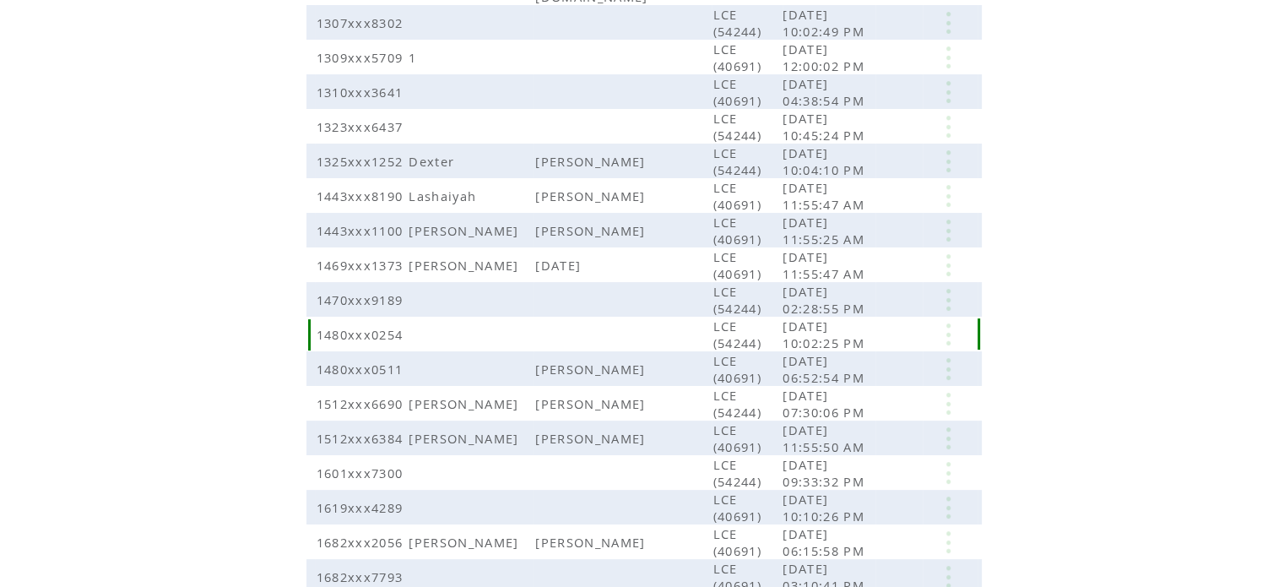
scroll to position [388, 0]
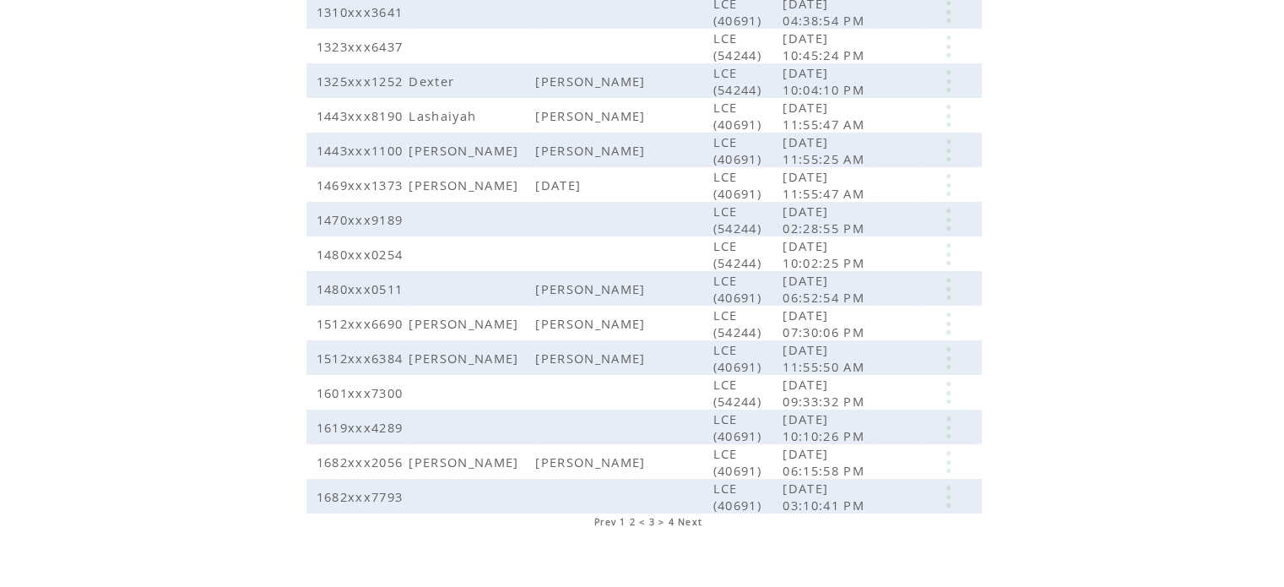
click at [686, 516] on span "Next" at bounding box center [690, 522] width 24 height 12
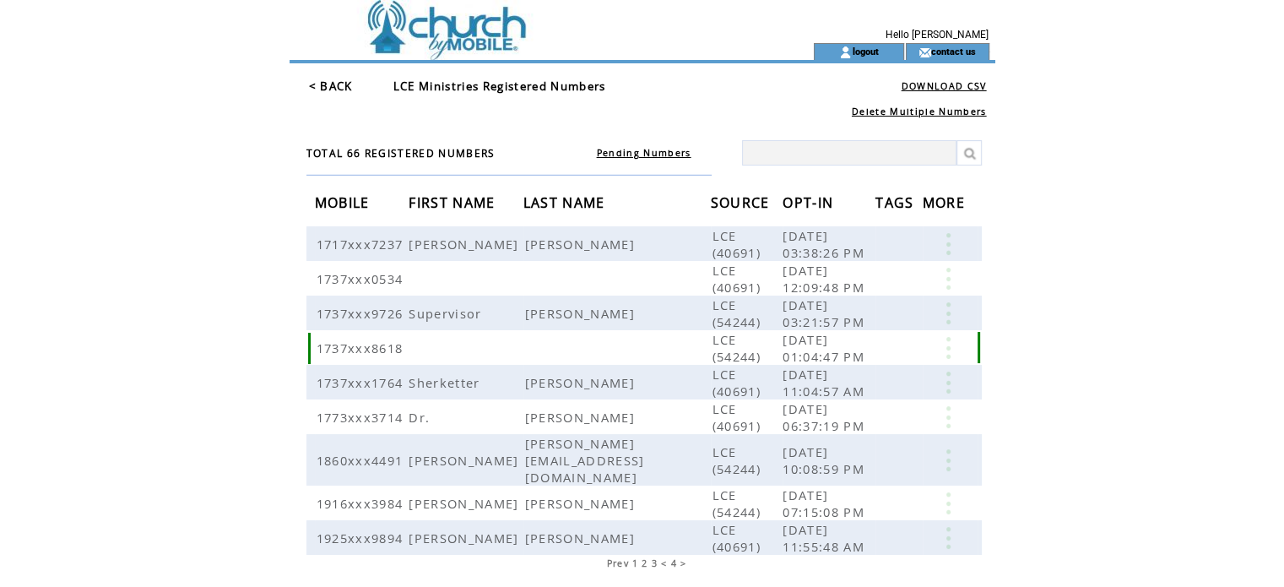
scroll to position [54, 0]
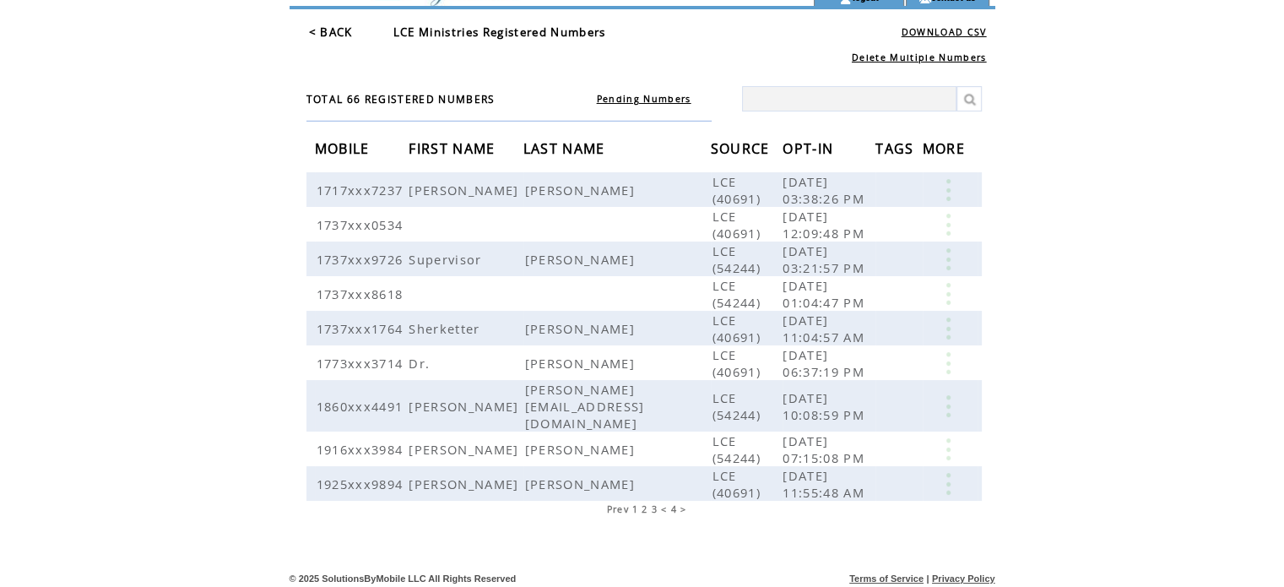
click at [636, 505] on span "1" at bounding box center [635, 509] width 6 height 12
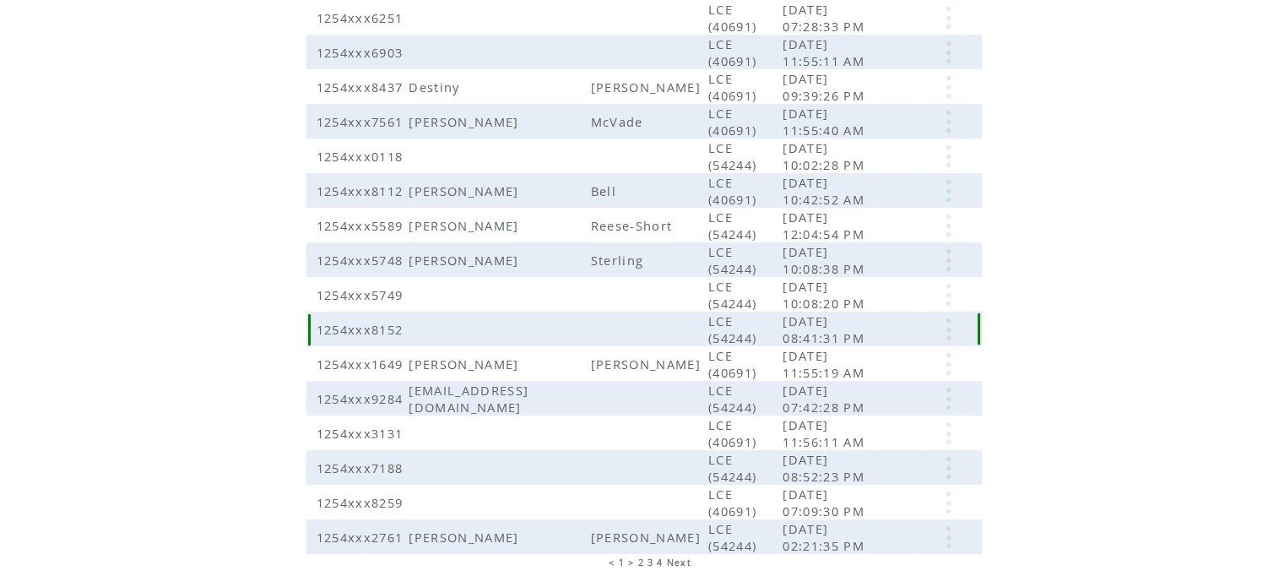
scroll to position [372, 0]
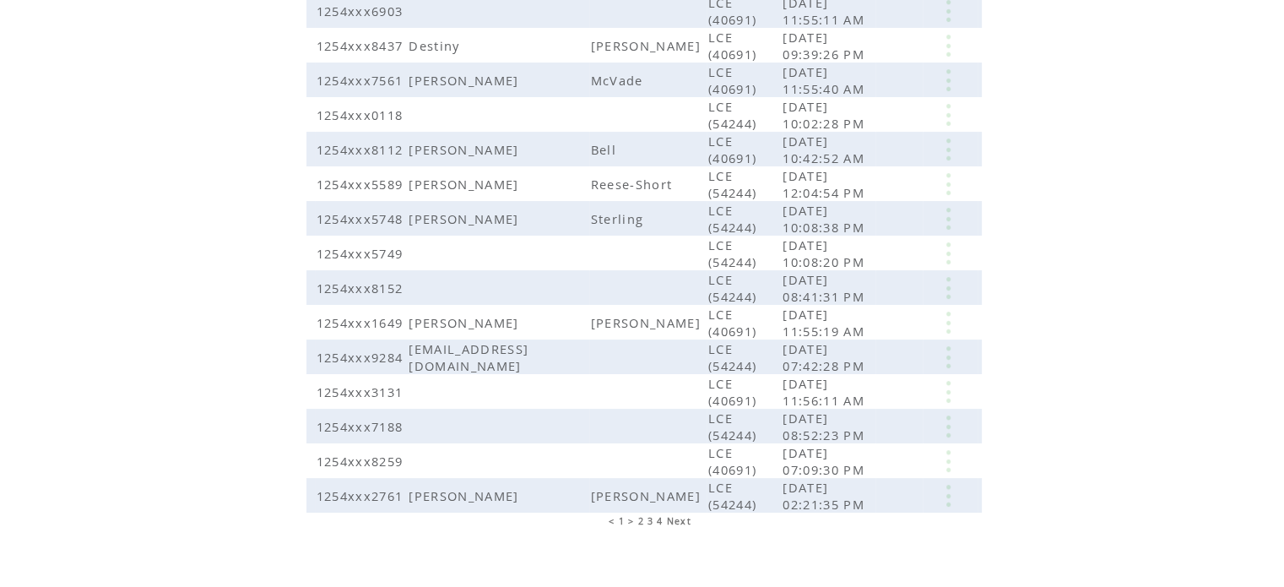
click at [679, 515] on span "Next" at bounding box center [679, 521] width 24 height 12
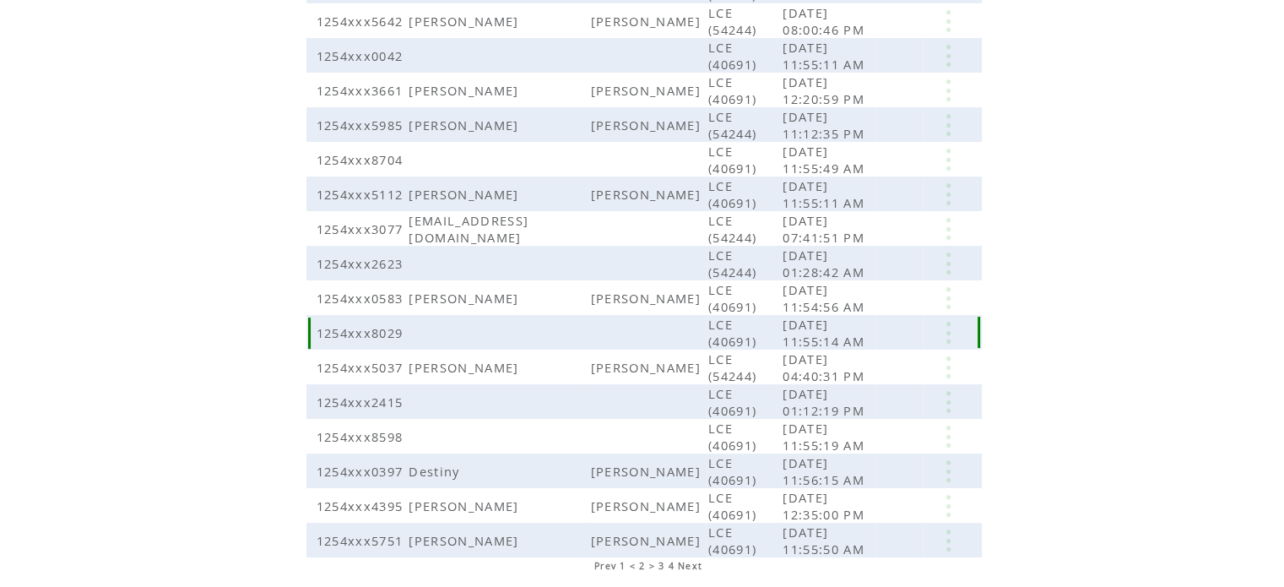
scroll to position [372, 0]
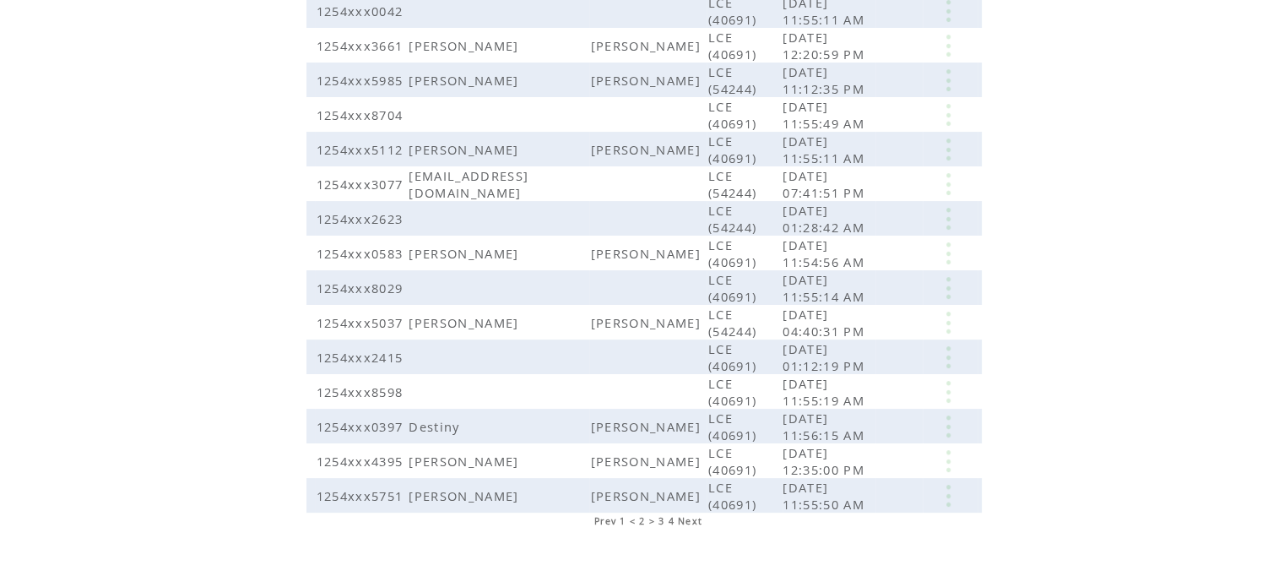
click at [696, 515] on span "Next" at bounding box center [690, 521] width 24 height 12
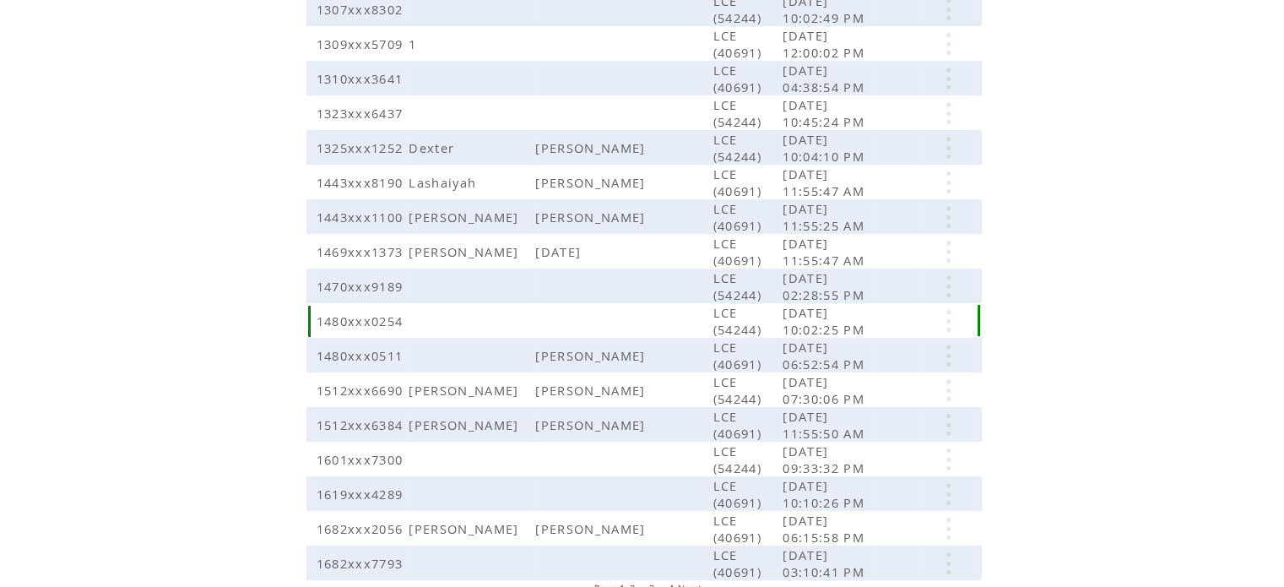
scroll to position [388, 0]
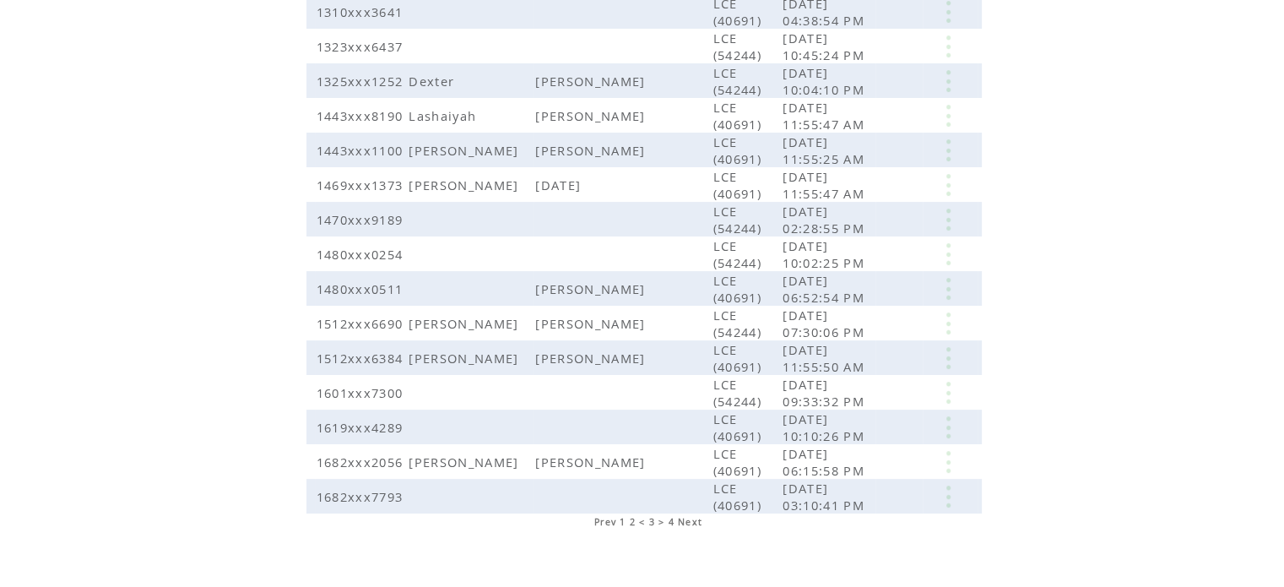
click at [693, 516] on span "Next" at bounding box center [690, 522] width 24 height 12
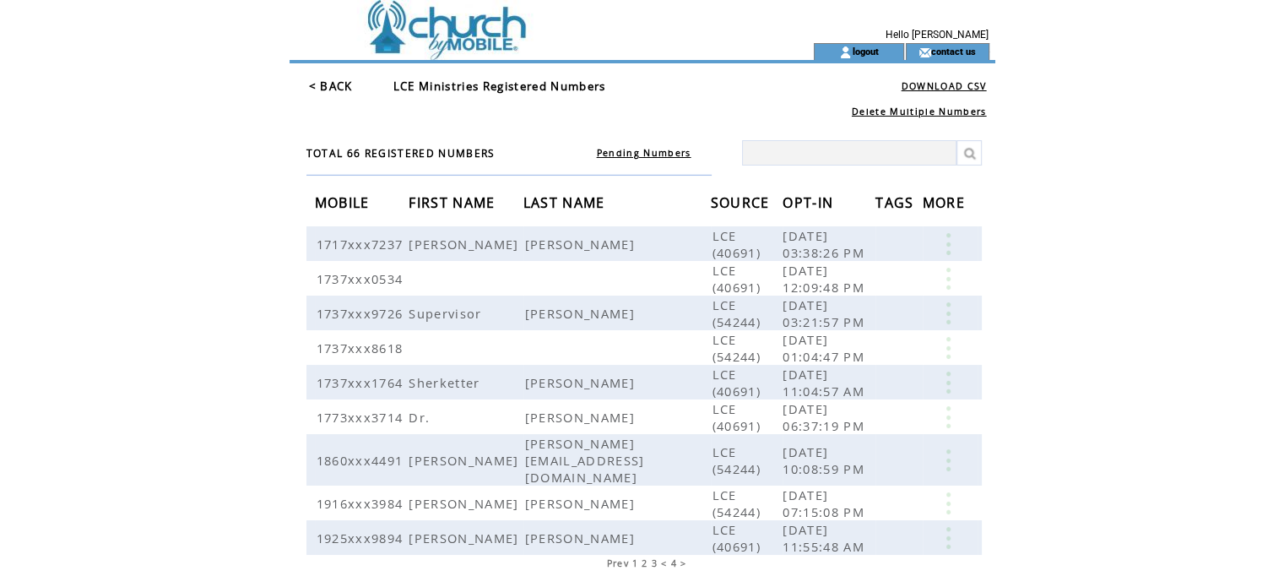
click at [947, 90] on link "DOWNLOAD CSV" at bounding box center [944, 86] width 85 height 12
